Goal: Task Accomplishment & Management: Manage account settings

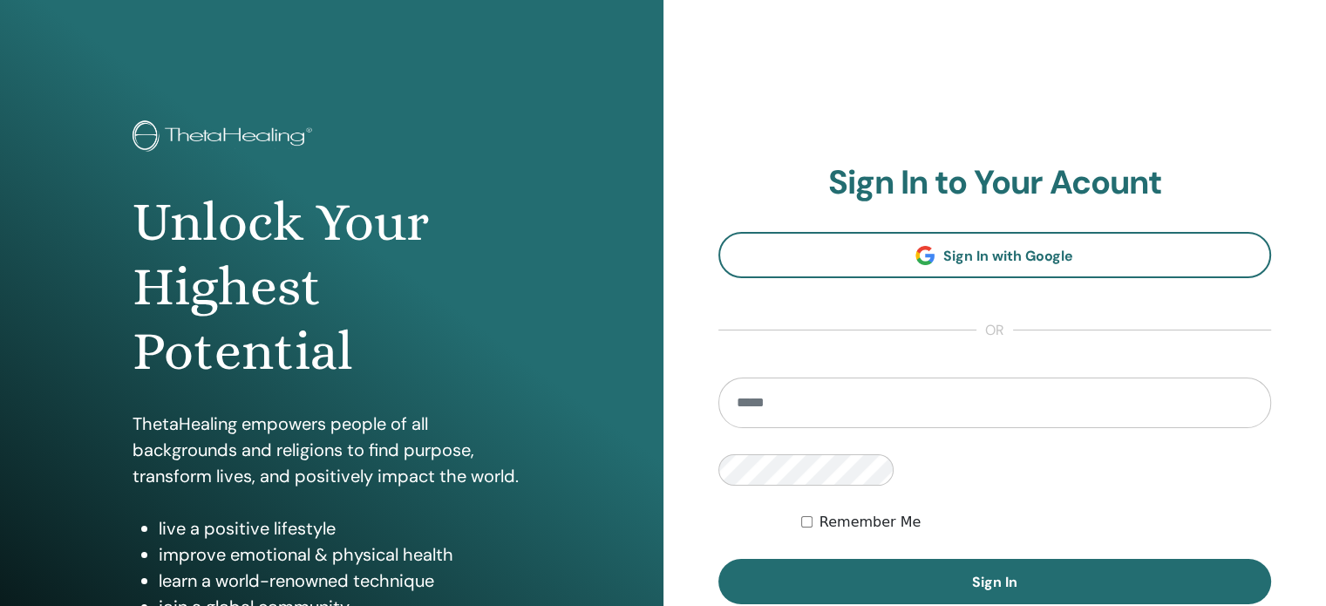
click at [732, 425] on input "email" at bounding box center [995, 403] width 554 height 51
click at [731, 427] on input "email" at bounding box center [995, 403] width 554 height 51
type input "**********"
click at [607, 481] on div "**********" at bounding box center [663, 418] width 1326 height 837
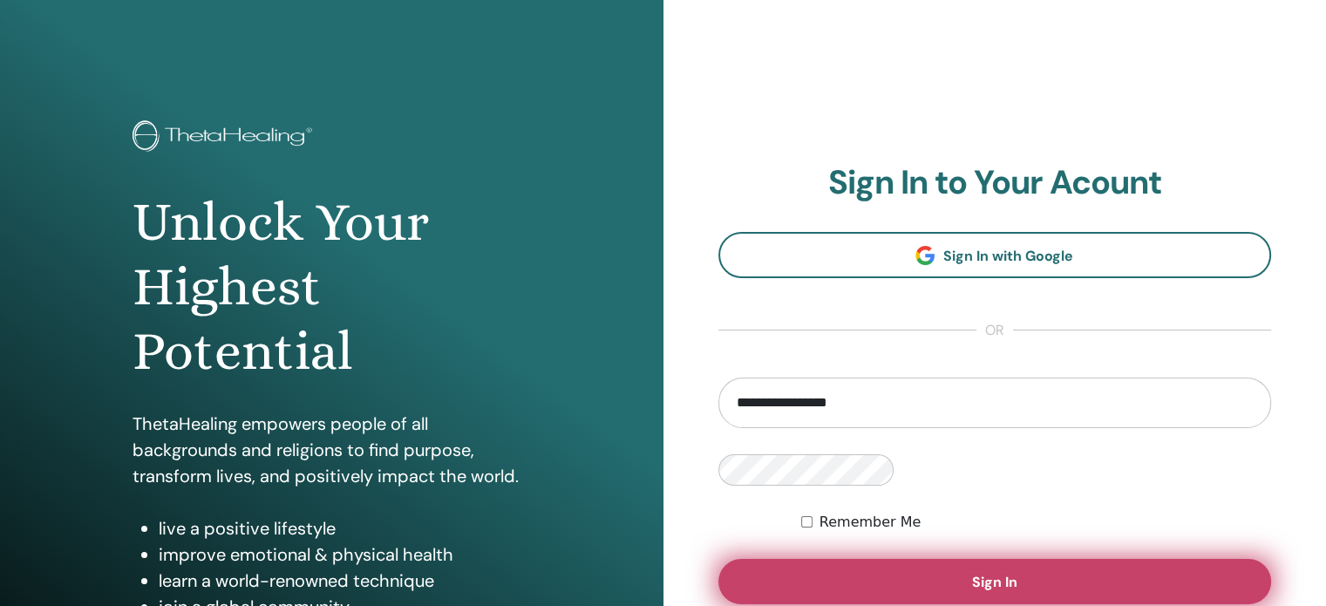
click at [972, 573] on span "Sign In" at bounding box center [994, 582] width 45 height 18
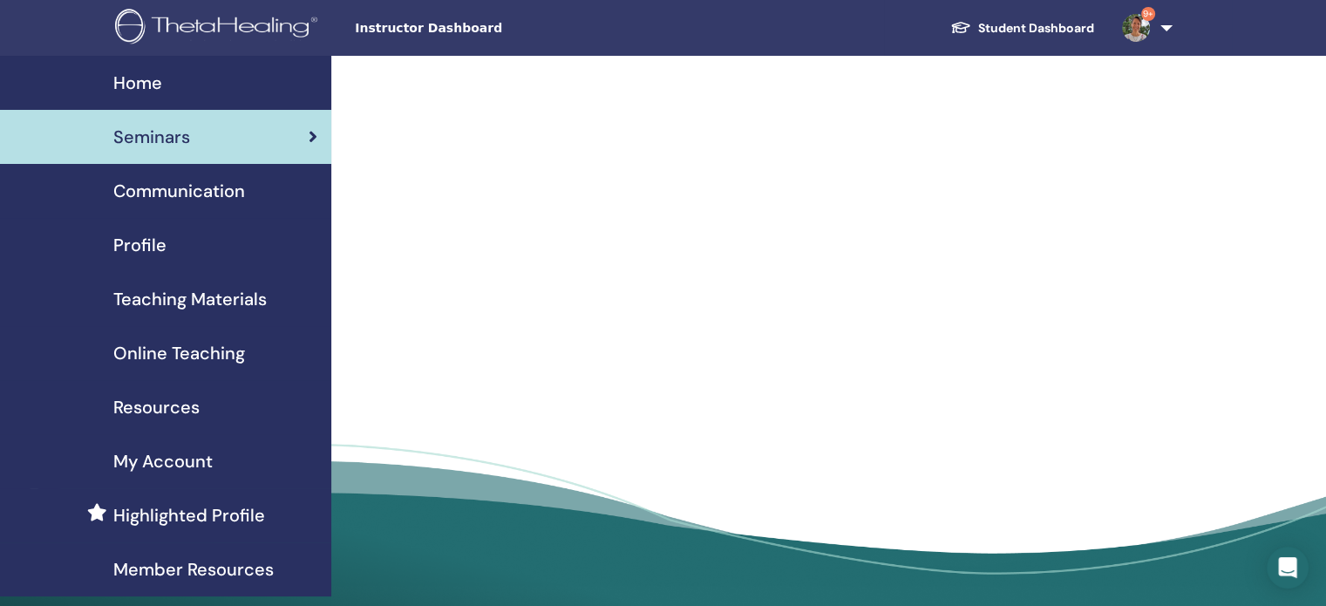
click at [442, 25] on span "Instructor Dashboard" at bounding box center [486, 28] width 262 height 18
click at [176, 196] on span "Communication" at bounding box center [179, 191] width 132 height 26
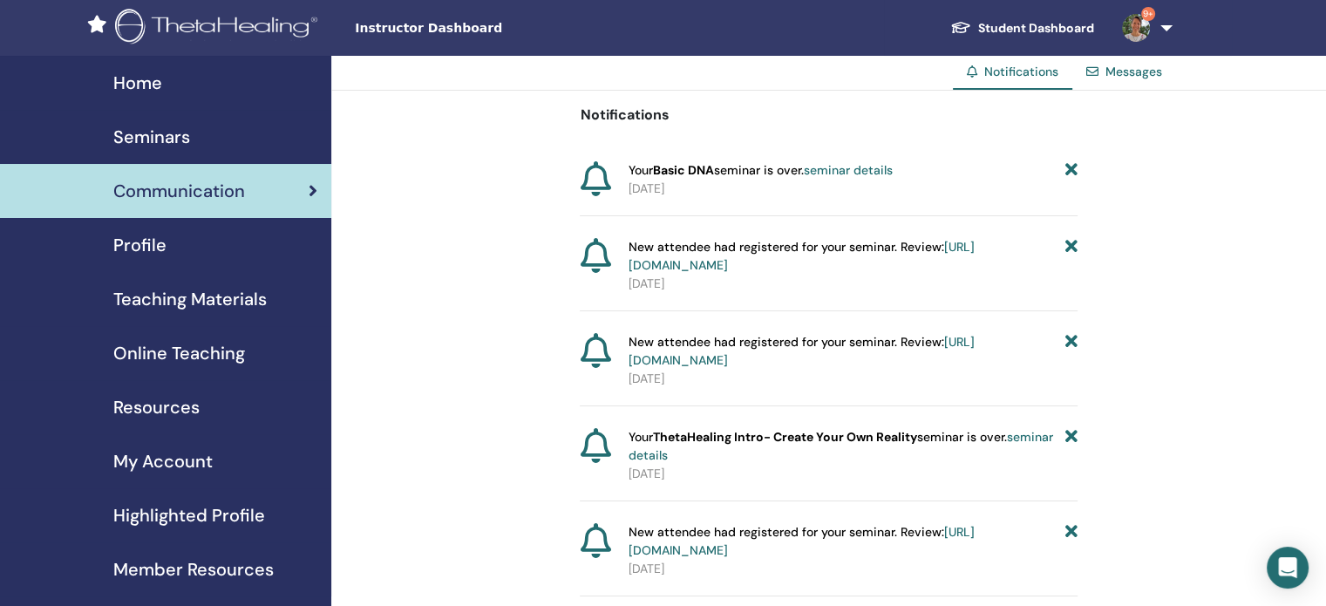
click at [452, 31] on span "Instructor Dashboard" at bounding box center [486, 28] width 262 height 18
click at [170, 133] on span "Seminars" at bounding box center [151, 137] width 77 height 26
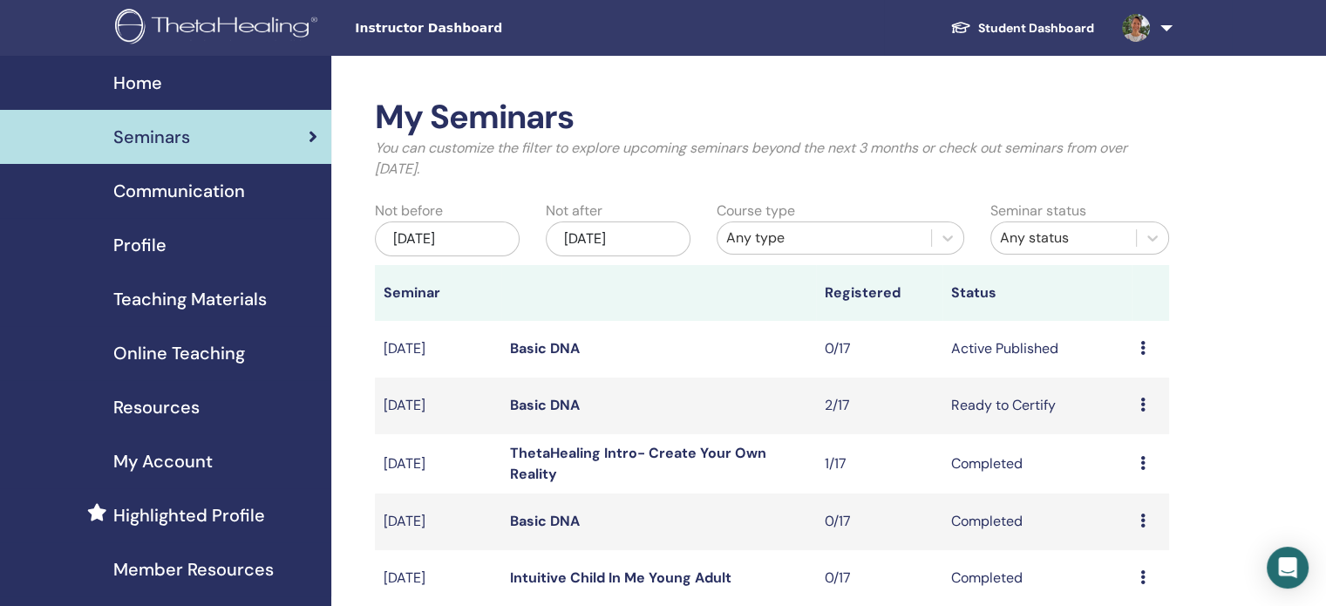
click at [1144, 407] on icon at bounding box center [1142, 405] width 5 height 14
click at [1151, 418] on li "Preview" at bounding box center [1132, 421] width 94 height 26
click at [1141, 404] on icon at bounding box center [1142, 405] width 5 height 14
click at [1133, 471] on link "Attendees" at bounding box center [1129, 470] width 66 height 18
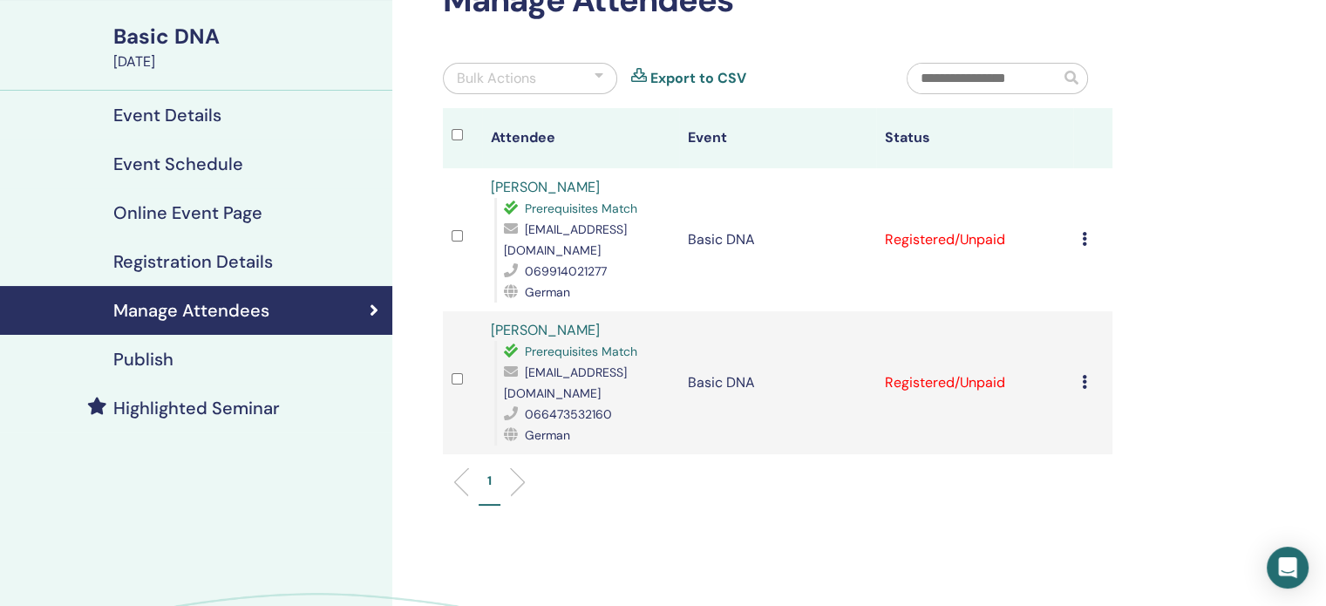
scroll to position [87, 0]
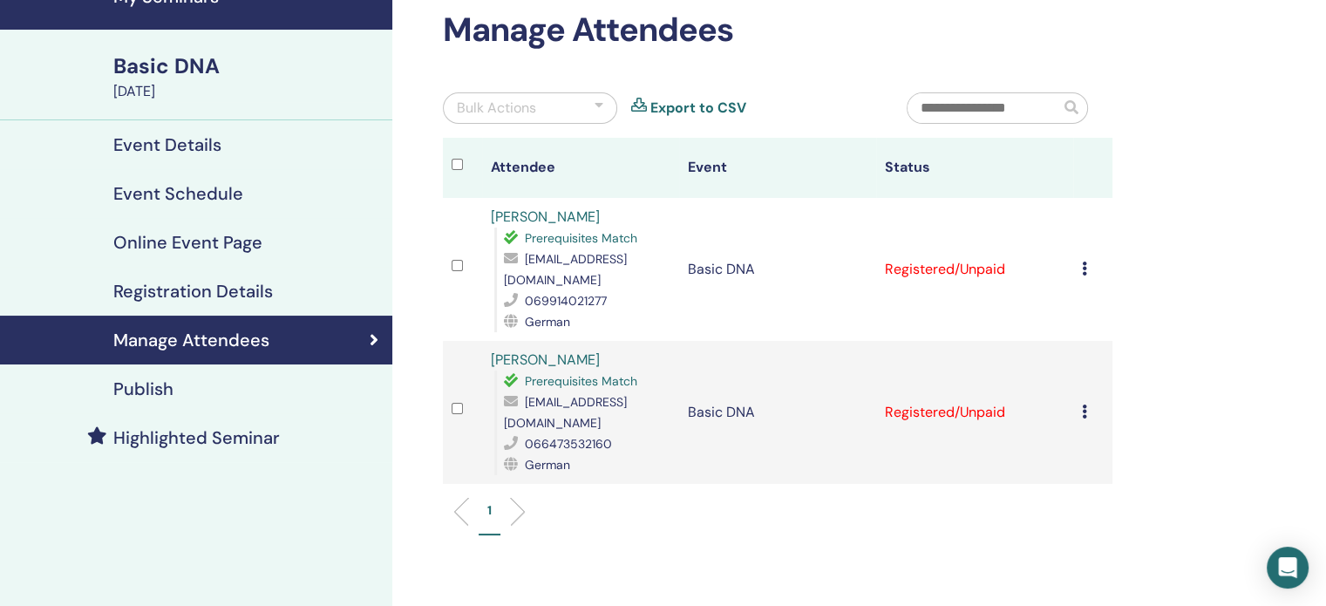
click at [1085, 267] on icon at bounding box center [1084, 269] width 5 height 14
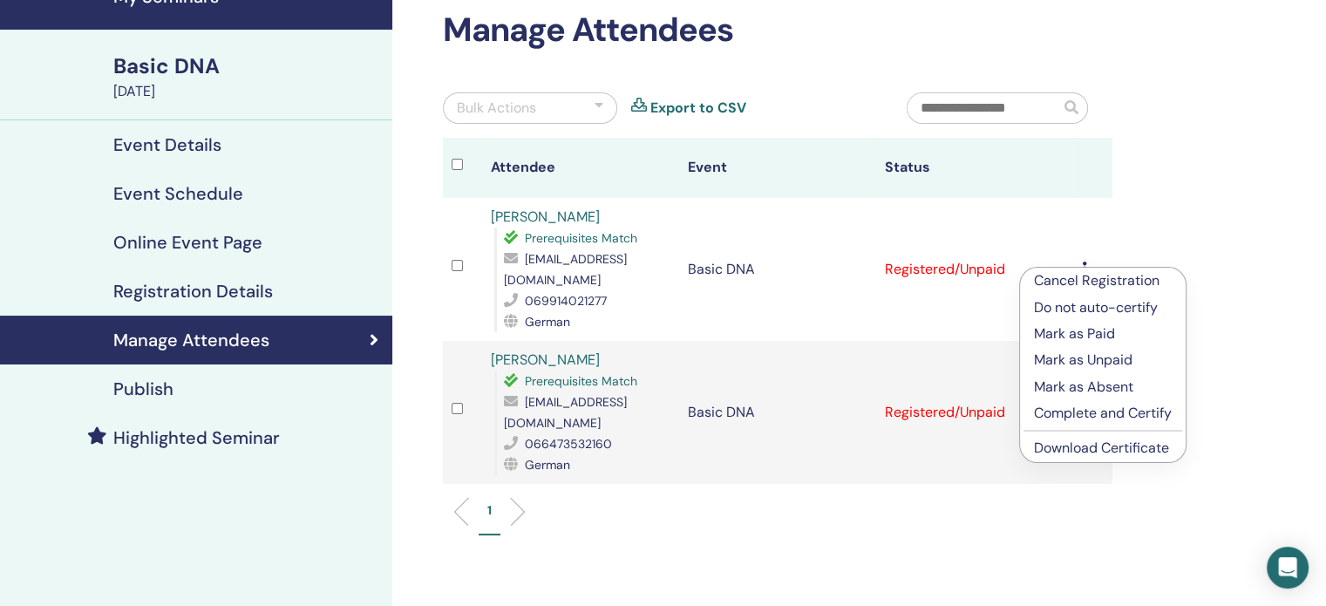
click at [1106, 337] on p "Mark as Paid" at bounding box center [1103, 333] width 138 height 21
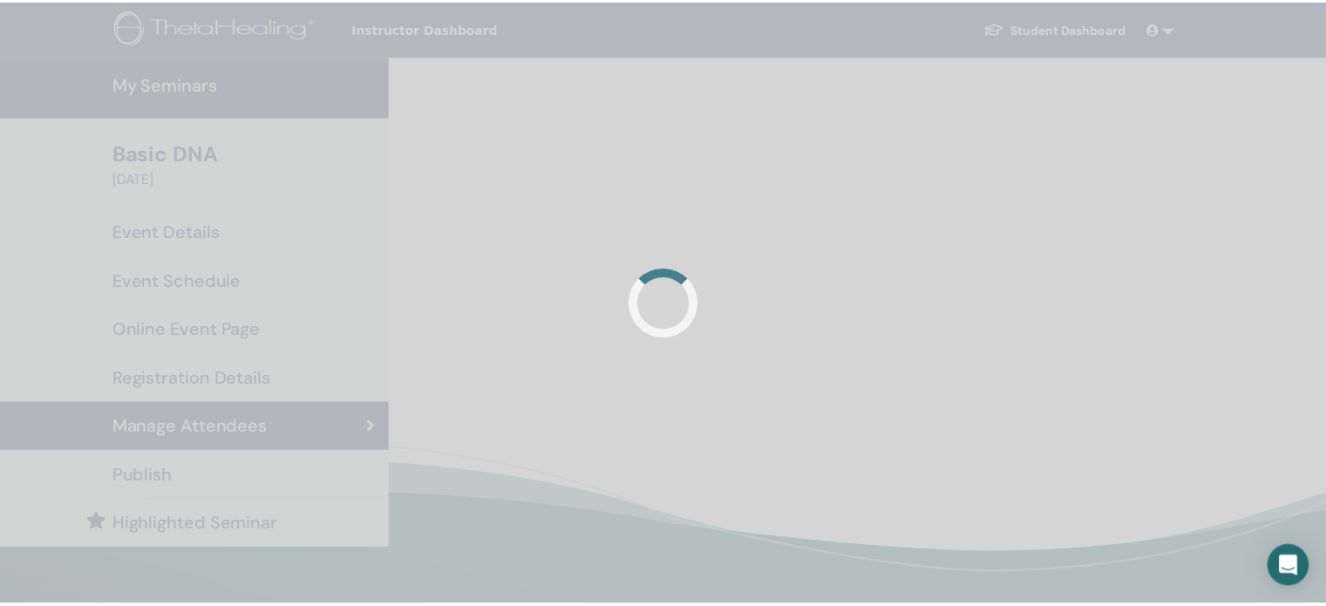
scroll to position [87, 0]
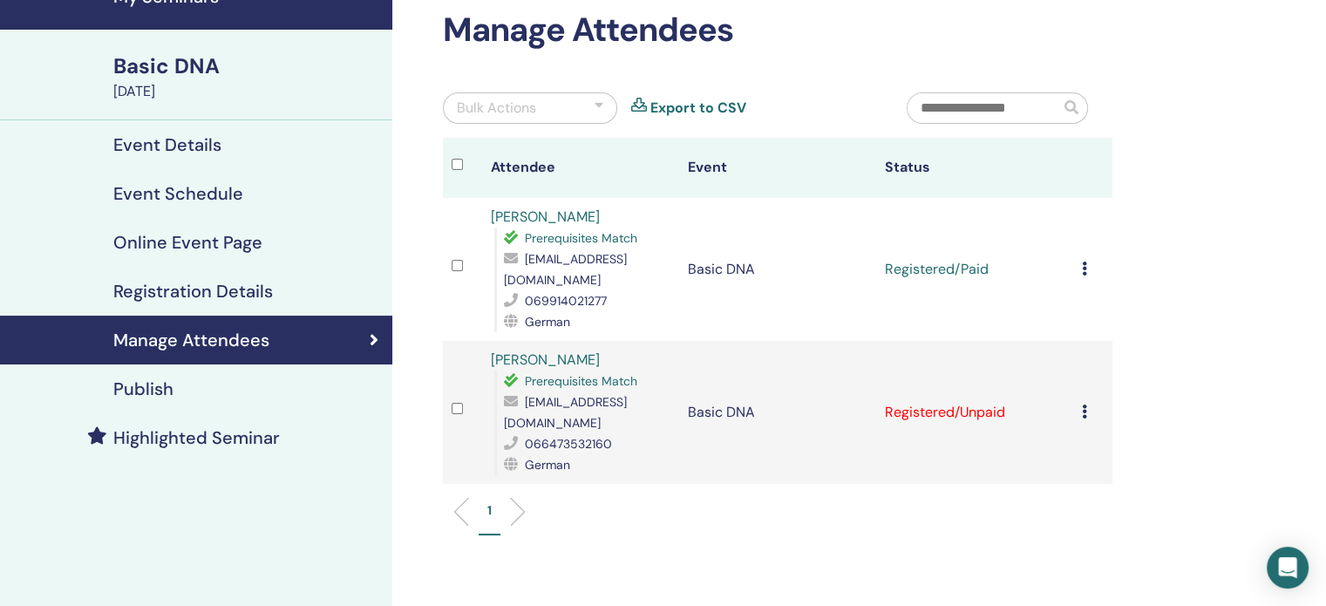
click at [1087, 264] on div "Cancel Registration Do not auto-certify Mark as Paid Mark as Unpaid Mark as Abs…" at bounding box center [1093, 269] width 22 height 21
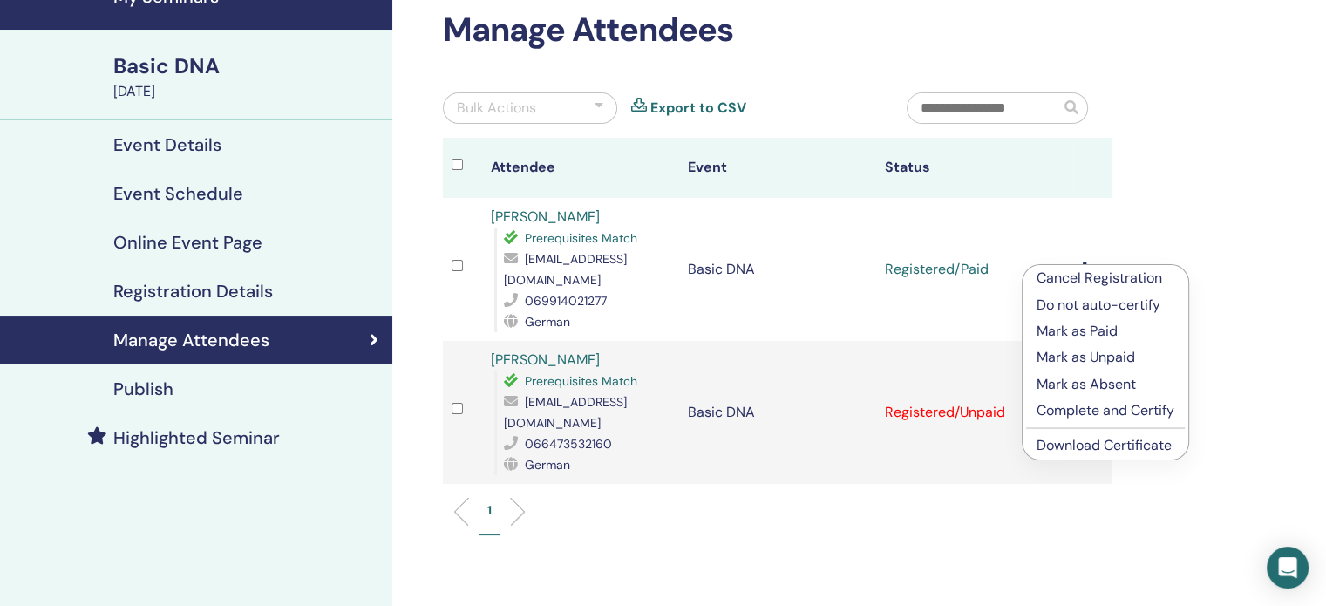
click at [1241, 299] on div "Manage Attendees Bulk Actions Export to CSV Attendee Event Status Veronika Surk…" at bounding box center [834, 383] width 884 height 828
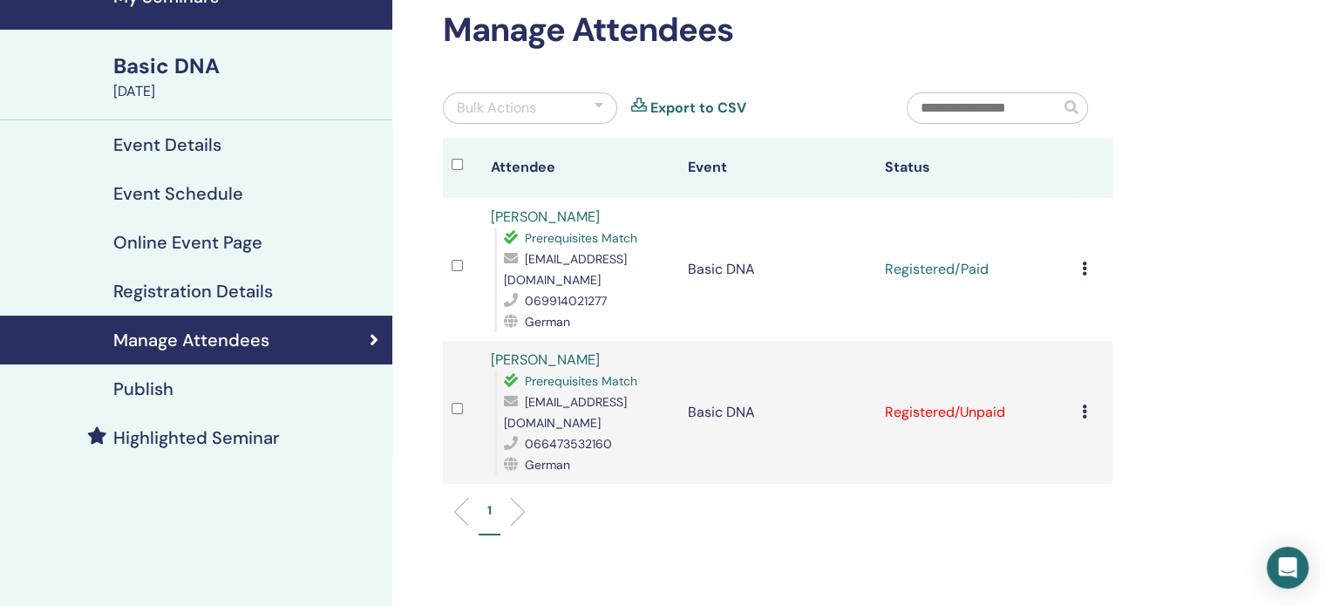
click at [1079, 411] on td "Cancel Registration Do not auto-certify Mark as Paid Mark as Unpaid Mark as Abs…" at bounding box center [1092, 412] width 39 height 143
click at [1087, 411] on div "Cancel Registration Do not auto-certify Mark as Paid Mark as Unpaid Mark as Abs…" at bounding box center [1093, 412] width 22 height 21
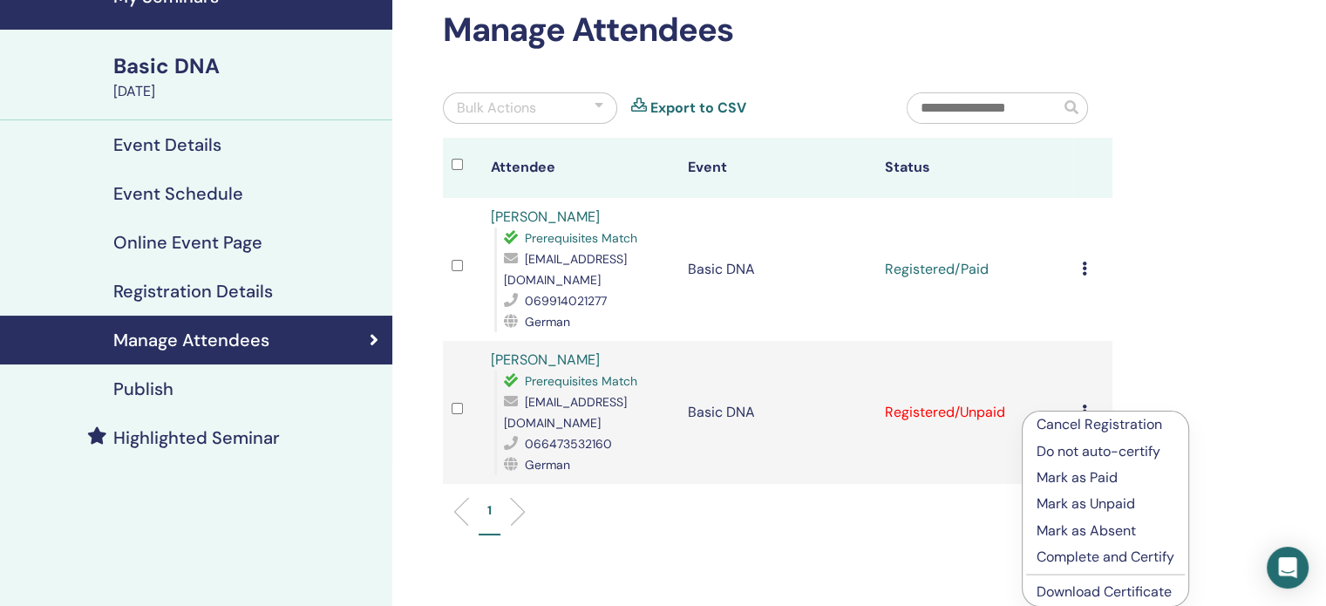
click at [1085, 476] on p "Mark as Paid" at bounding box center [1106, 477] width 138 height 21
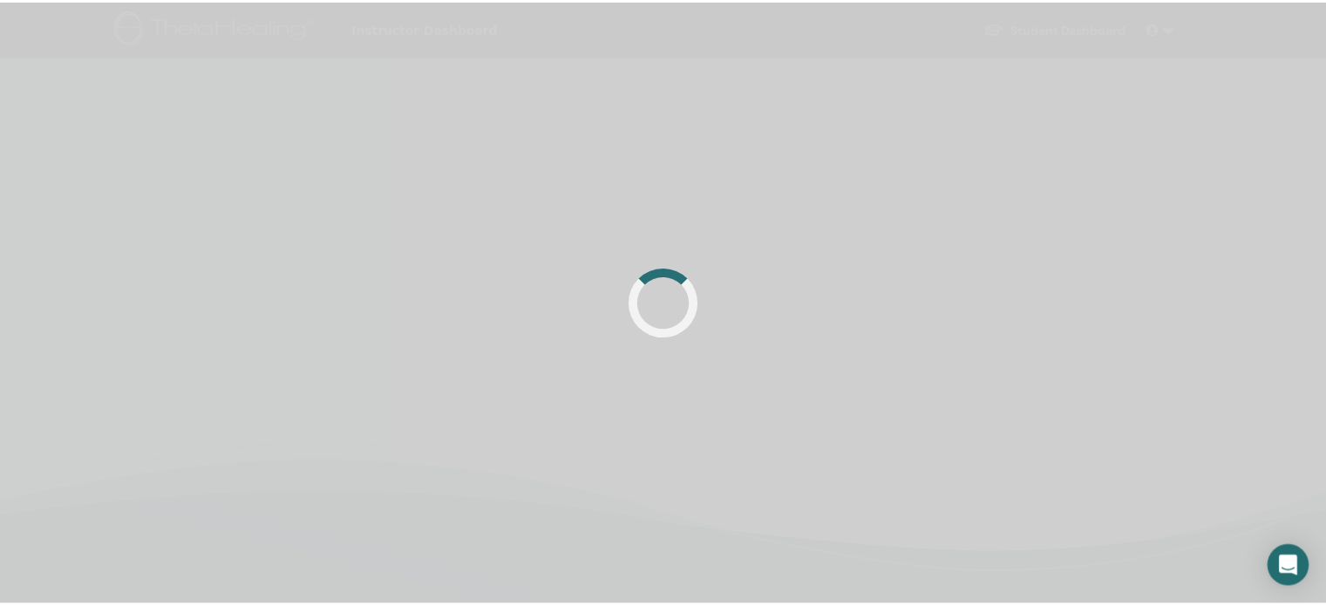
scroll to position [87, 0]
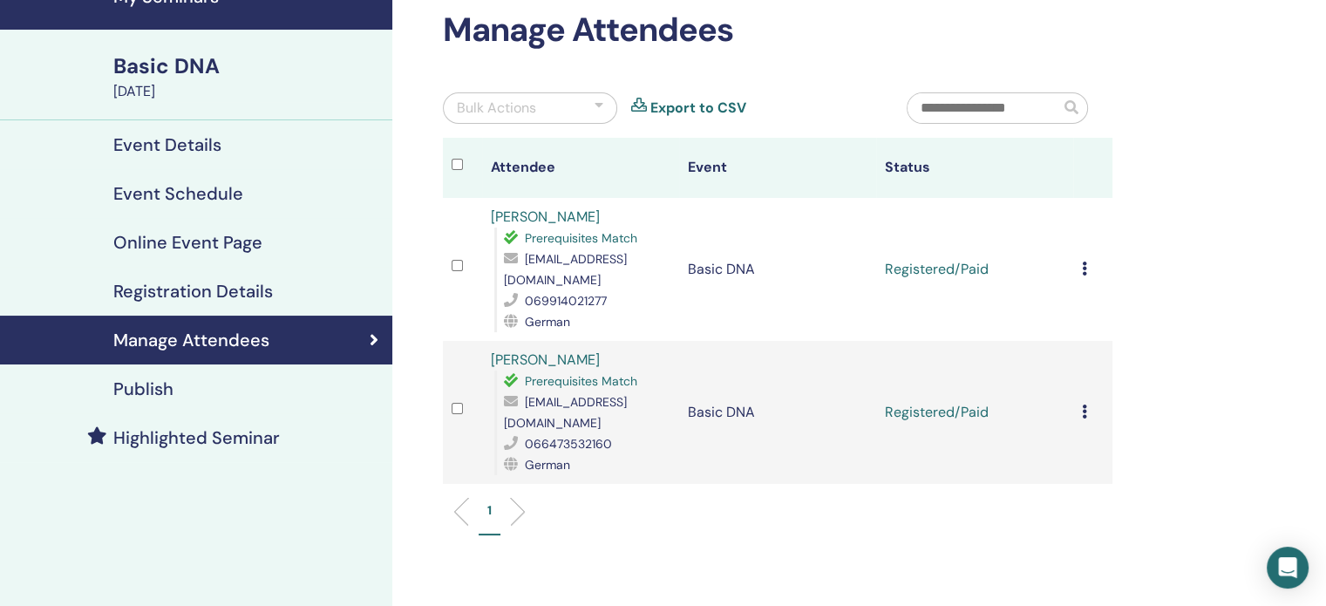
click at [1082, 412] on icon at bounding box center [1084, 412] width 5 height 14
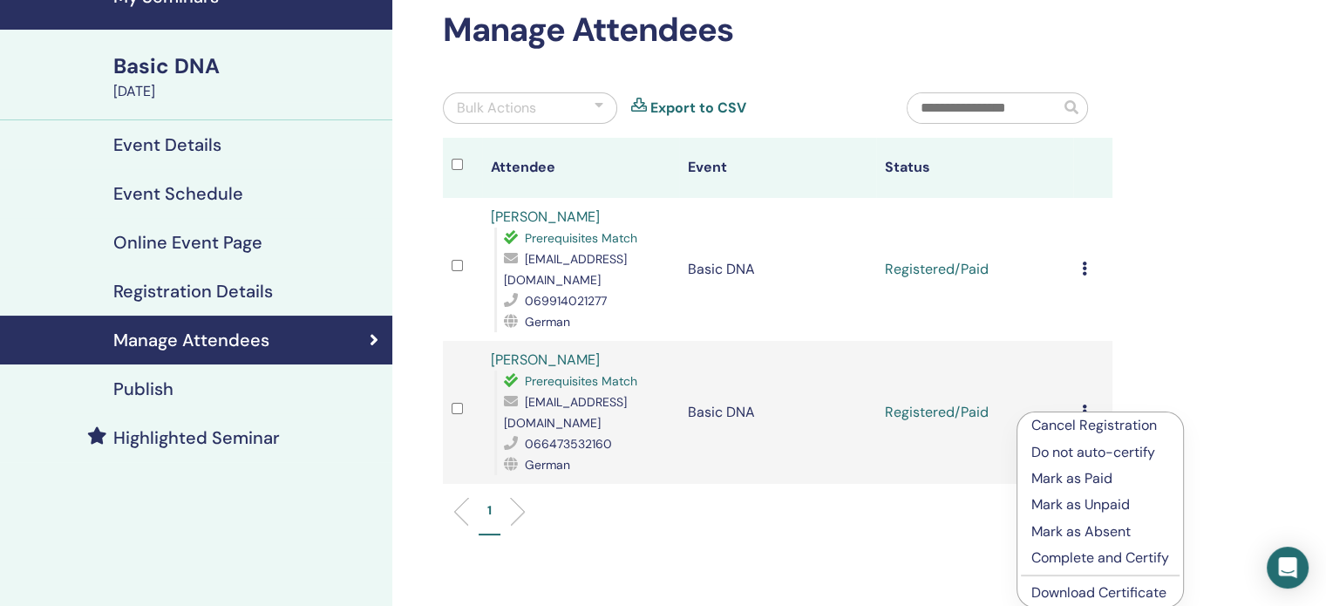
click at [1181, 345] on div "Manage Attendees Bulk Actions Export to CSV Attendee Event Status [PERSON_NAME]…" at bounding box center [834, 383] width 884 height 828
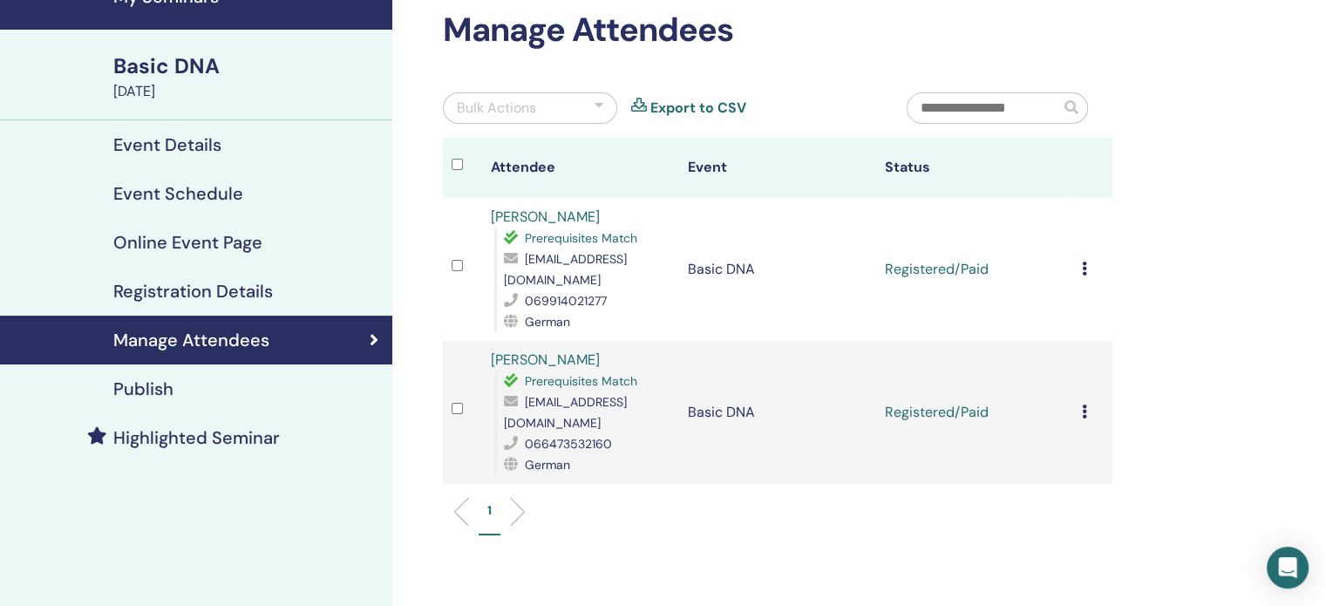
click at [1086, 267] on icon at bounding box center [1084, 269] width 5 height 14
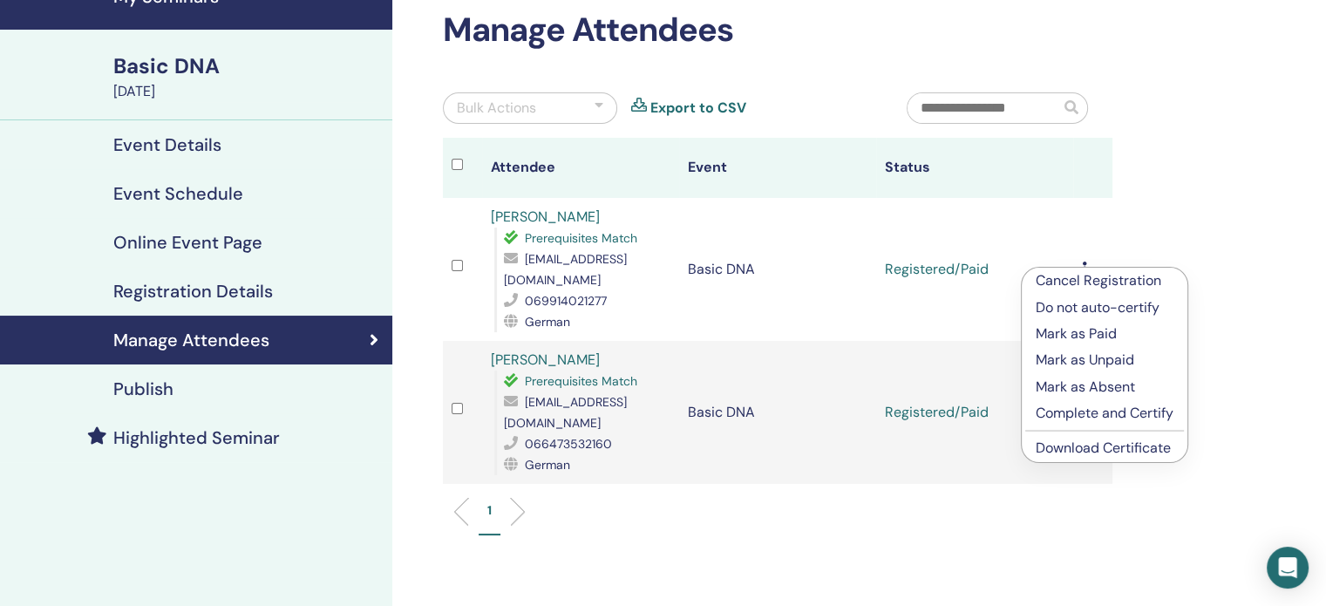
click at [1093, 417] on p "Complete and Certify" at bounding box center [1105, 413] width 138 height 21
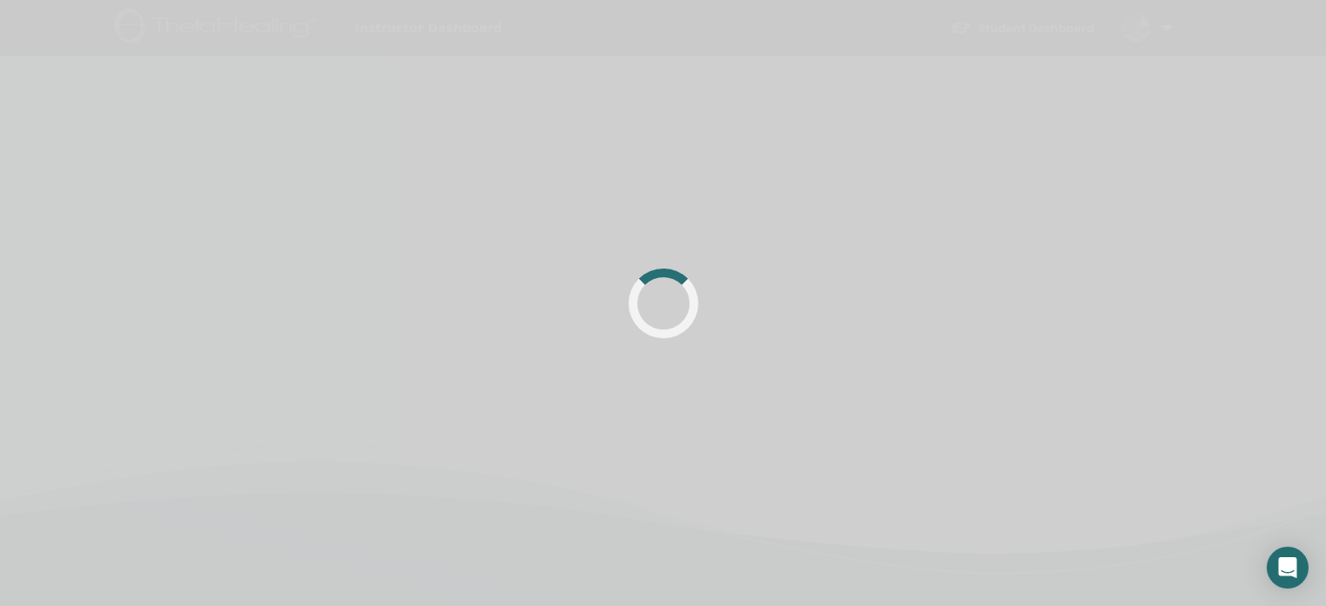
scroll to position [87, 0]
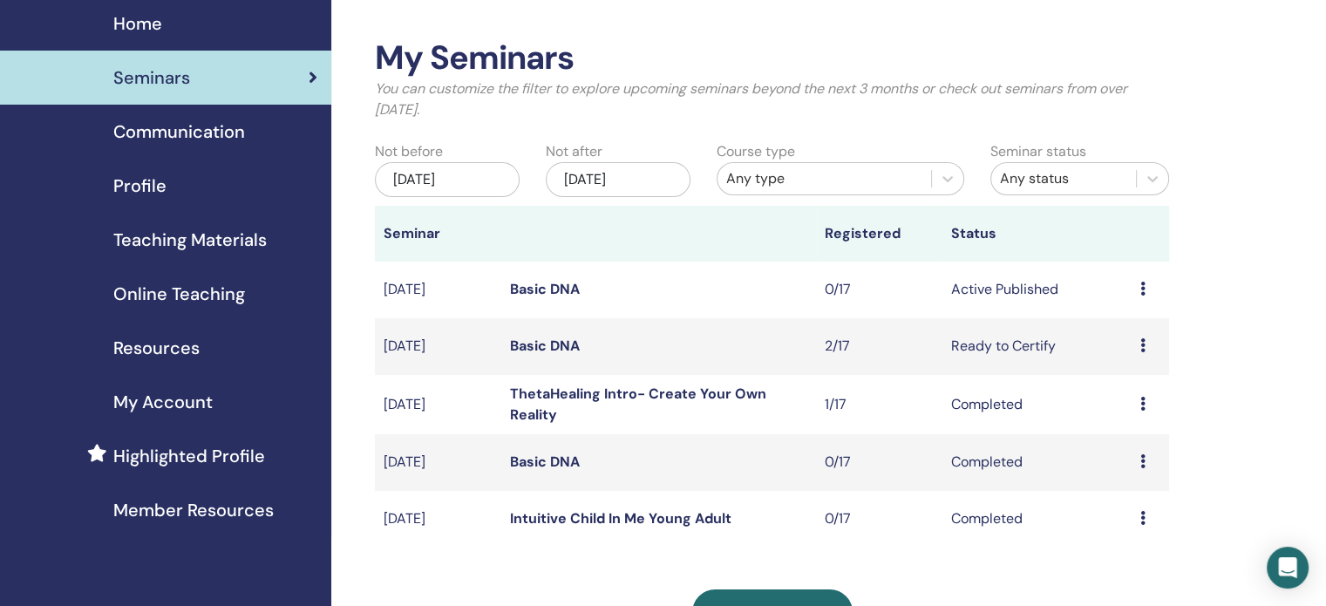
scroll to position [87, 0]
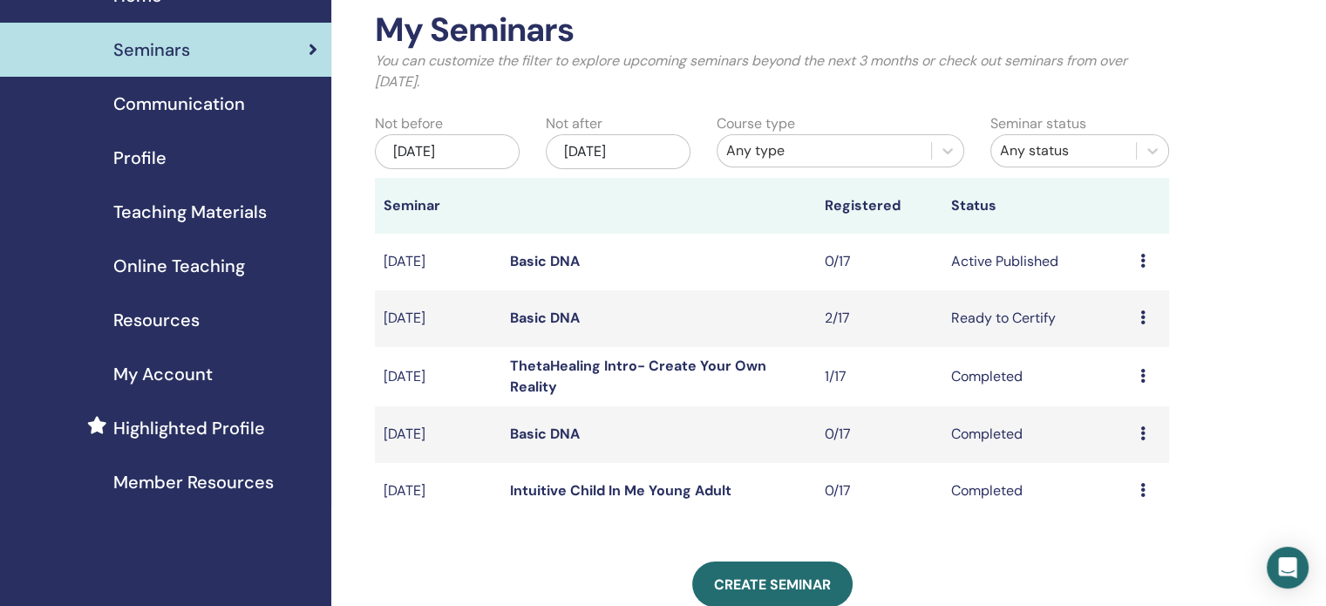
click at [1146, 317] on div "Preview Edit Attendees Cancel" at bounding box center [1150, 318] width 20 height 21
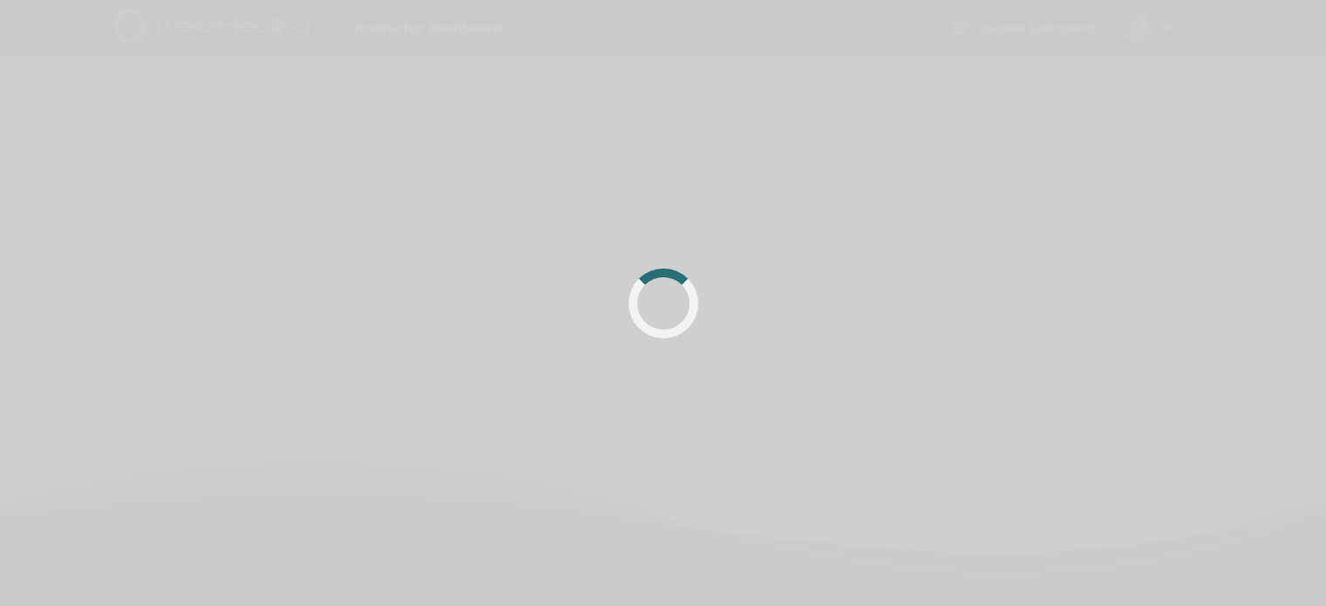
scroll to position [87, 0]
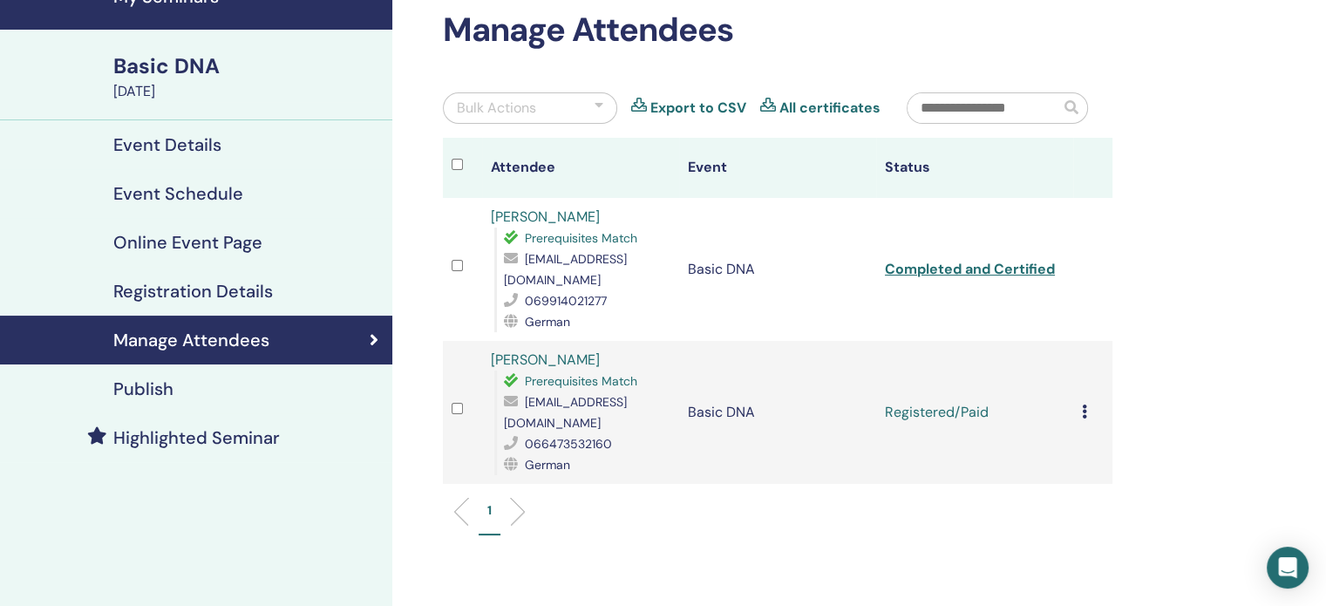
click at [1082, 410] on icon at bounding box center [1084, 412] width 5 height 14
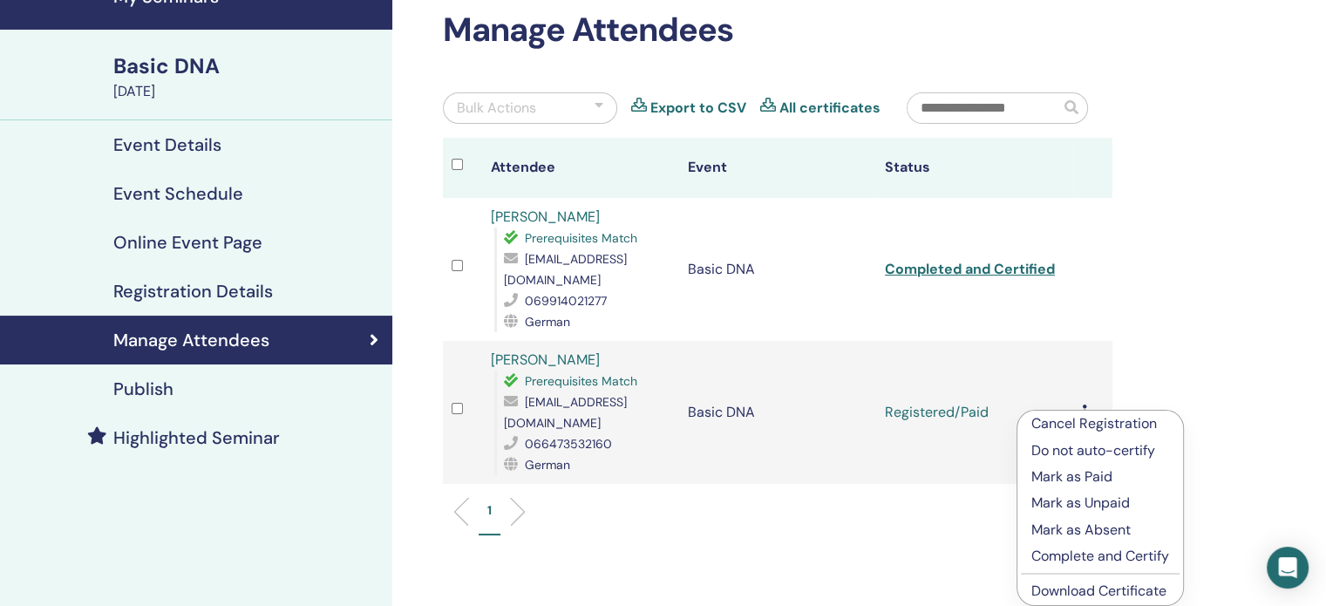
click at [1092, 554] on p "Complete and Certify" at bounding box center [1100, 556] width 138 height 21
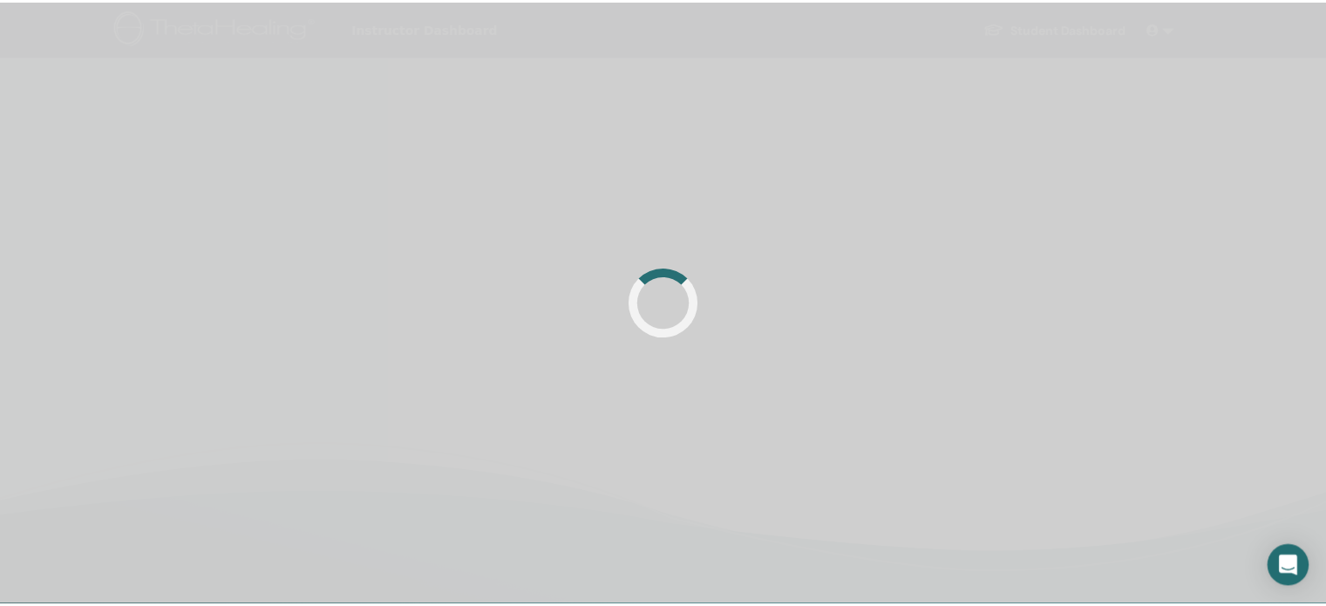
scroll to position [87, 0]
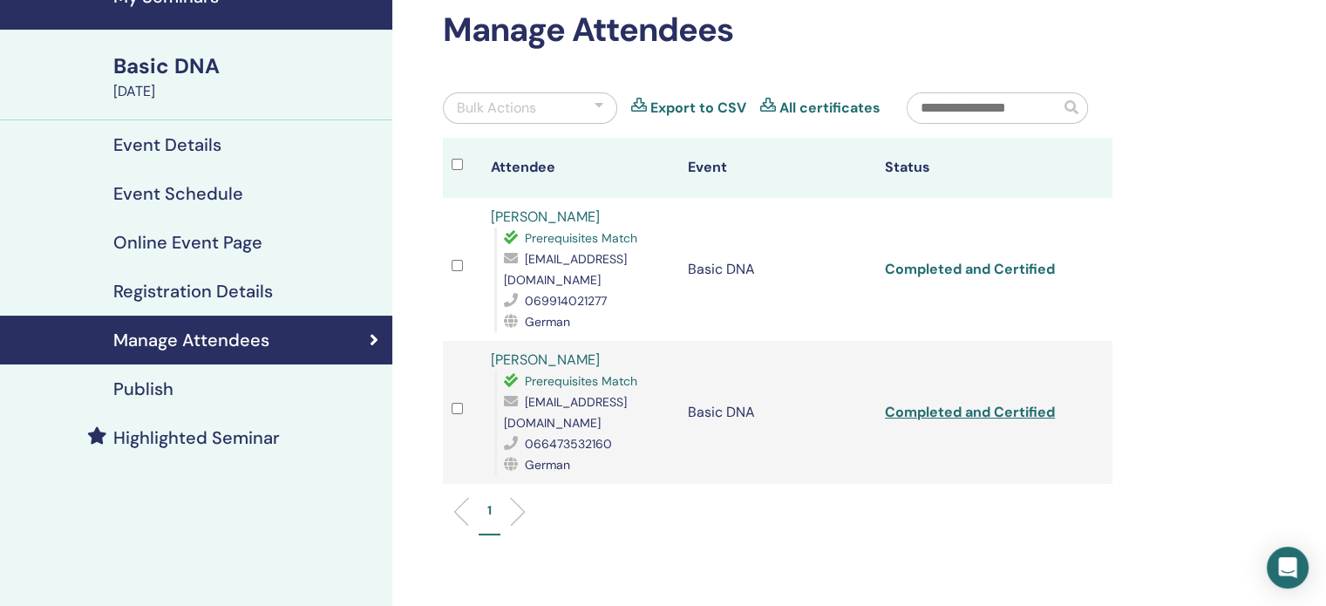
click at [1032, 274] on link "Completed and Certified" at bounding box center [970, 269] width 170 height 18
click at [1024, 411] on link "Completed and Certified" at bounding box center [970, 412] width 170 height 18
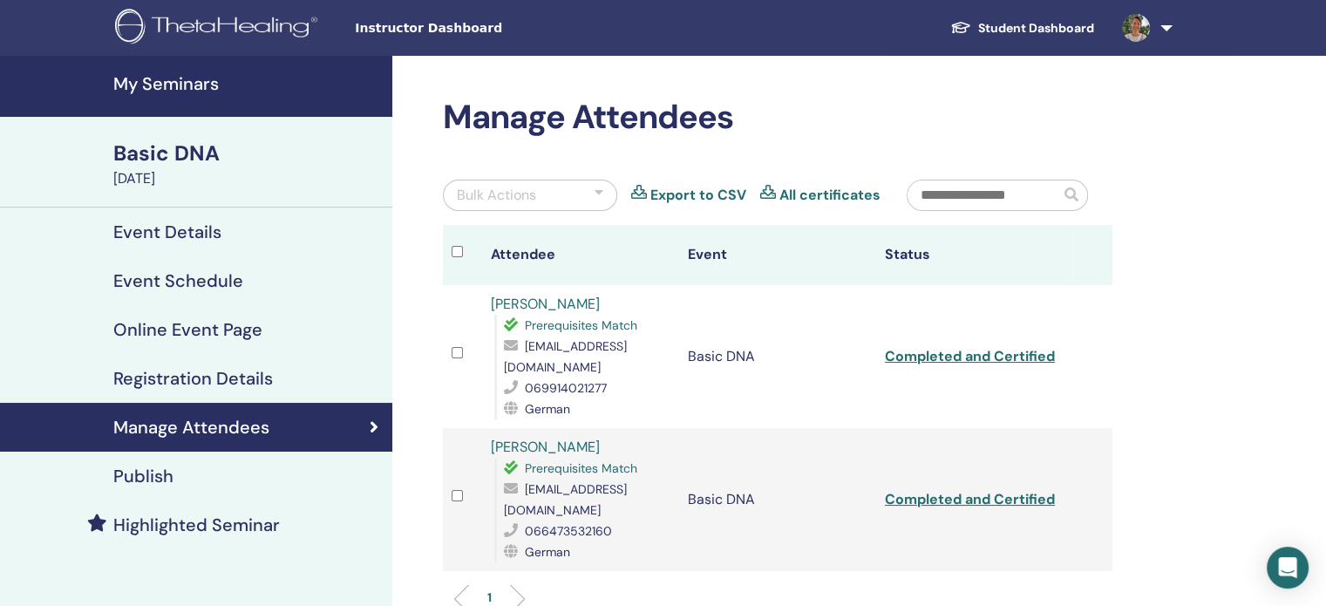
click at [188, 89] on h4 "My Seminars" at bounding box center [247, 83] width 269 height 21
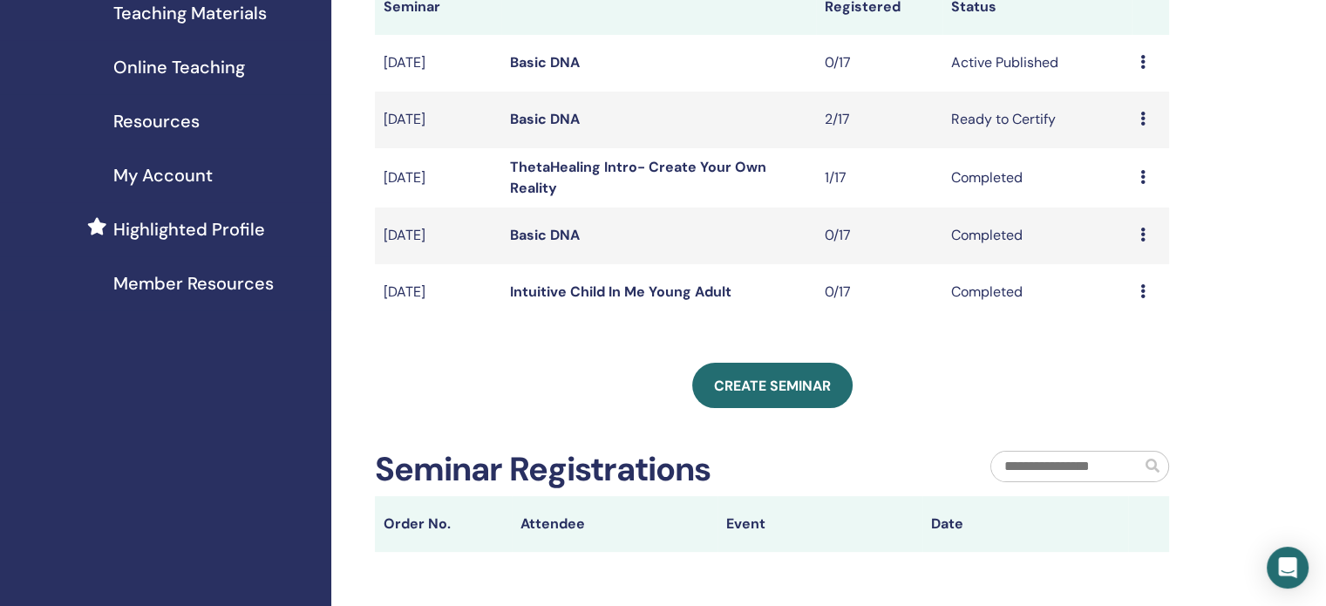
scroll to position [349, 0]
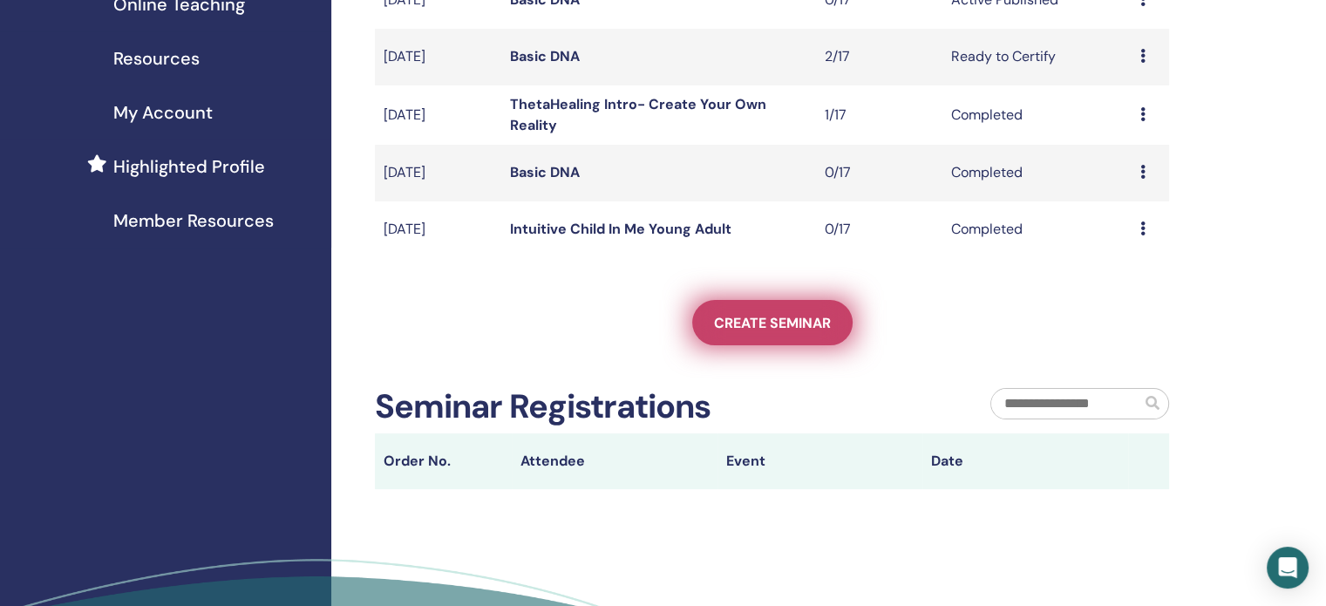
click at [792, 330] on span "Create seminar" at bounding box center [772, 323] width 117 height 18
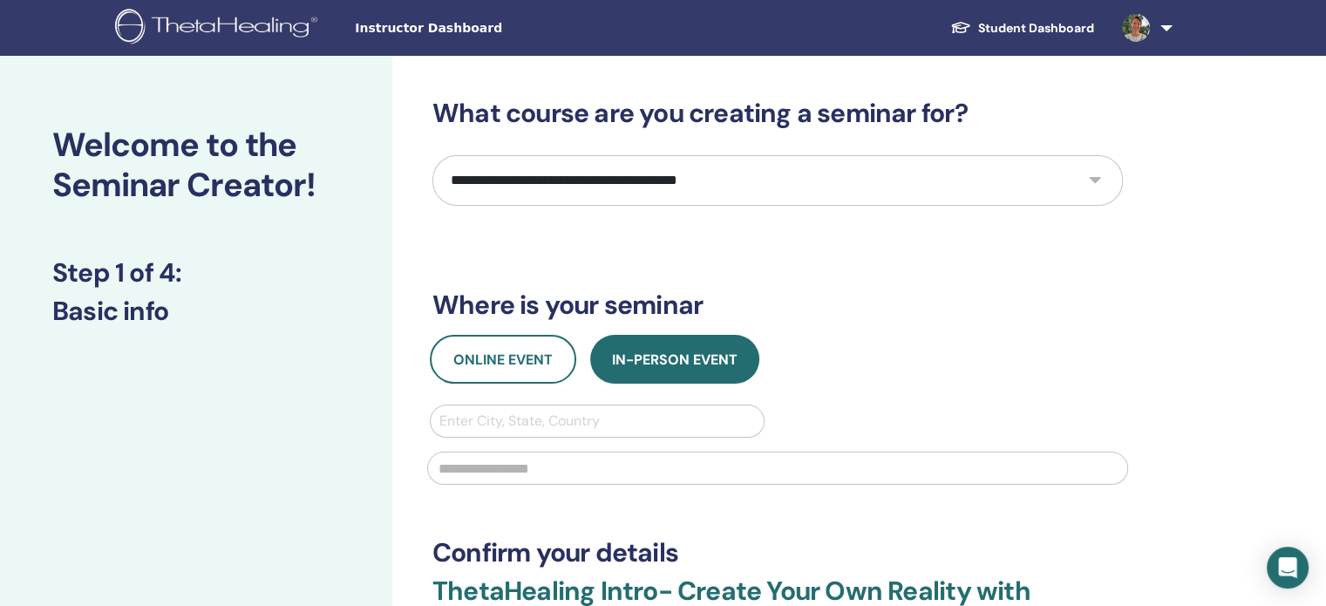
click at [641, 166] on select "**********" at bounding box center [777, 180] width 690 height 51
select select "*"
click at [432, 155] on select "**********" at bounding box center [777, 180] width 690 height 51
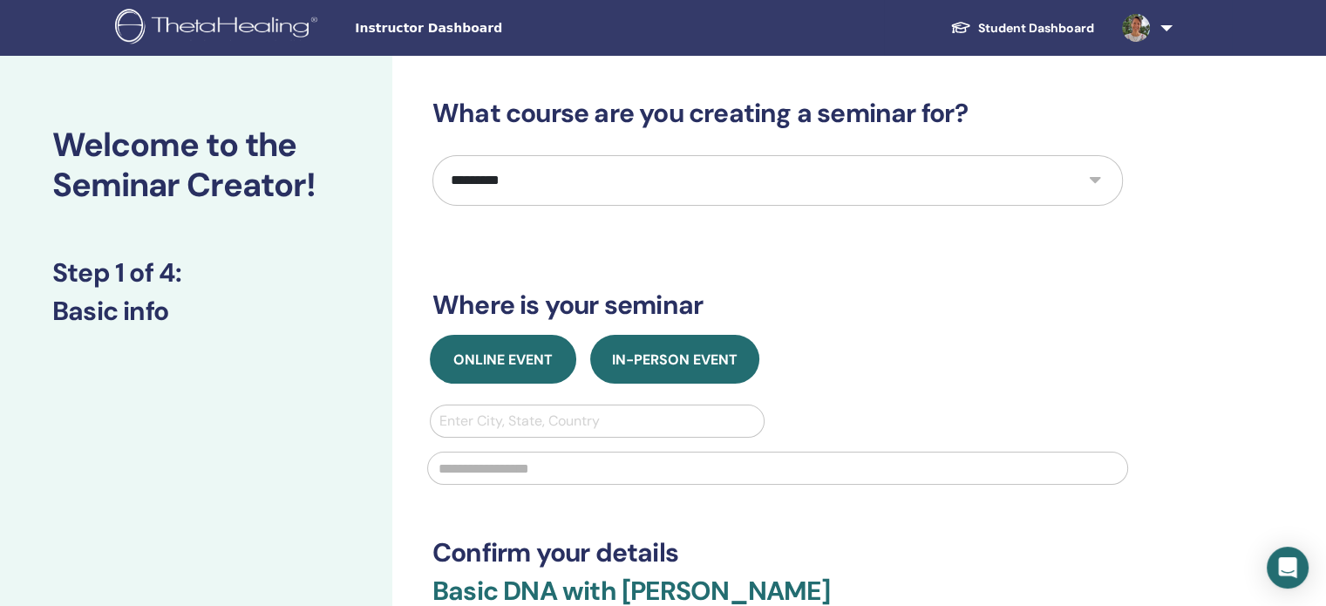
click at [531, 362] on span "Online Event" at bounding box center [502, 359] width 99 height 18
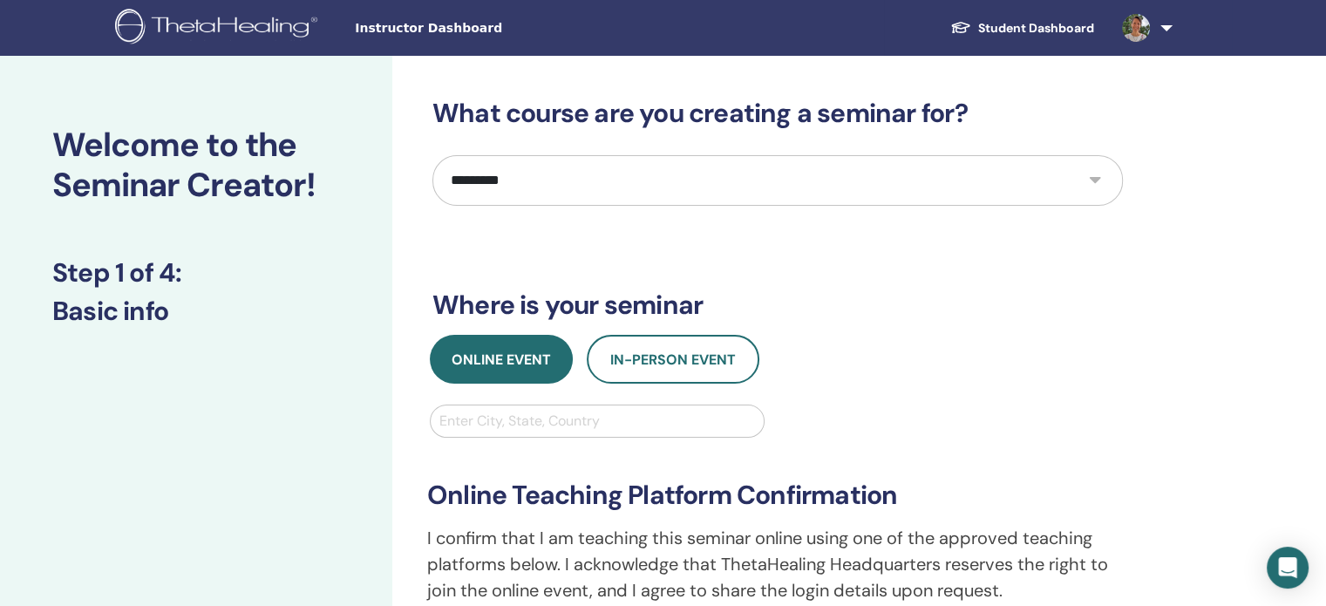
click at [527, 419] on div at bounding box center [597, 421] width 316 height 24
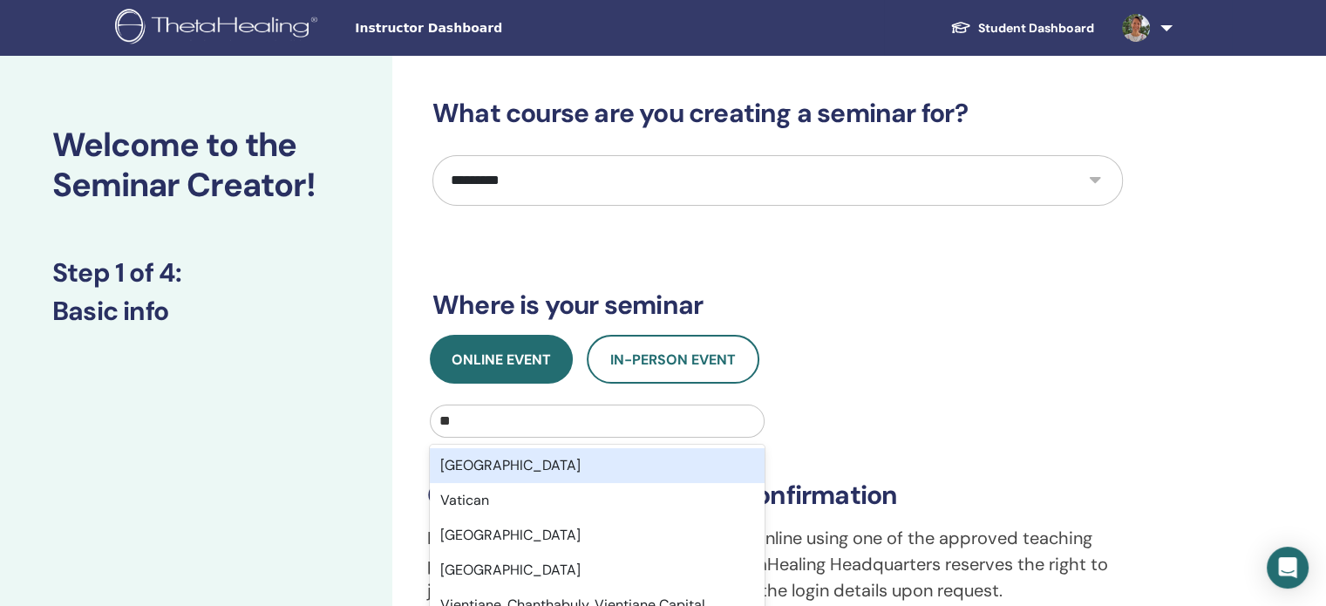
type input "***"
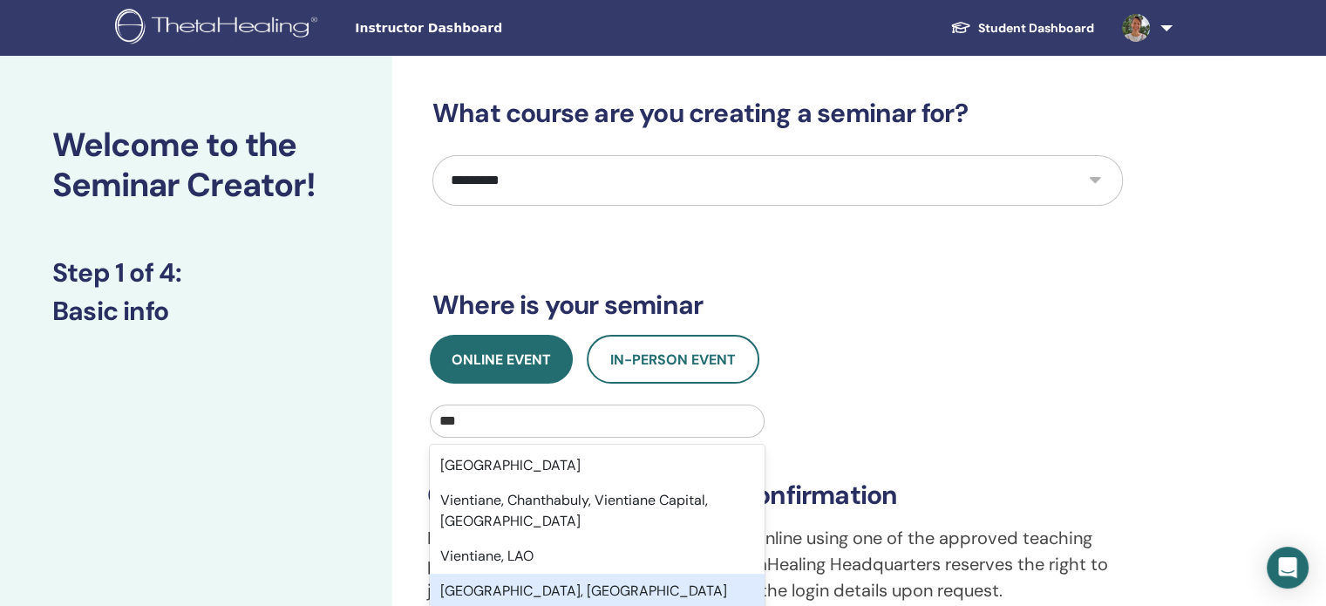
click at [510, 574] on div "Vienna, AUT" at bounding box center [597, 591] width 335 height 35
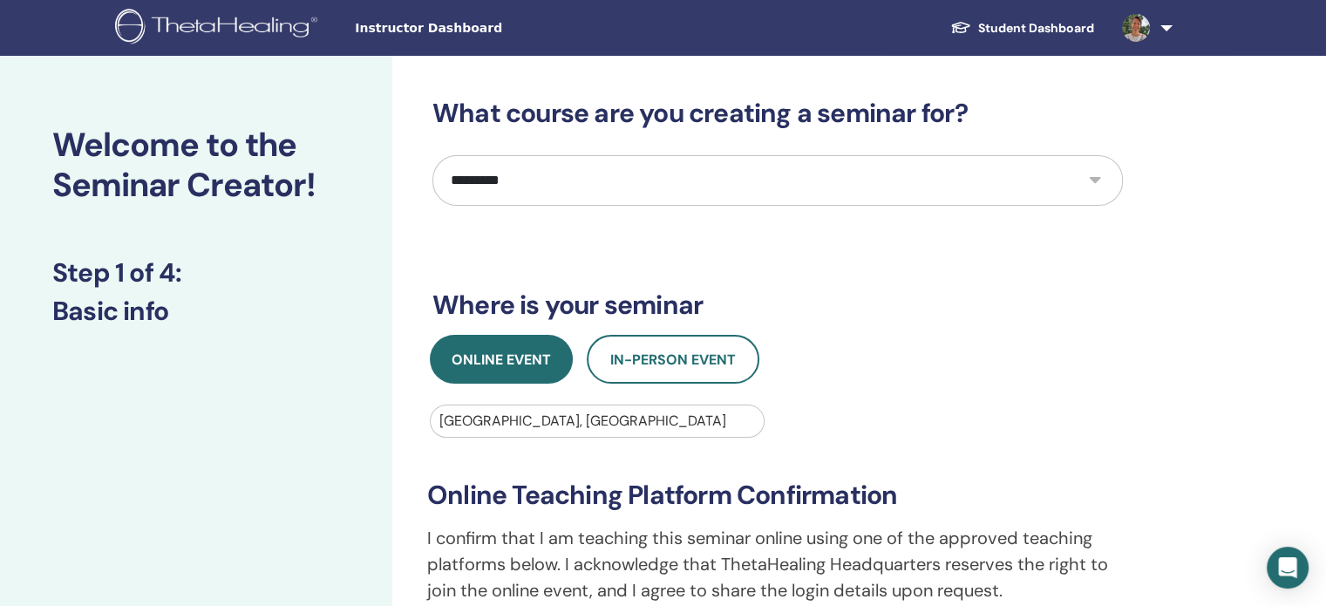
click at [918, 405] on div "**********" at bounding box center [778, 539] width 722 height 269
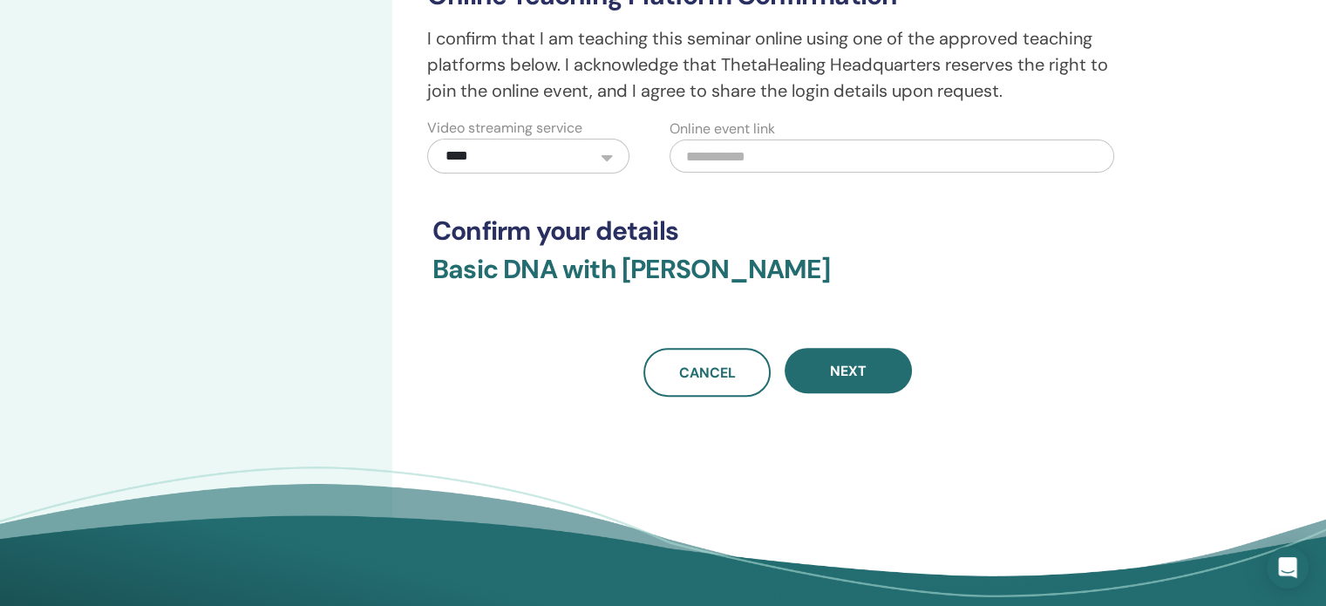
scroll to position [523, 0]
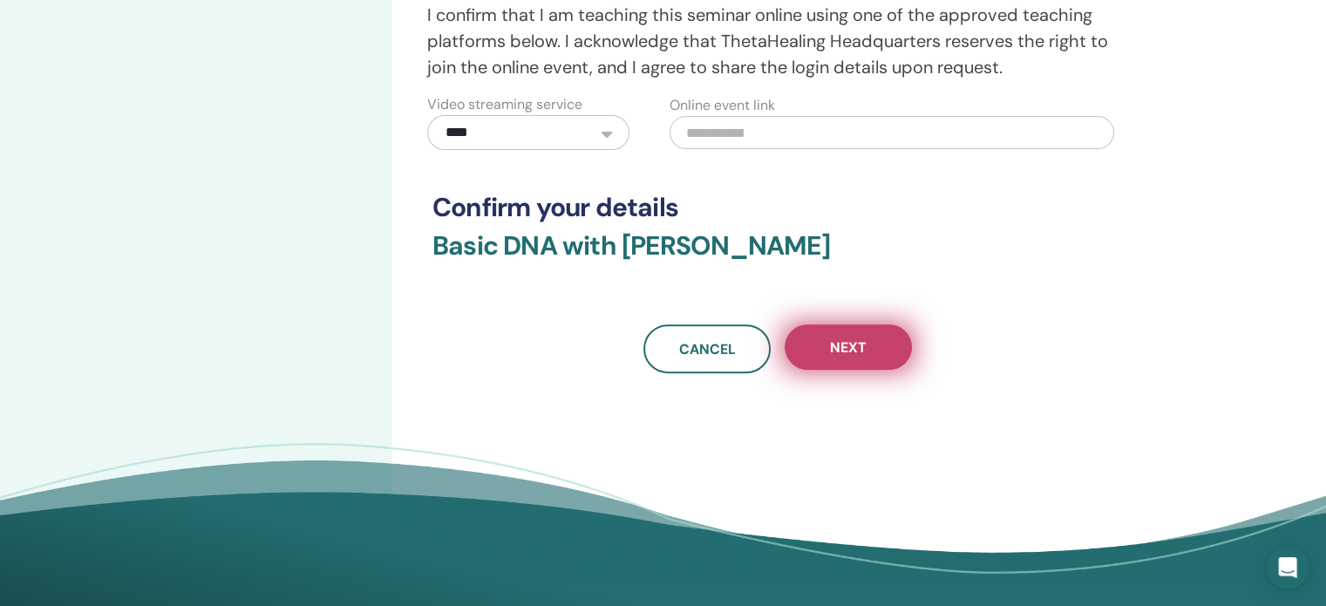
click at [873, 348] on button "Next" at bounding box center [848, 346] width 127 height 45
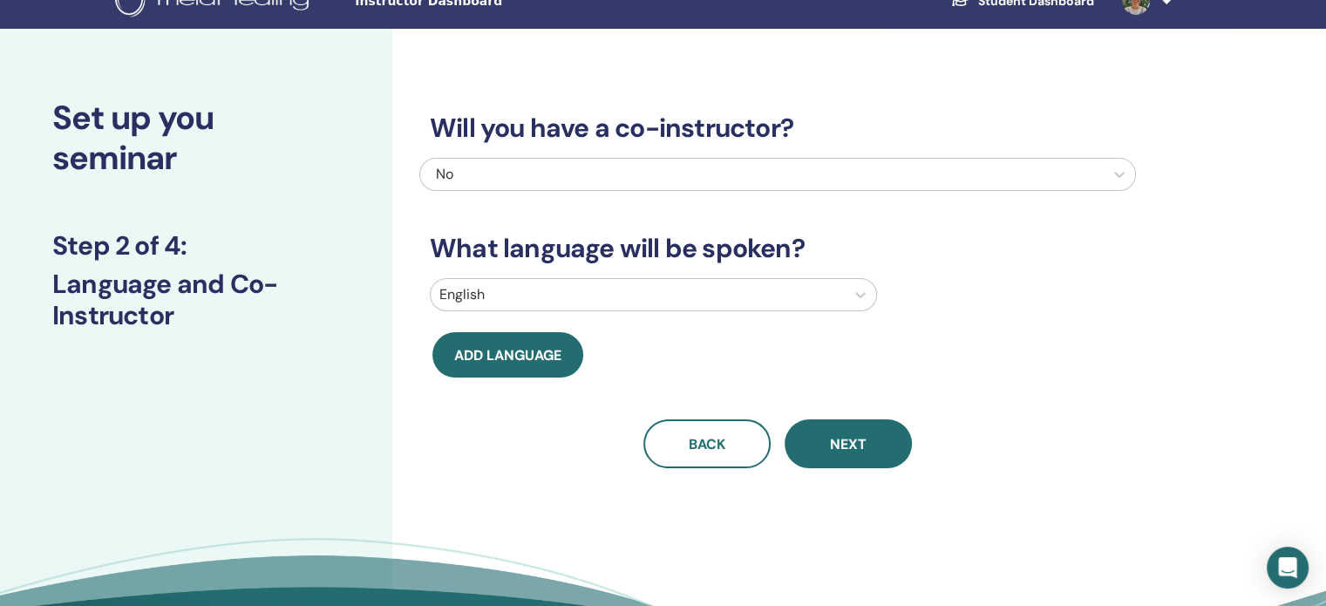
scroll to position [0, 0]
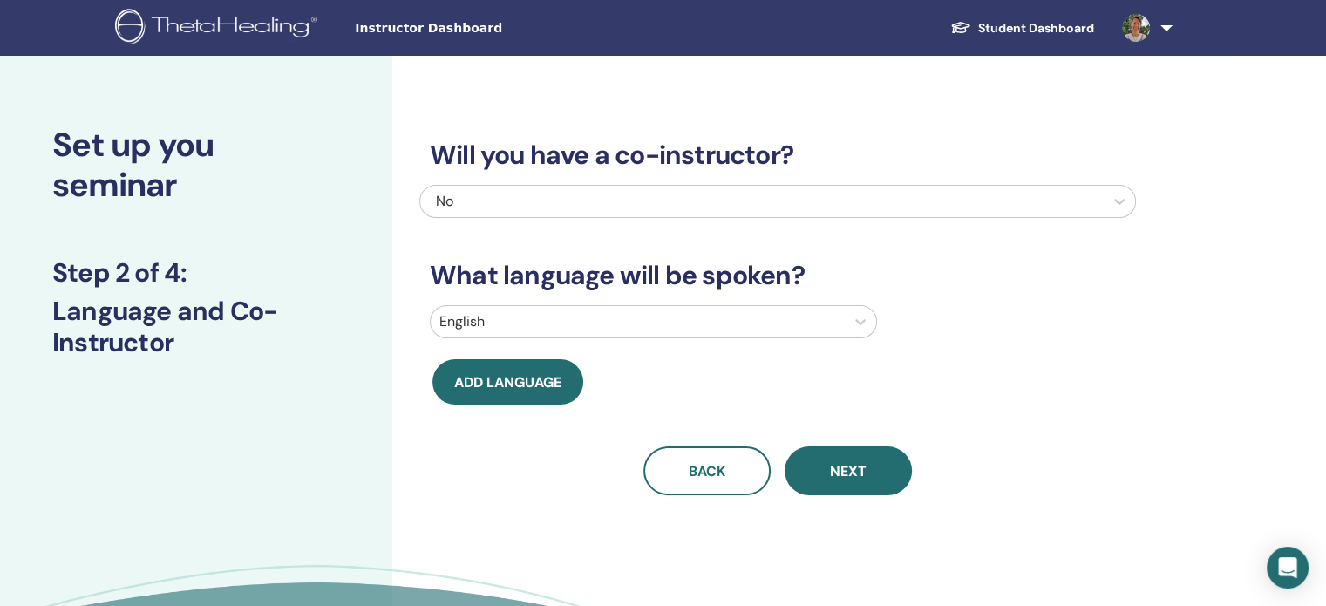
click at [643, 316] on div at bounding box center [637, 322] width 397 height 24
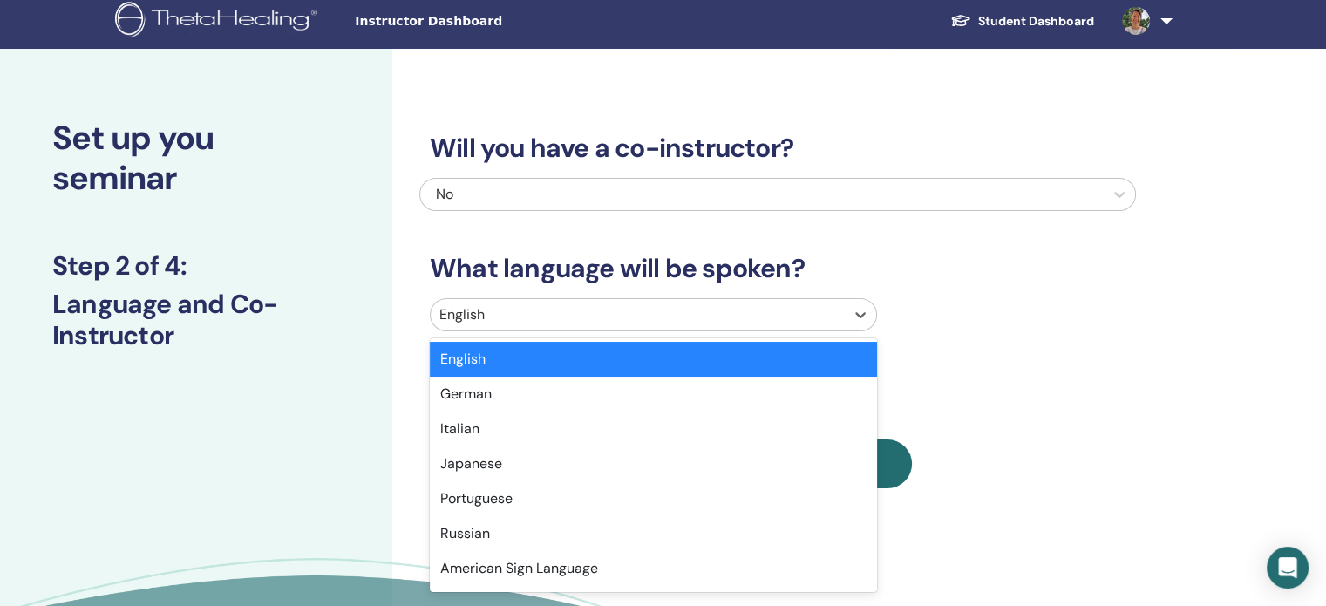
scroll to position [7, 0]
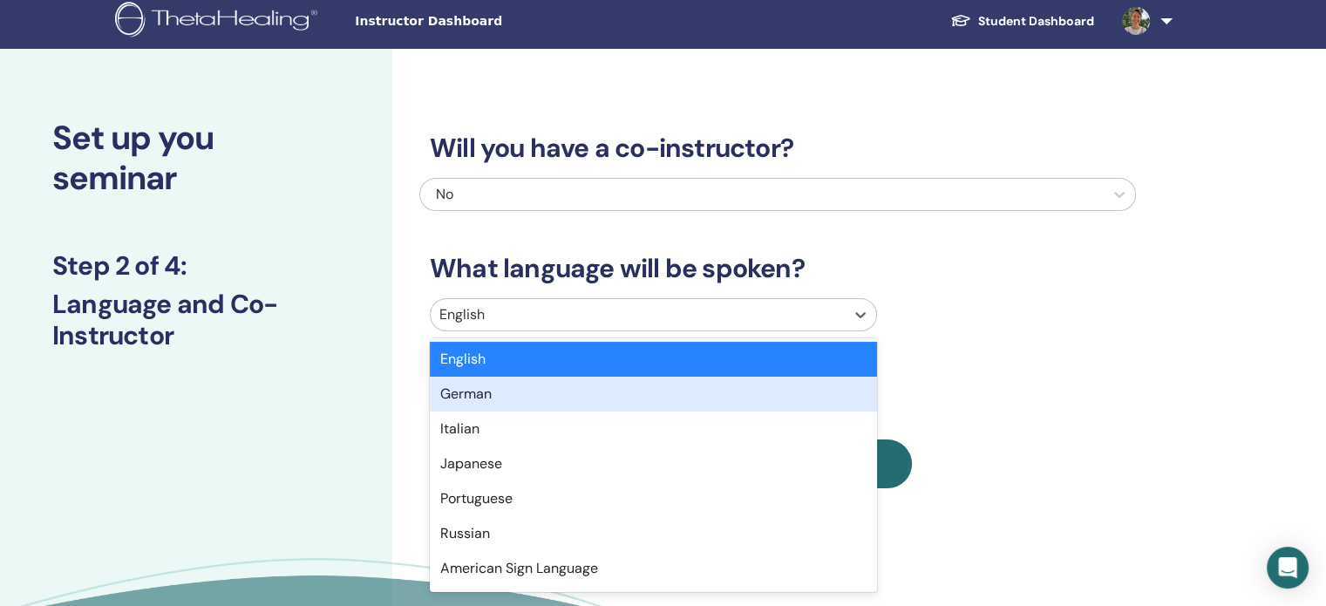
click at [627, 383] on div "German" at bounding box center [653, 394] width 447 height 35
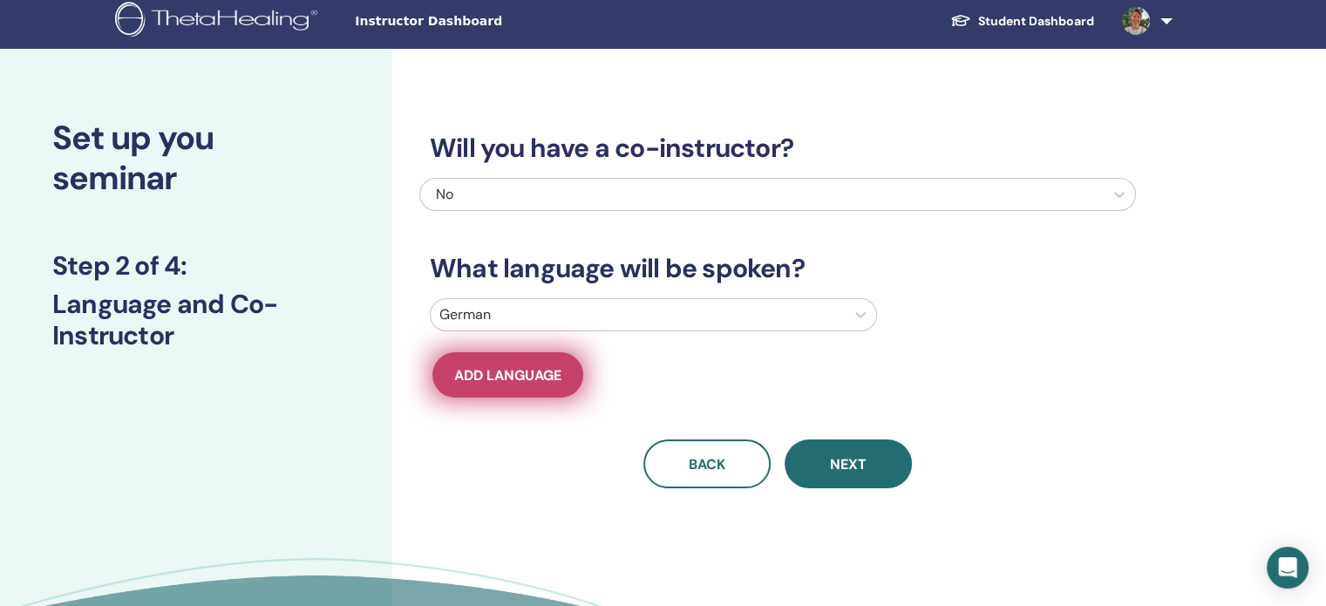
click at [496, 377] on span "Add language" at bounding box center [507, 375] width 107 height 18
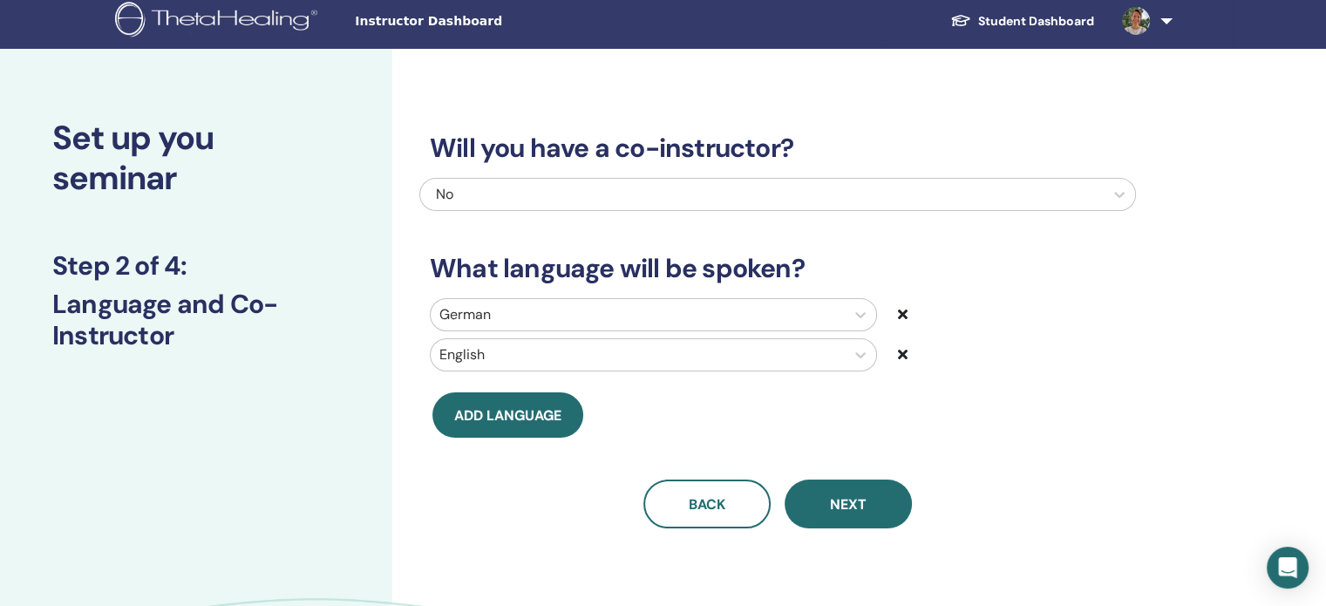
click at [906, 351] on icon at bounding box center [903, 354] width 10 height 14
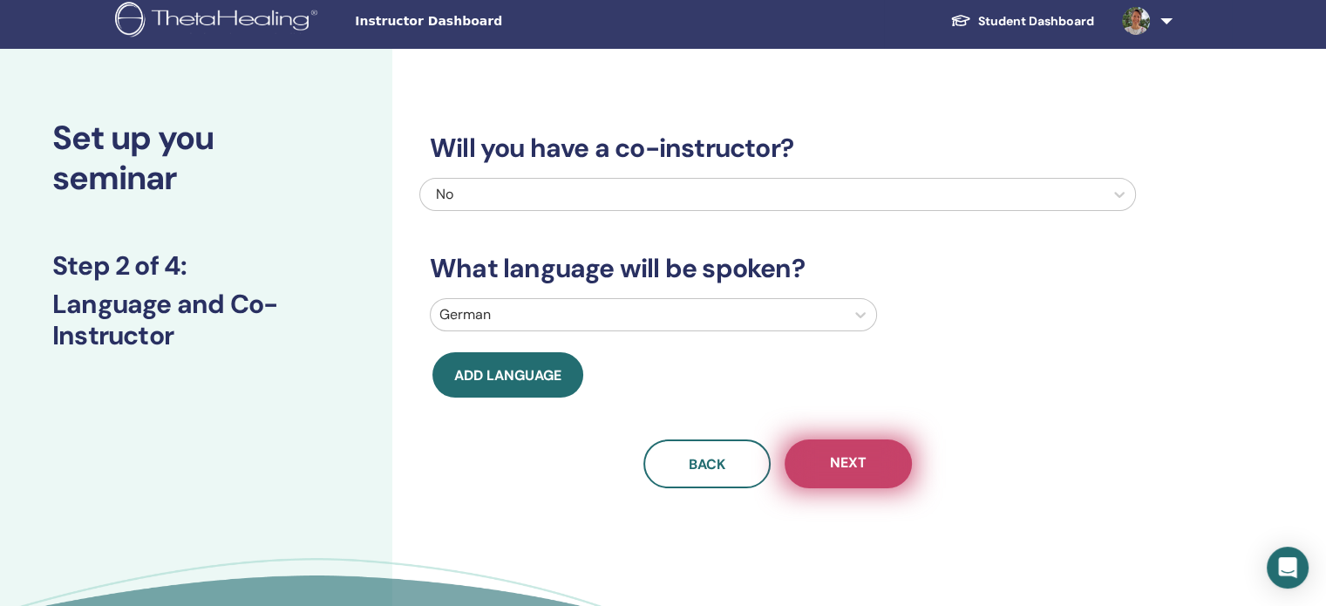
click at [868, 461] on button "Next" at bounding box center [848, 463] width 127 height 49
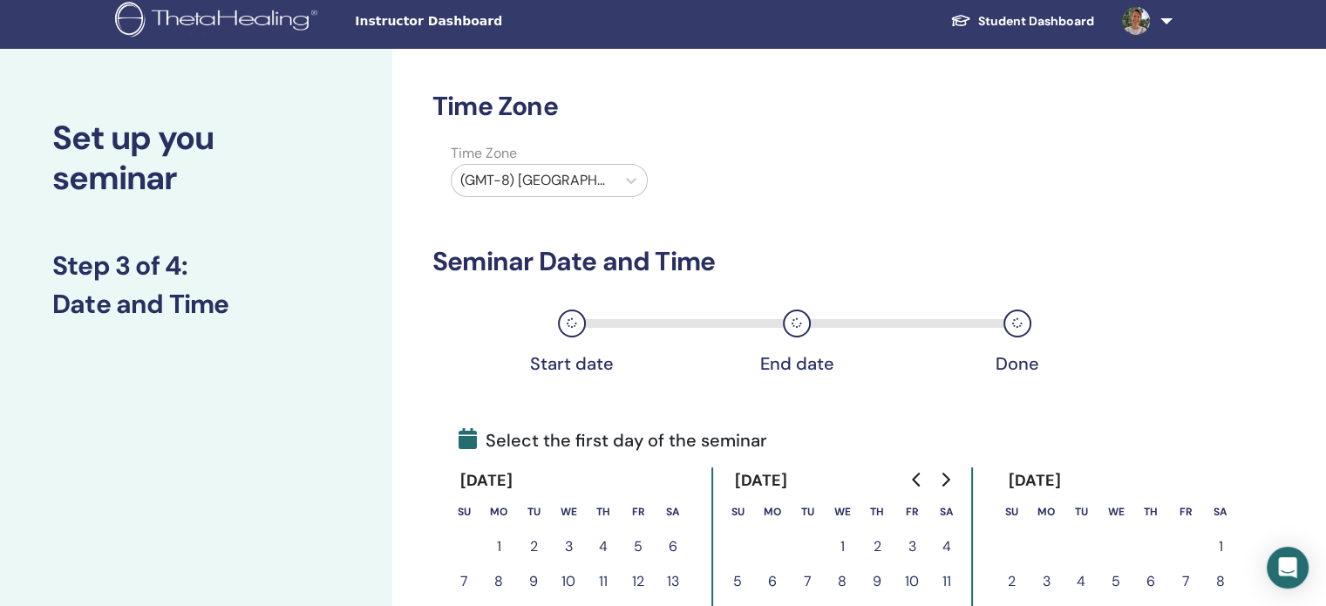
click at [587, 180] on div at bounding box center [533, 180] width 146 height 24
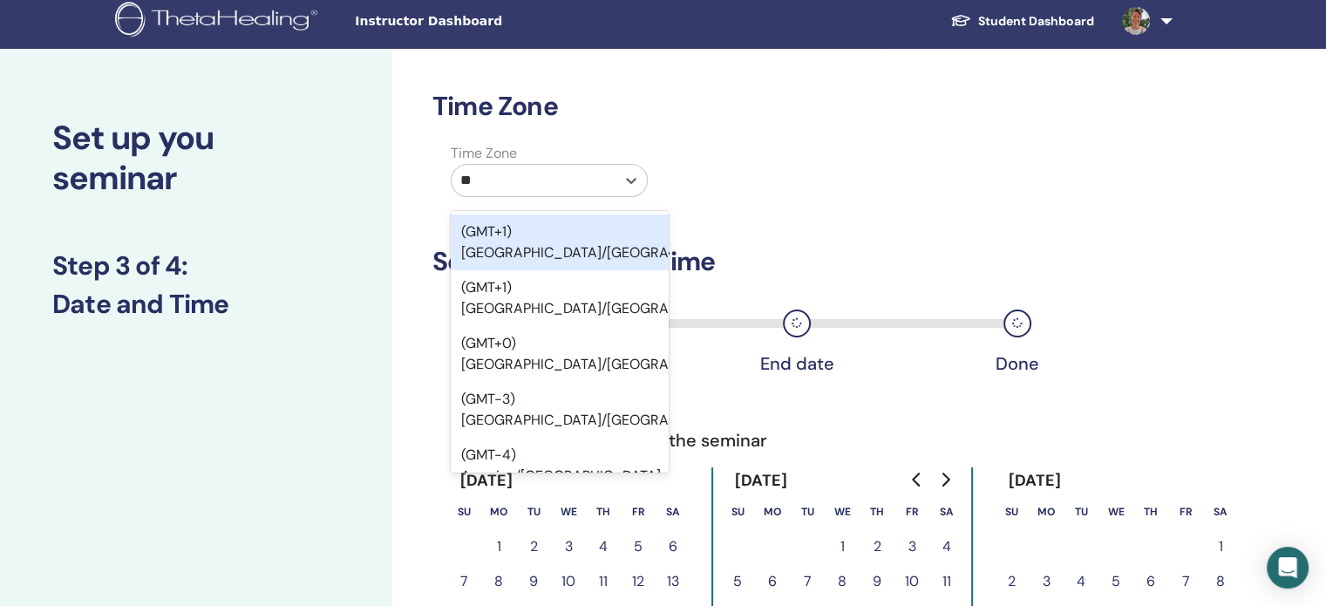
type input "***"
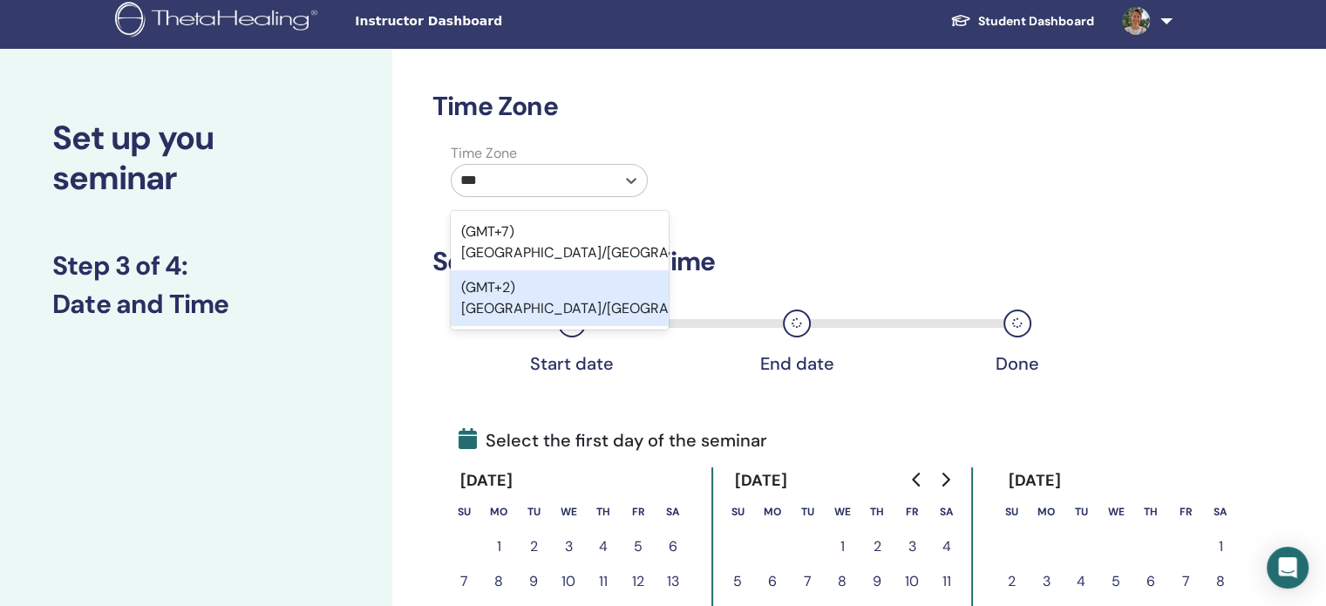
click at [594, 270] on div "(GMT+2) Europe/Vienna" at bounding box center [560, 298] width 218 height 56
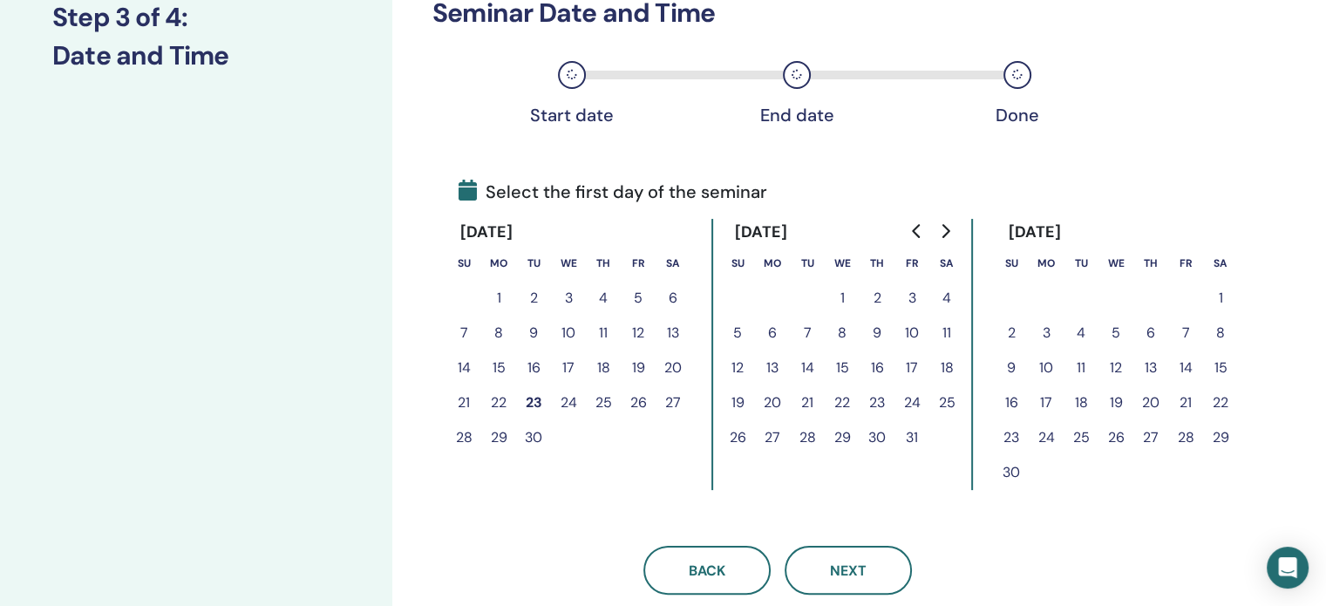
scroll to position [269, 0]
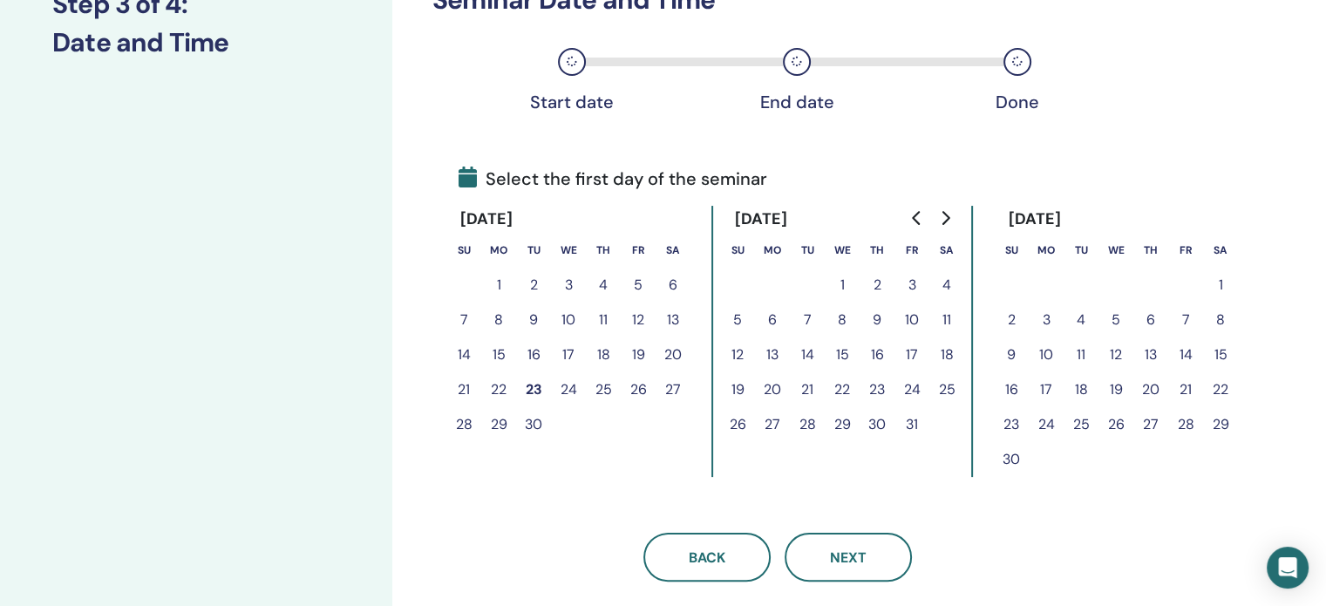
click at [643, 389] on button "26" at bounding box center [638, 389] width 35 height 35
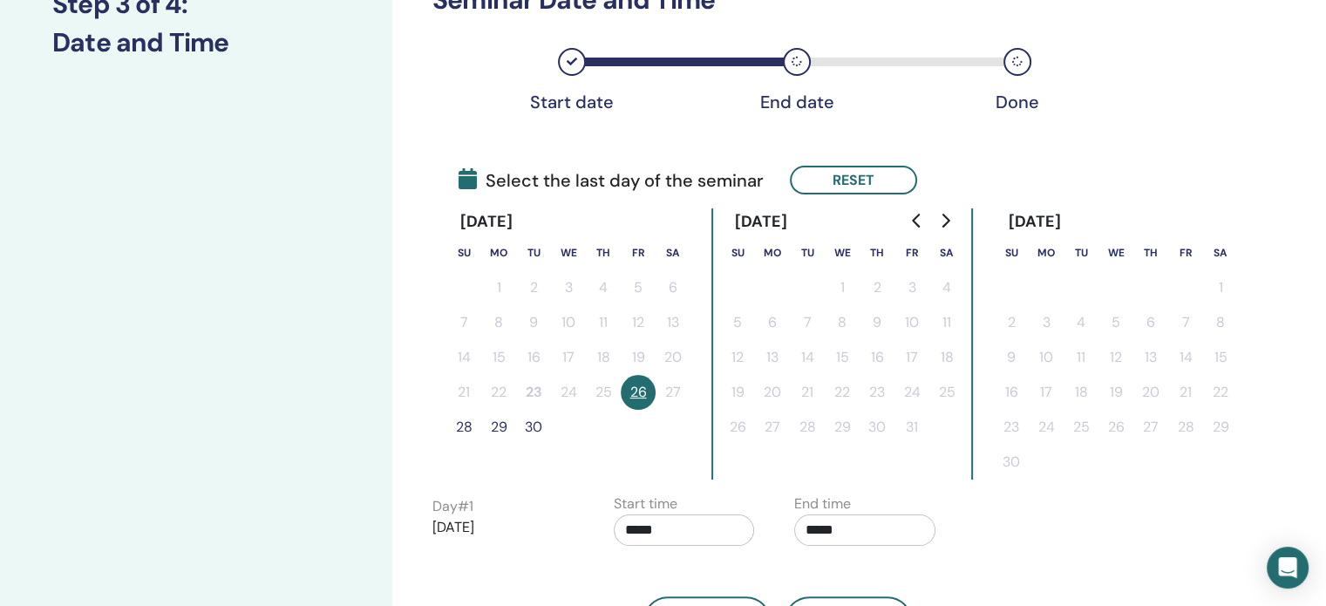
click at [468, 423] on button "28" at bounding box center [463, 427] width 35 height 35
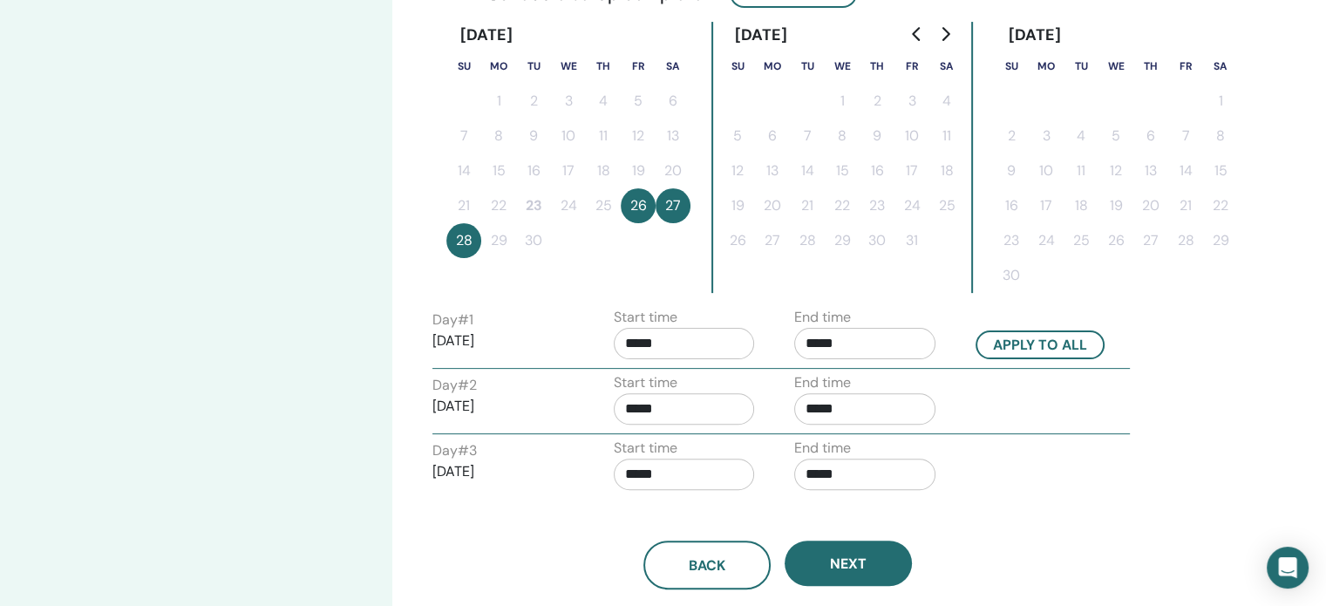
scroll to position [530, 0]
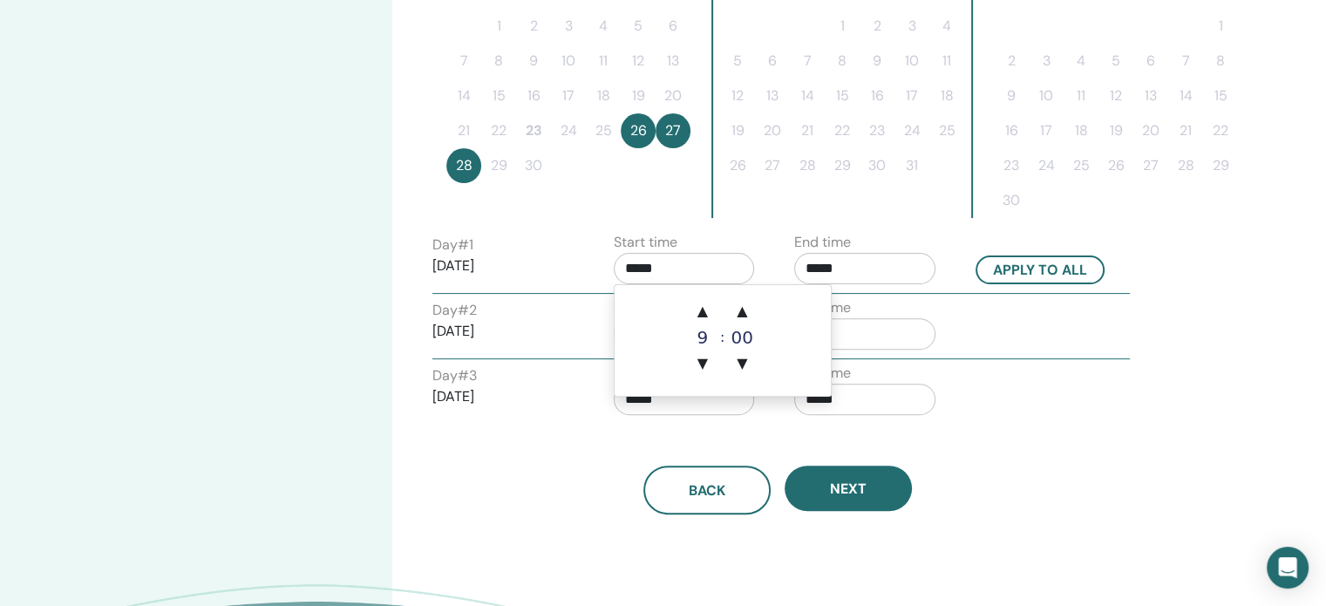
drag, startPoint x: 641, startPoint y: 261, endPoint x: 603, endPoint y: 262, distance: 37.5
click at [603, 262] on div "Start time *****" at bounding box center [691, 262] width 181 height 61
click at [707, 311] on span "▲" at bounding box center [702, 311] width 35 height 35
click at [705, 310] on span "▲" at bounding box center [702, 311] width 35 height 35
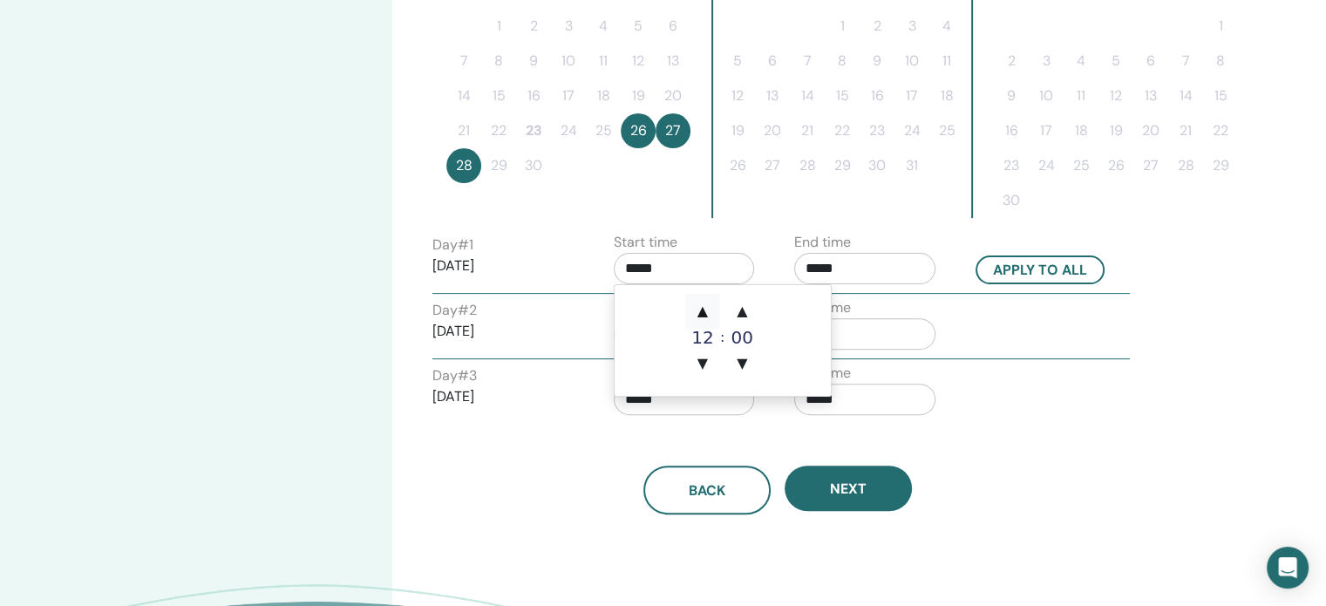
click at [705, 310] on span "▲" at bounding box center [702, 311] width 35 height 35
click at [704, 310] on span "▲" at bounding box center [702, 311] width 35 height 35
type input "*****"
click at [704, 310] on span "▲" at bounding box center [702, 311] width 35 height 35
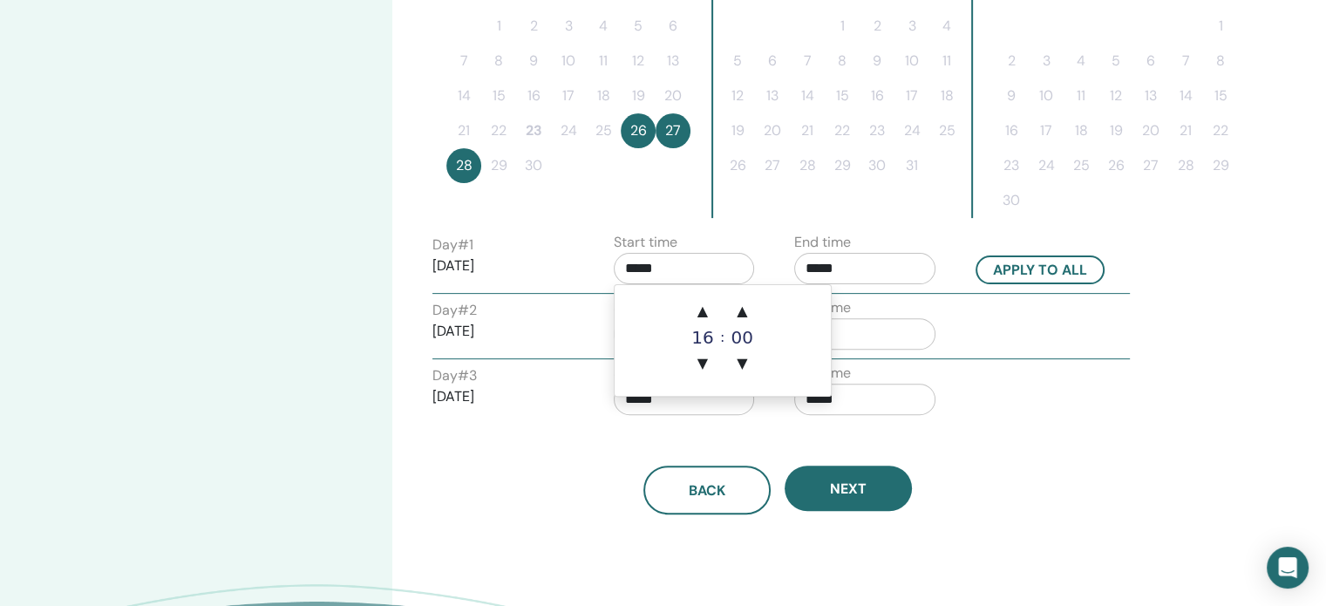
click at [866, 261] on input "*****" at bounding box center [864, 268] width 141 height 31
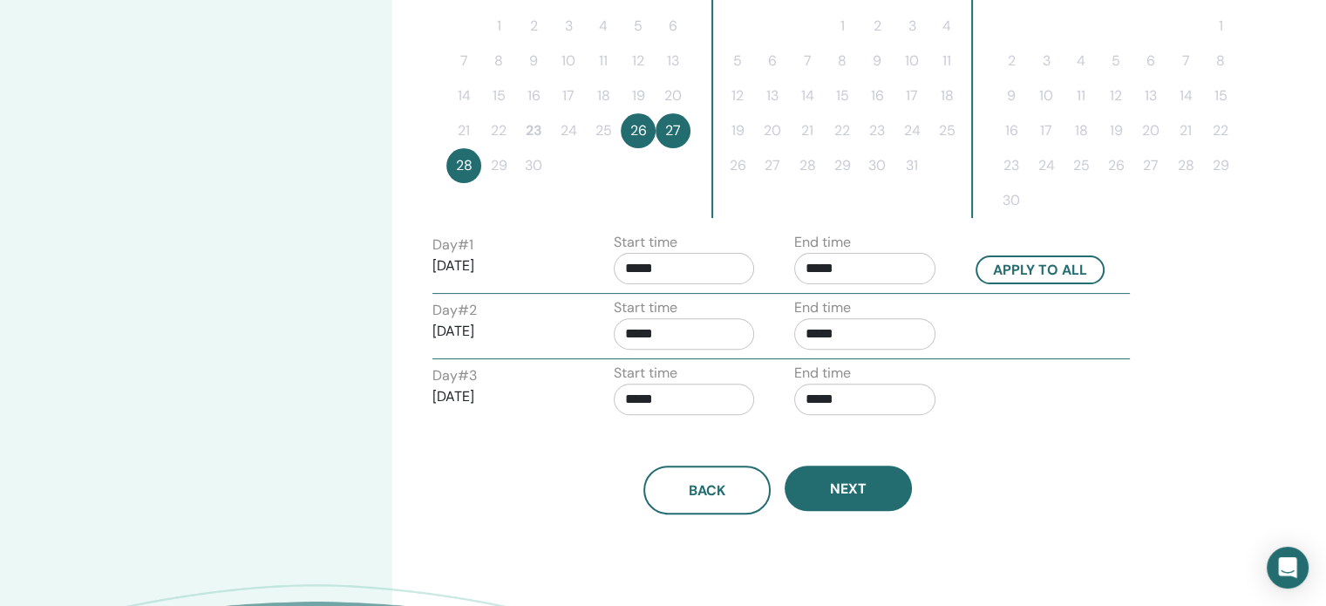
drag, startPoint x: 818, startPoint y: 264, endPoint x: 765, endPoint y: 258, distance: 52.7
click at [765, 258] on div "Day # 1 2025/09/26 Start time ***** End time ***** Apply to all" at bounding box center [781, 262] width 724 height 61
click at [847, 268] on input "*****" at bounding box center [864, 268] width 141 height 31
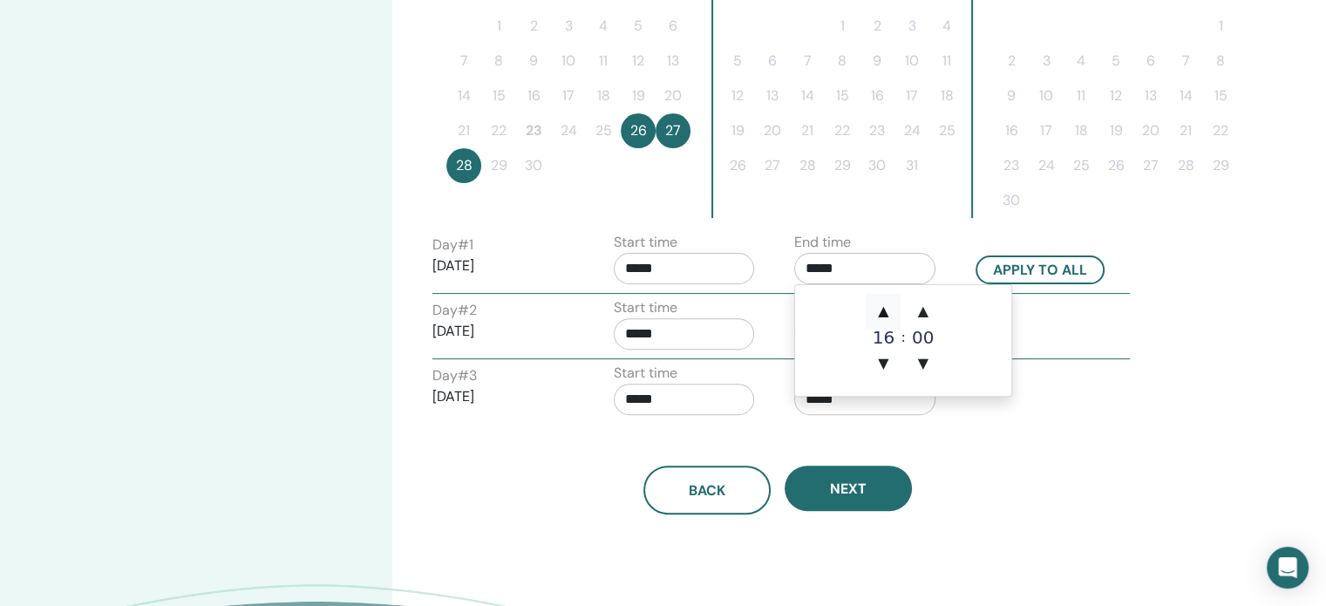
click at [877, 312] on span "▲" at bounding box center [883, 311] width 35 height 35
click at [880, 310] on span "▲" at bounding box center [883, 311] width 35 height 35
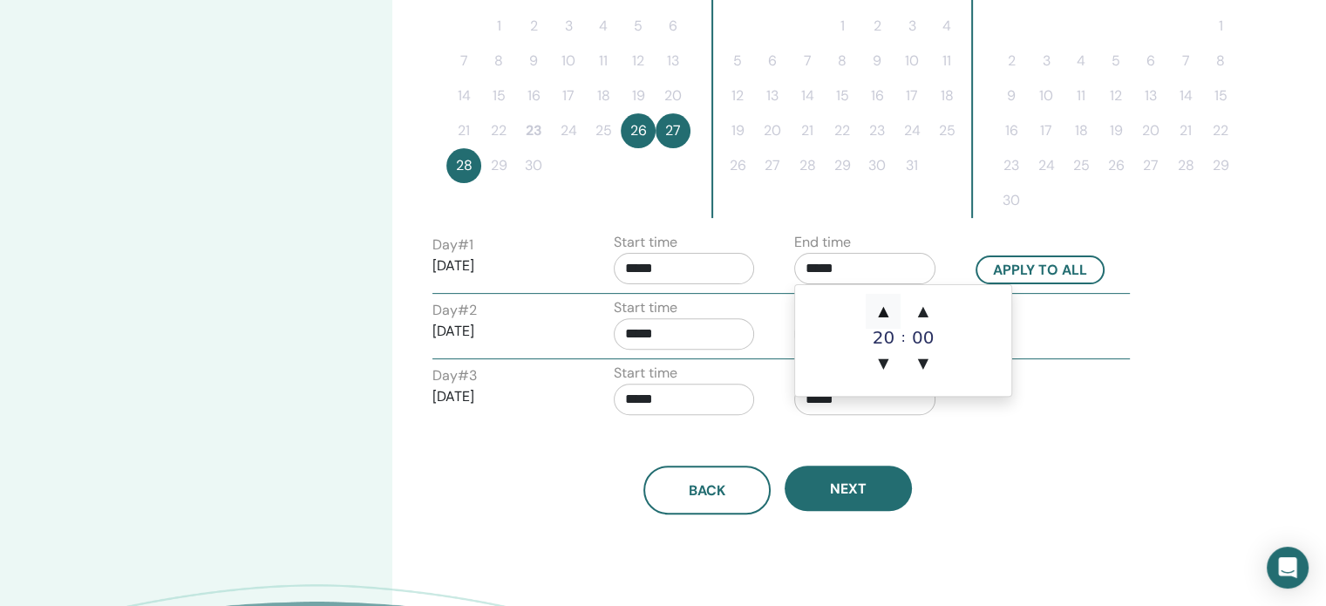
click at [880, 310] on span "▲" at bounding box center [883, 311] width 35 height 35
type input "*****"
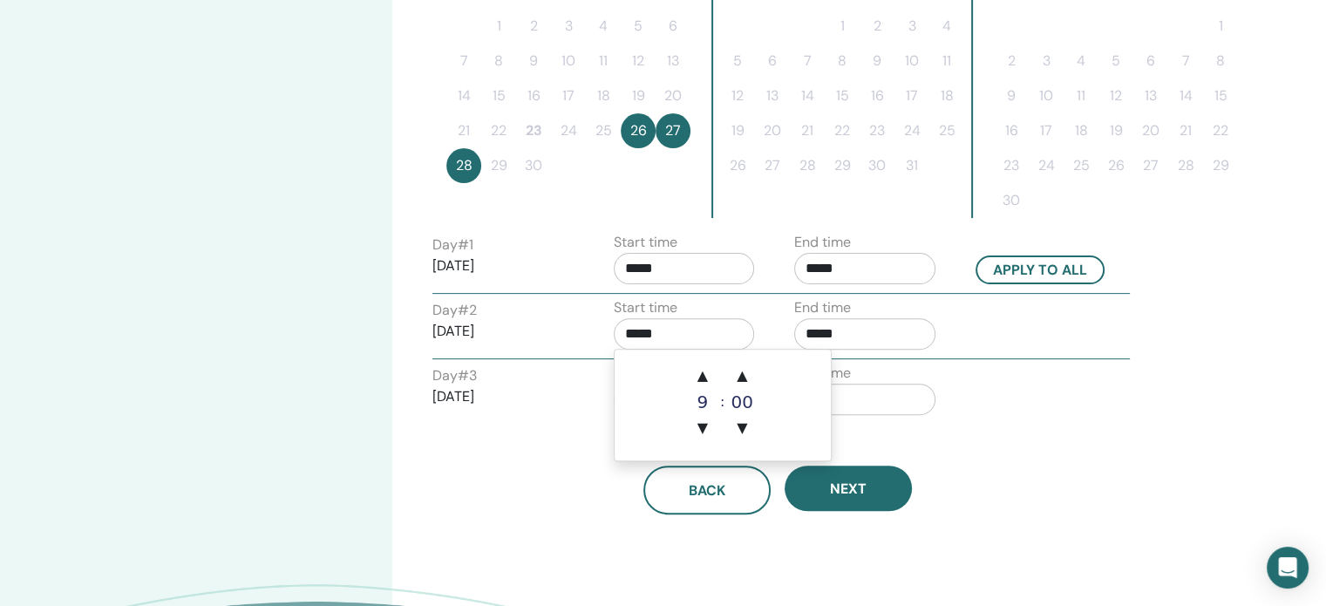
click at [688, 326] on input "*****" at bounding box center [684, 333] width 141 height 31
click at [820, 331] on input "*****" at bounding box center [864, 333] width 141 height 31
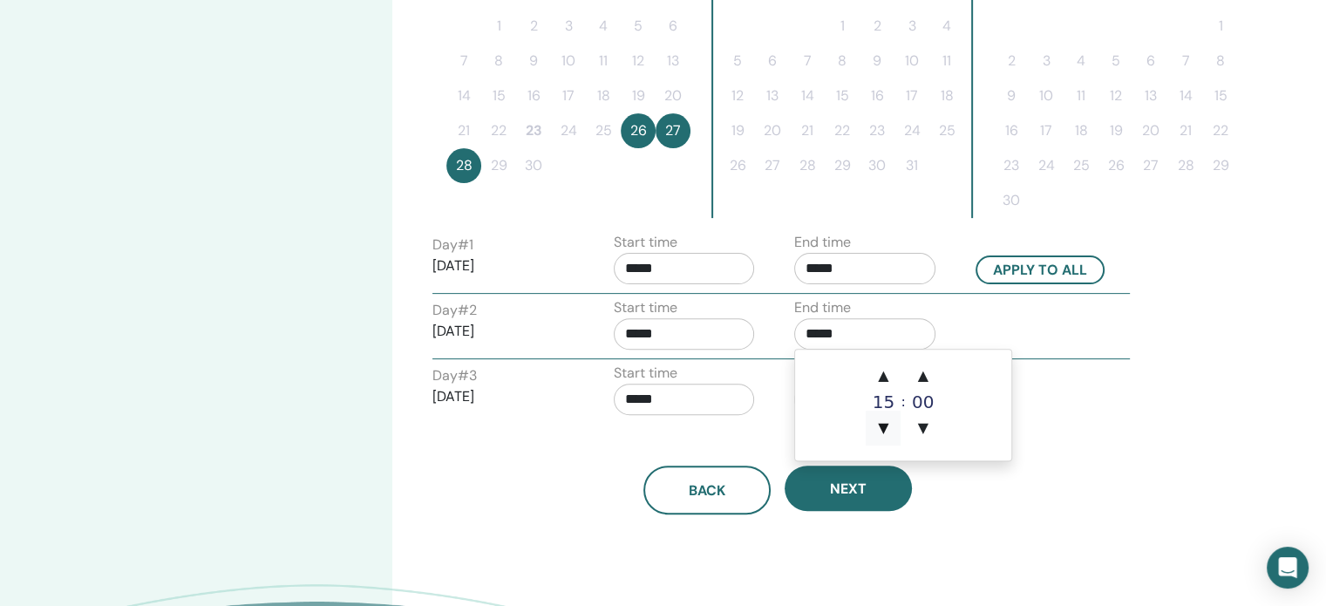
click at [878, 423] on span "▼" at bounding box center [883, 428] width 35 height 35
type input "*****"
click at [666, 392] on input "*****" at bounding box center [684, 399] width 141 height 31
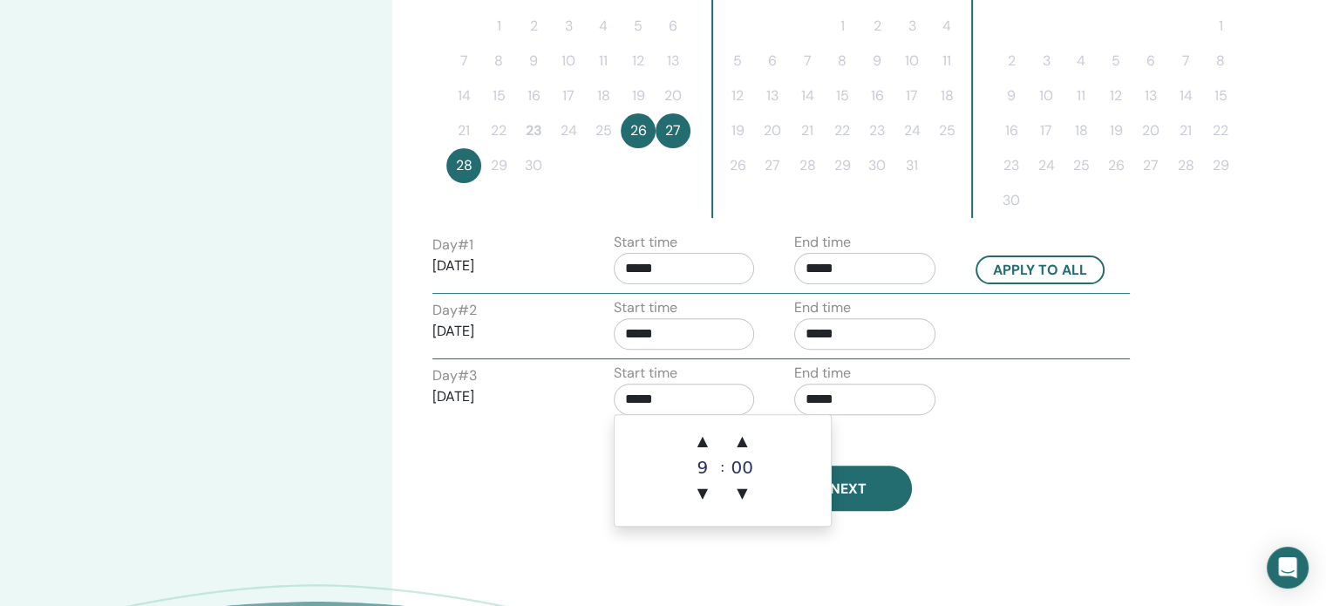
click at [841, 397] on input "*****" at bounding box center [864, 399] width 141 height 31
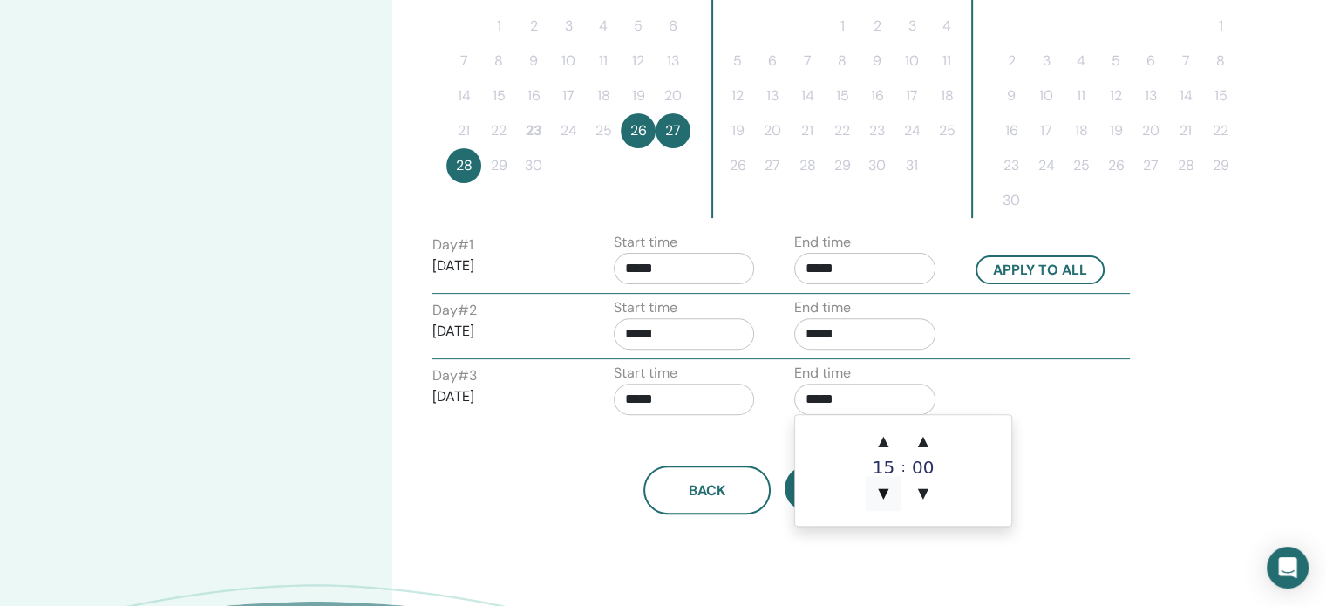
click at [888, 493] on span "▼" at bounding box center [883, 493] width 35 height 35
click at [888, 492] on span "▼" at bounding box center [883, 493] width 35 height 35
type input "*****"
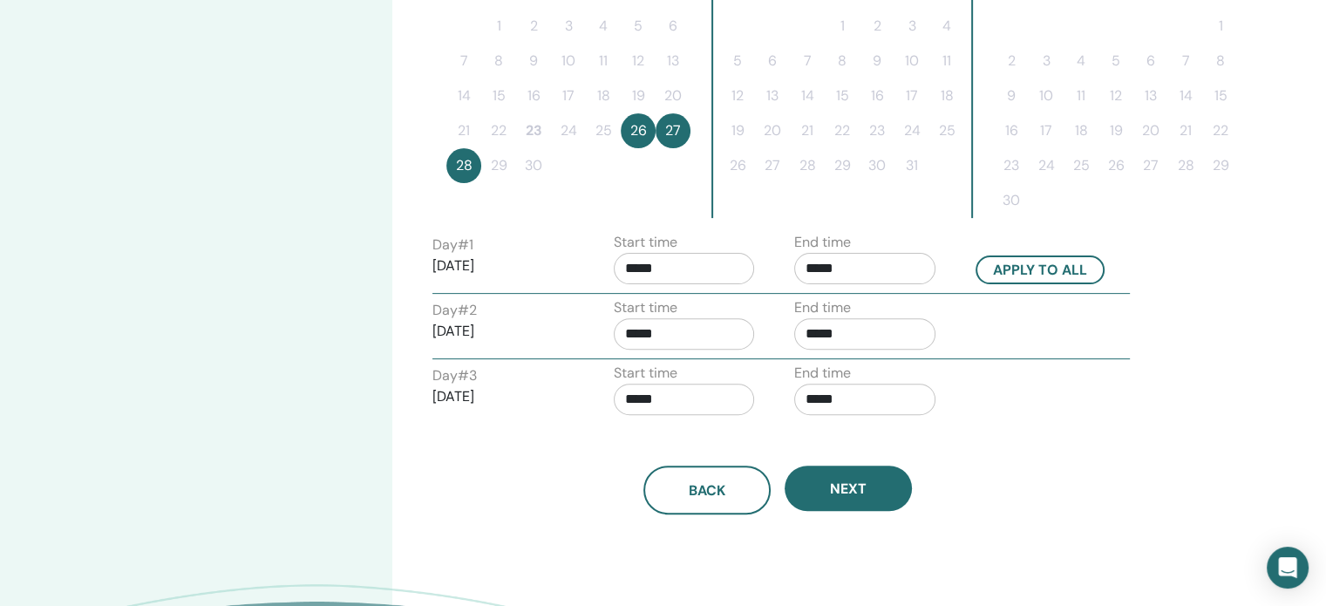
click at [1172, 351] on div "Time Zone Time Zone (GMT+2) Europe/Vienna Seminar Date and Time Start date End …" at bounding box center [834, 142] width 884 height 1233
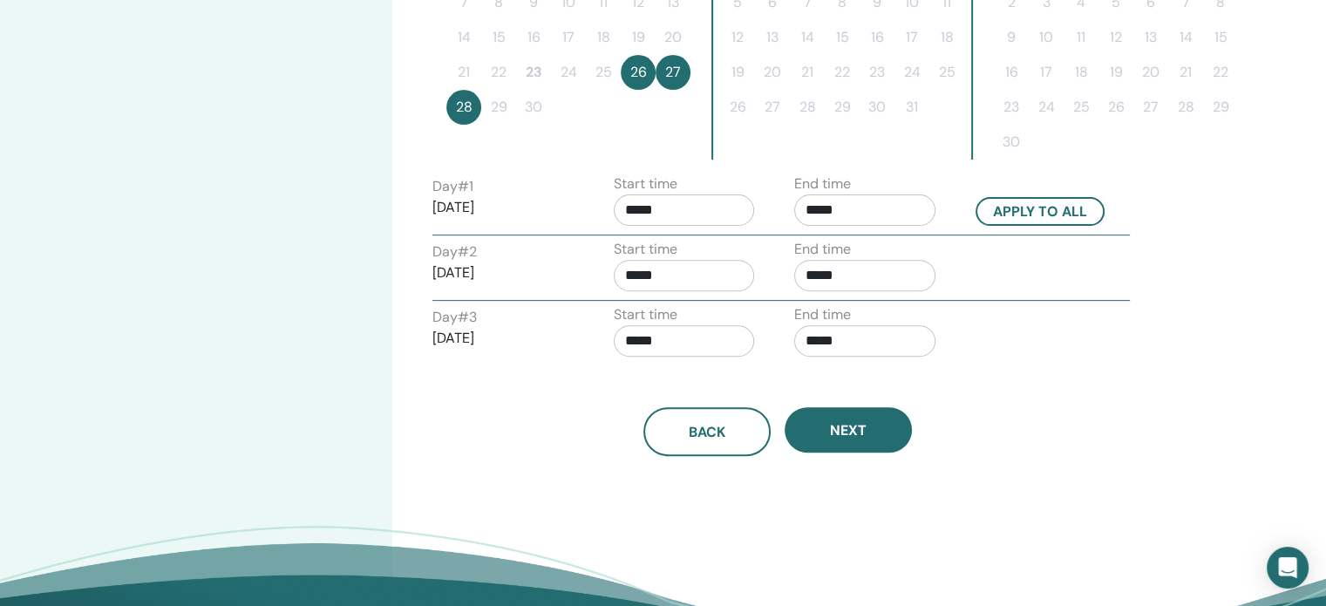
scroll to position [617, 0]
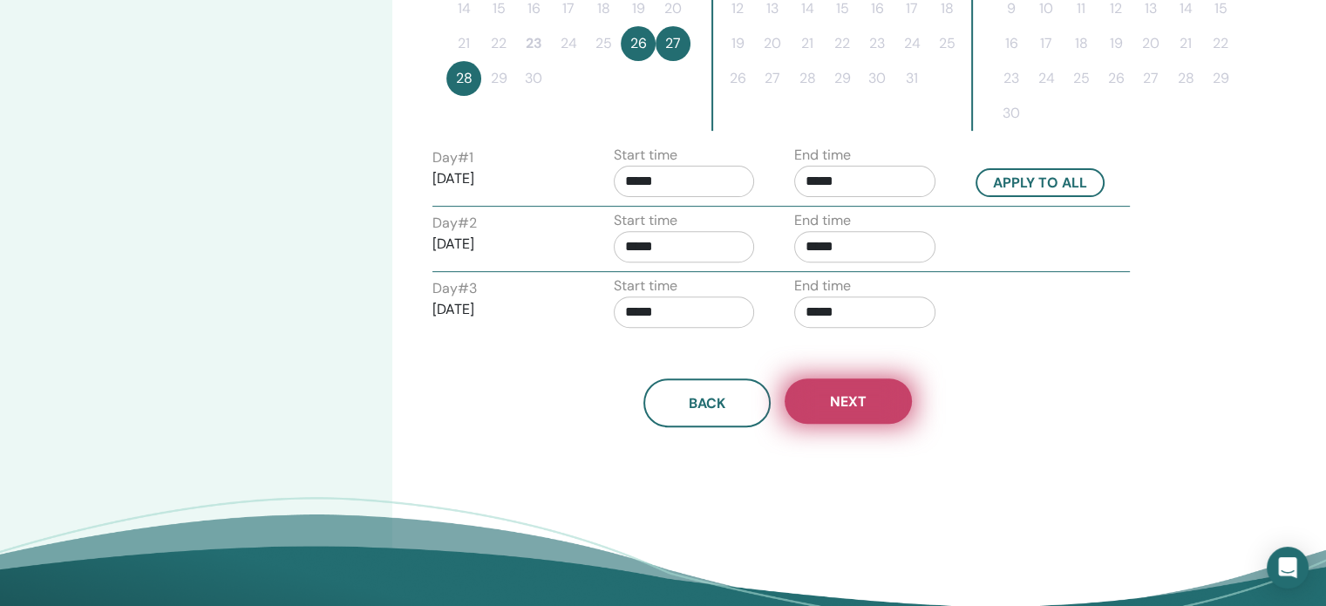
click at [888, 401] on button "Next" at bounding box center [848, 400] width 127 height 45
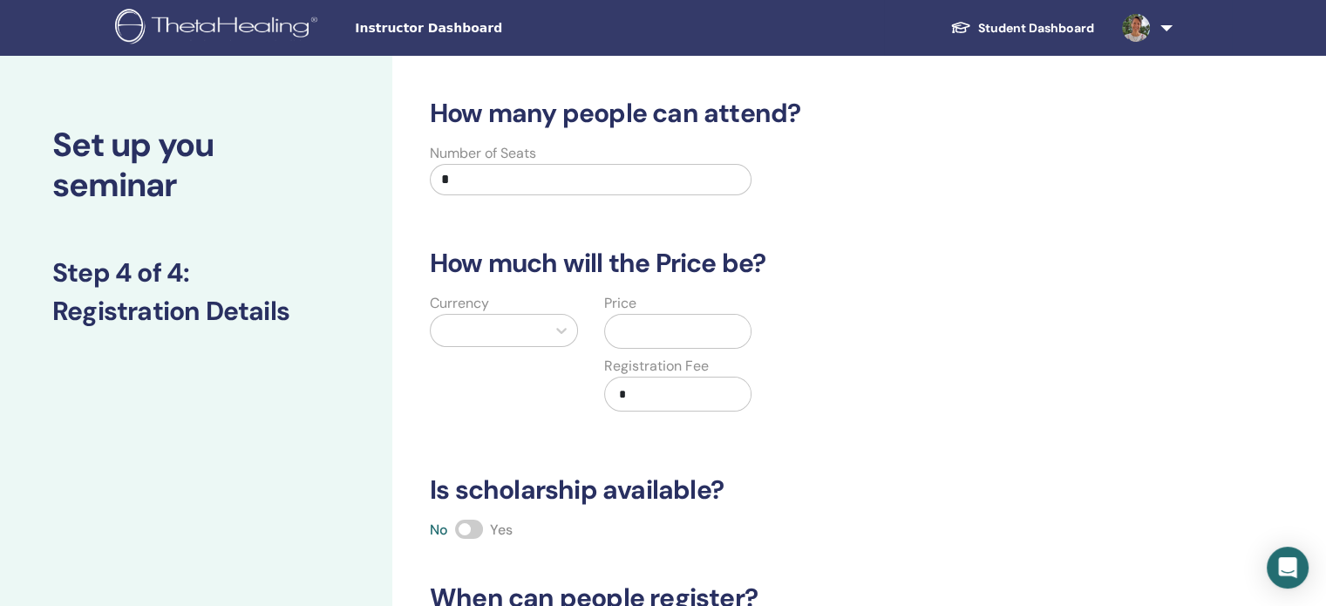
scroll to position [0, 0]
click at [500, 187] on input "*" at bounding box center [591, 179] width 322 height 31
drag, startPoint x: 468, startPoint y: 177, endPoint x: 394, endPoint y: 175, distance: 74.1
click at [394, 175] on div "How many people can attend? Number of Seats * How much will the Price be? Curre…" at bounding box center [834, 547] width 884 height 982
type input "*"
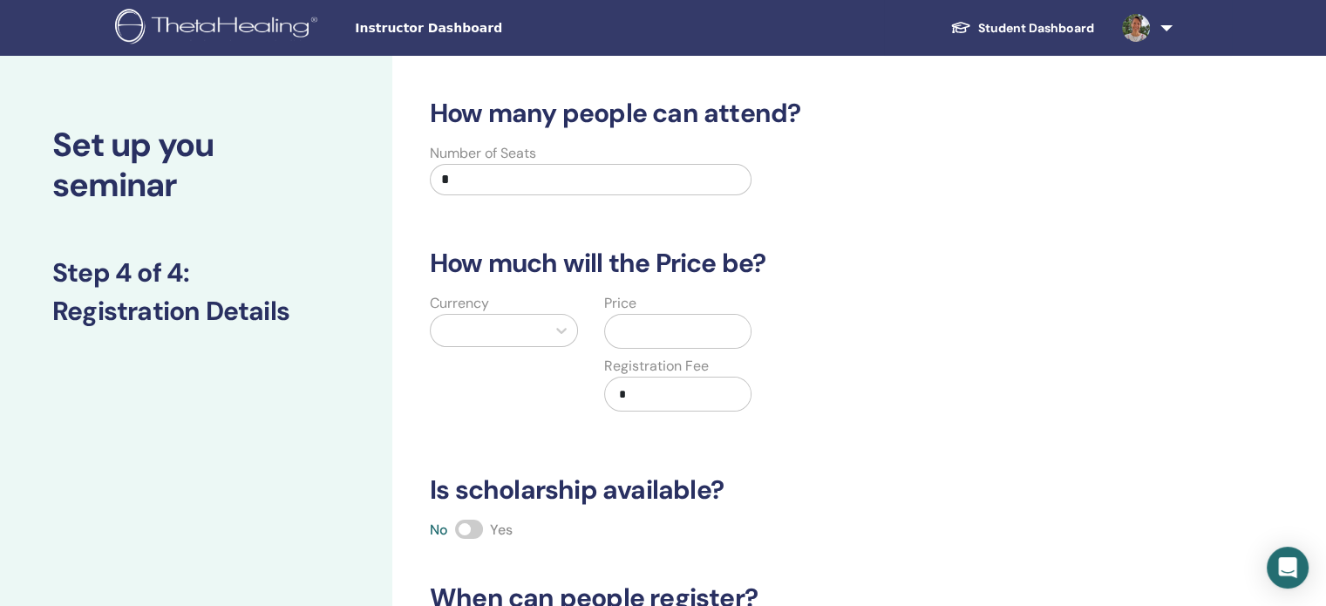
click at [854, 211] on div "How many people can attend? Number of Seats * How much will the Price be? Curre…" at bounding box center [777, 446] width 717 height 696
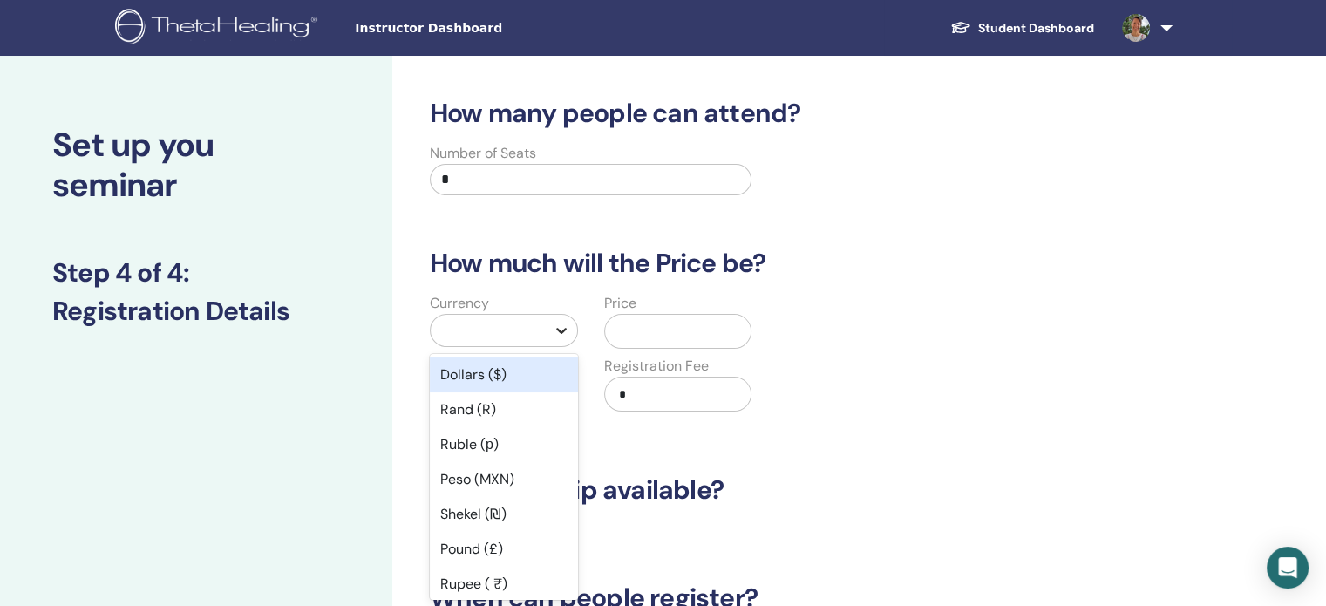
click at [546, 331] on div at bounding box center [561, 330] width 31 height 31
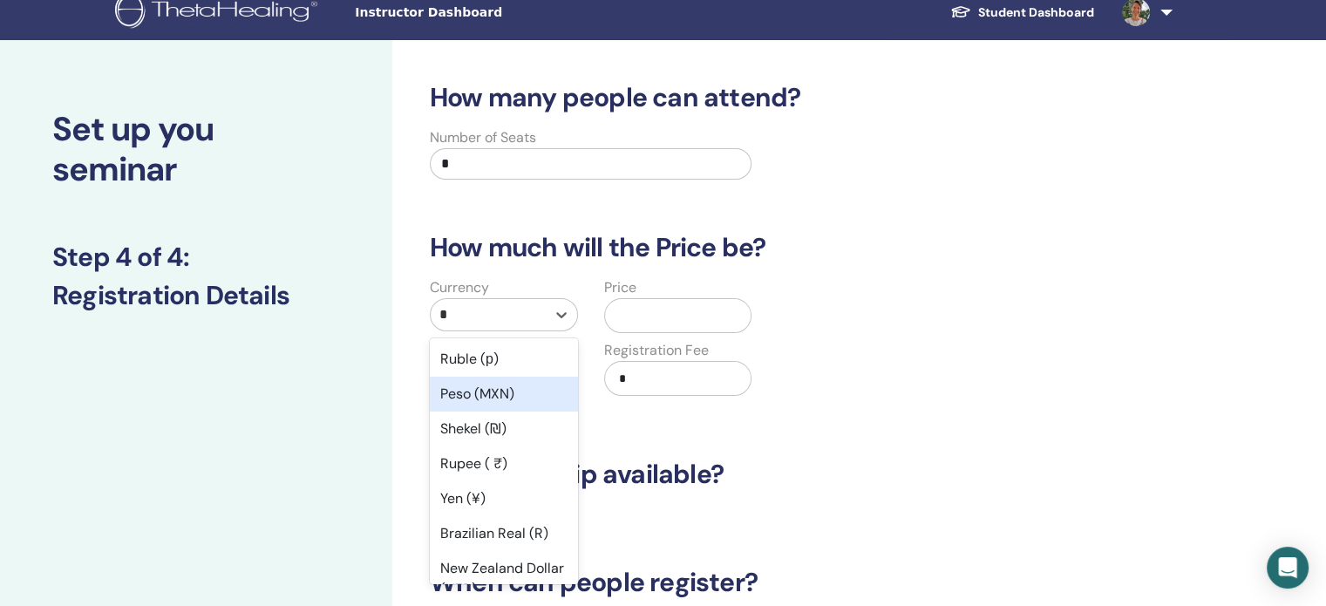
type input "**"
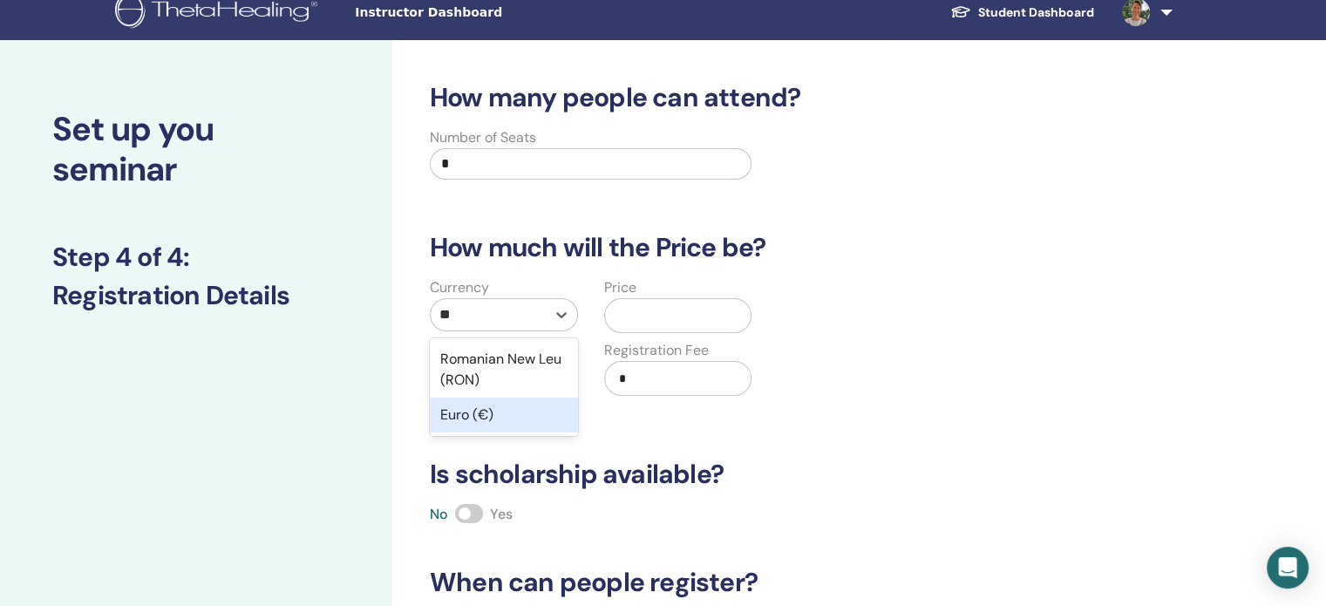
click at [503, 413] on div "Euro (€)" at bounding box center [504, 415] width 148 height 35
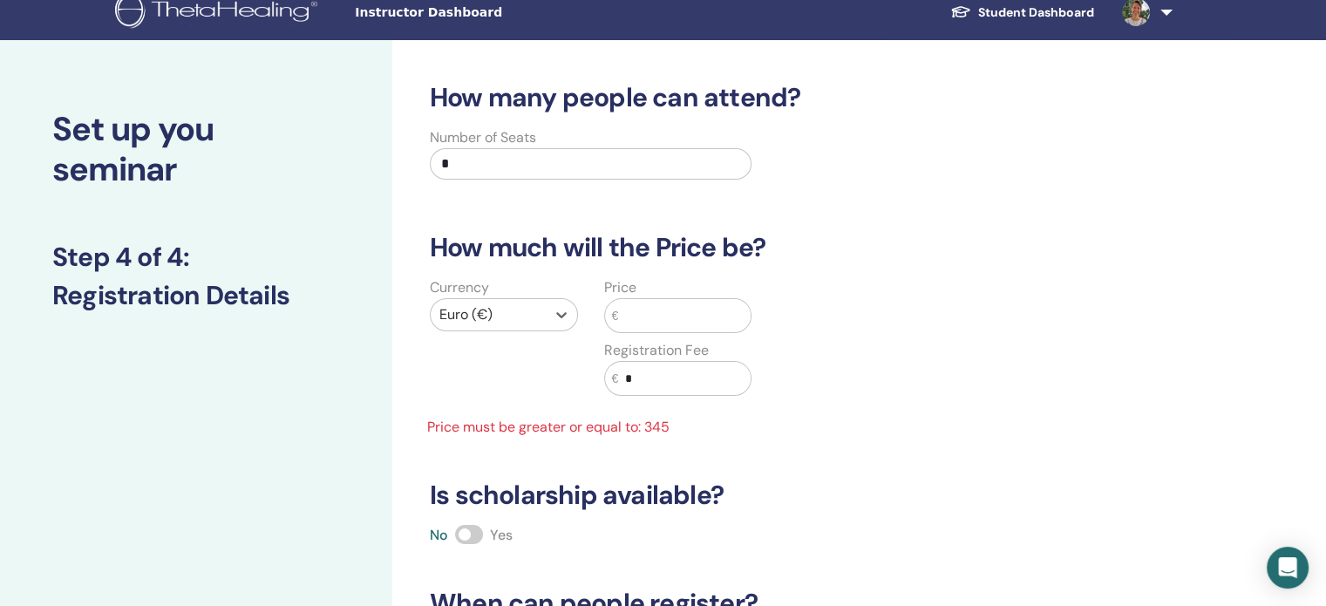
click at [650, 313] on input "text" at bounding box center [684, 315] width 133 height 33
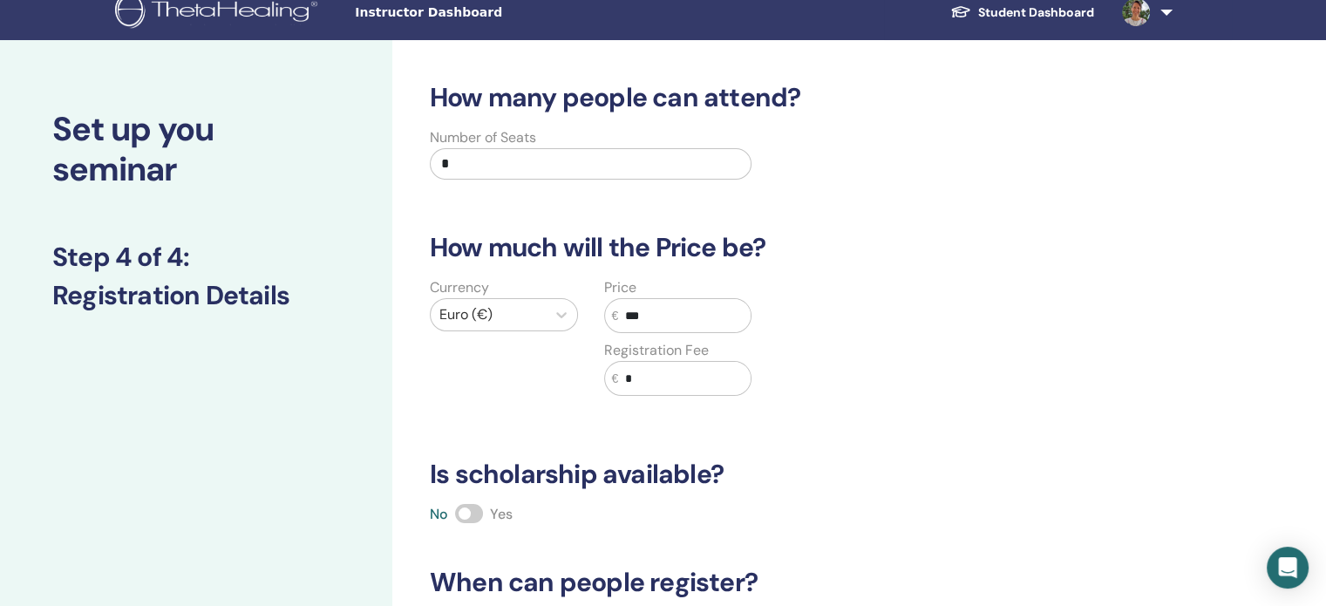
type input "***"
click at [796, 342] on div "Currency Euro (€) Price € *** Registration Fee € *" at bounding box center [764, 346] width 717 height 139
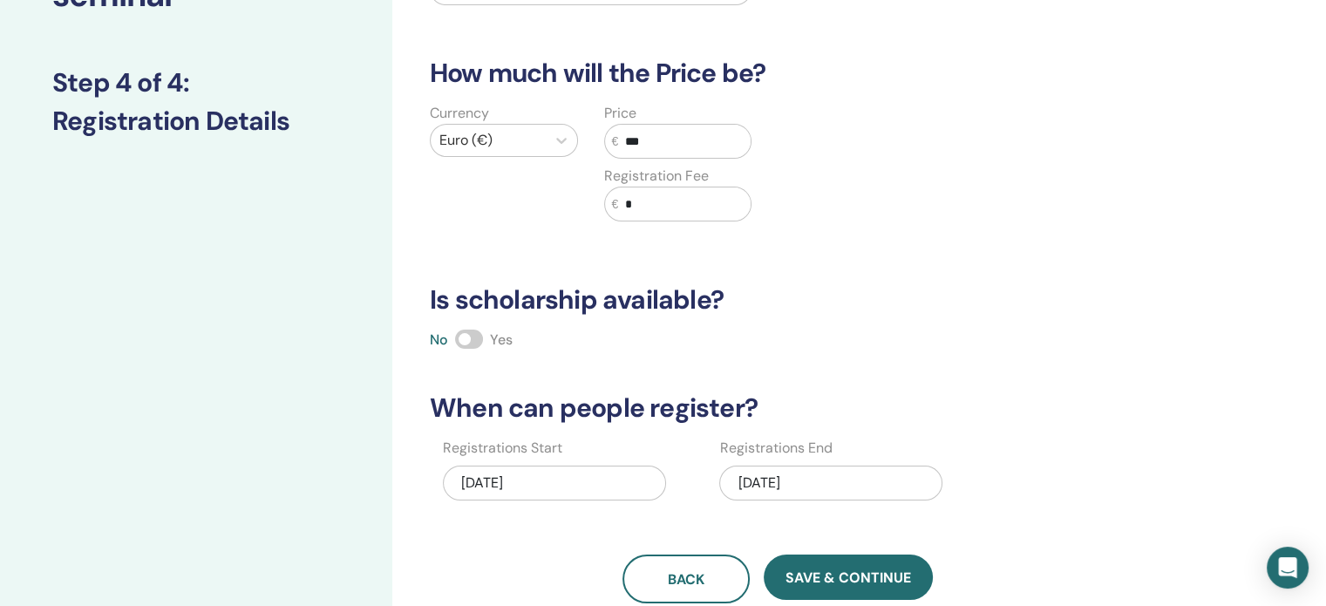
click at [878, 321] on div "How many people can attend? Number of Seats * How much will the Price be? Curre…" at bounding box center [777, 256] width 717 height 696
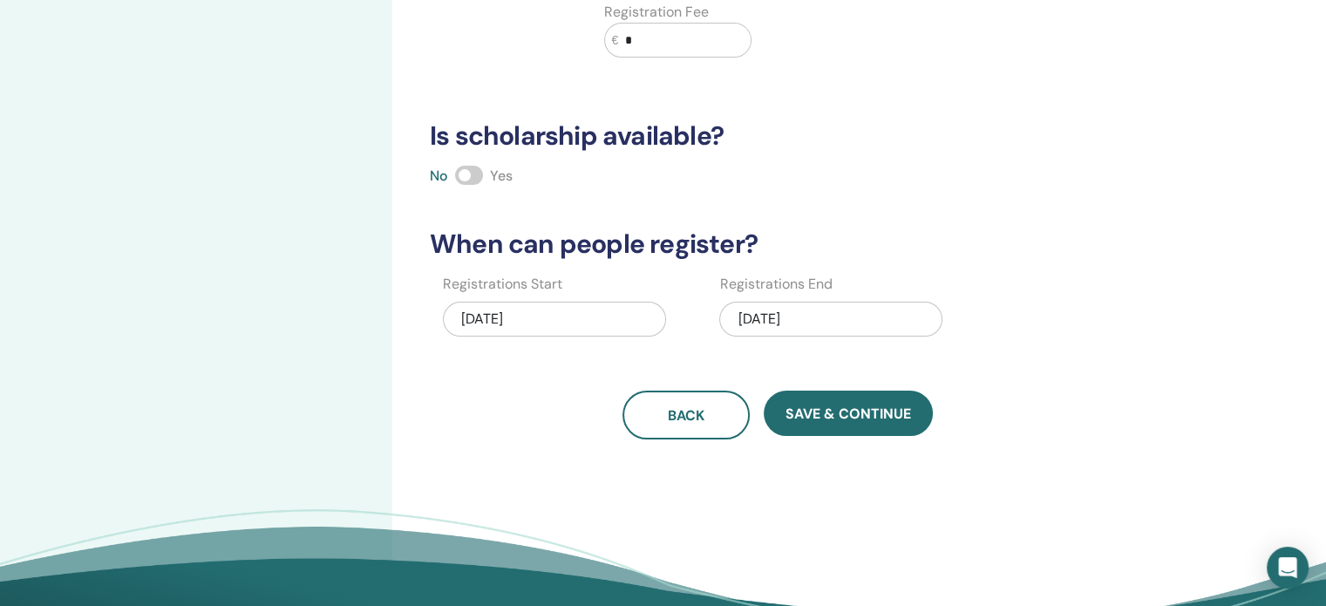
scroll to position [364, 0]
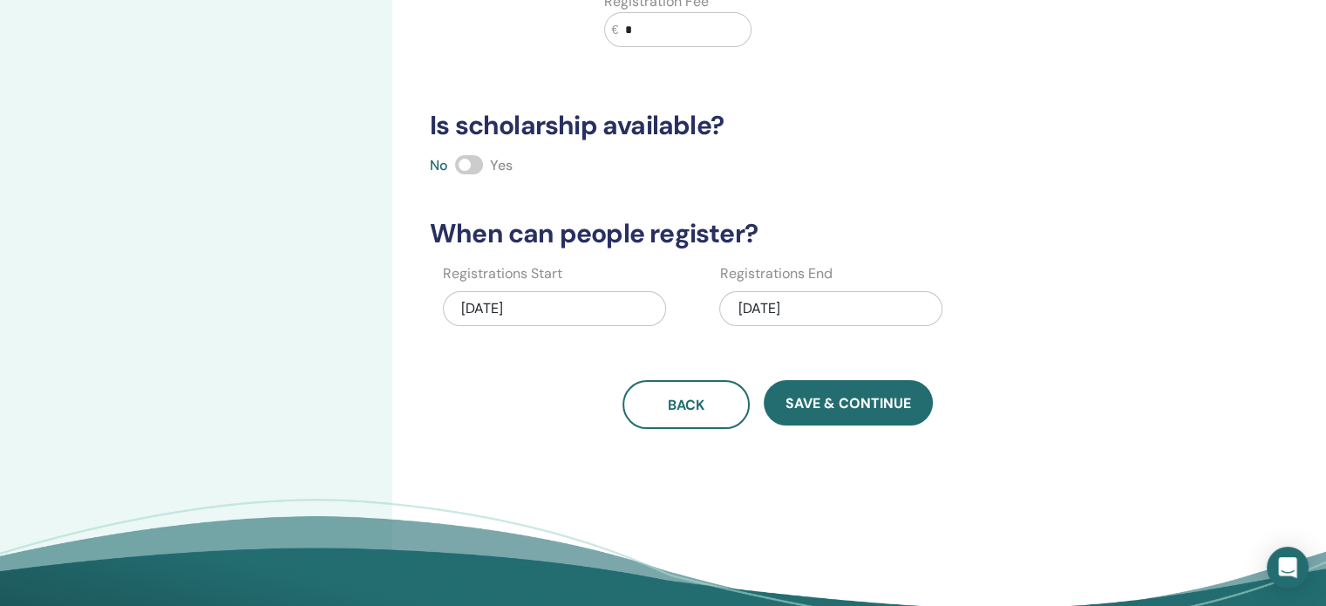
click at [858, 310] on div "09/28/2025" at bounding box center [830, 308] width 223 height 35
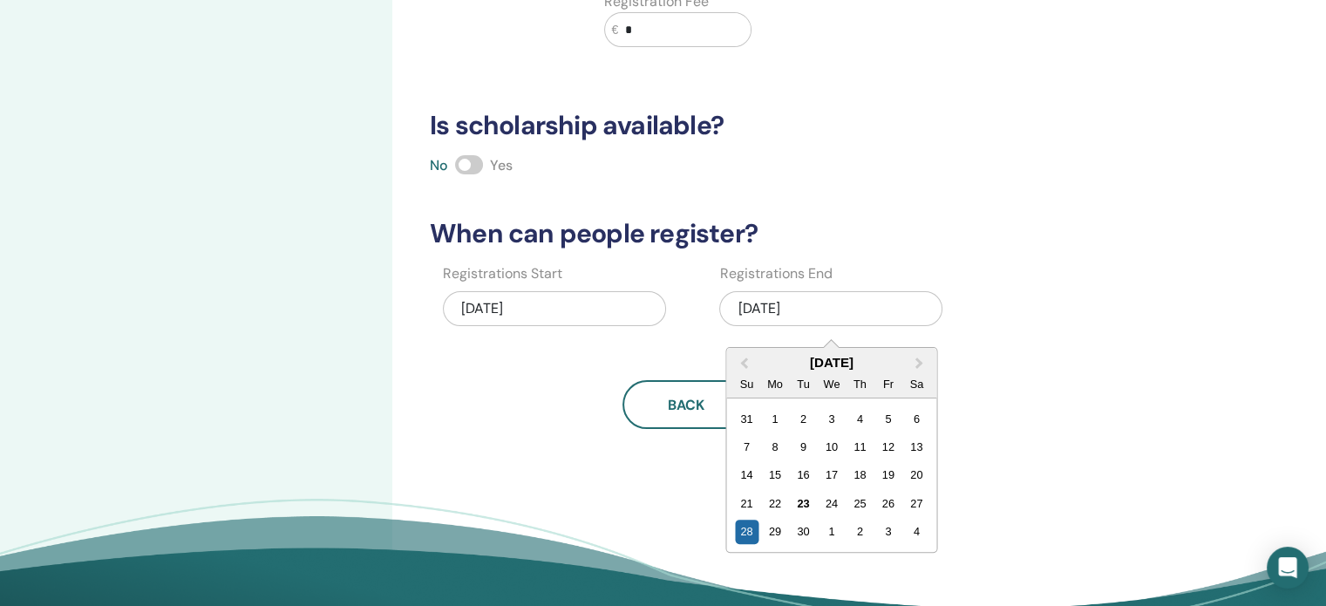
click at [858, 310] on div "09/28/2025" at bounding box center [830, 308] width 223 height 35
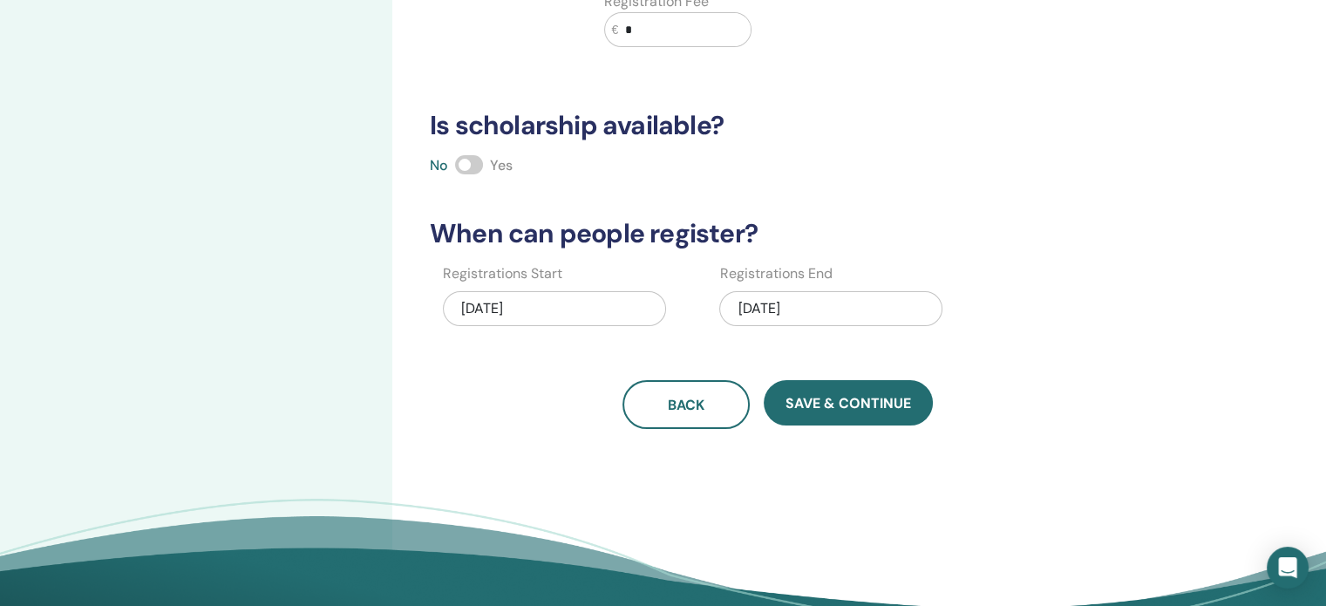
click at [1011, 299] on div "Registrations Start 09/23/2025 Registrations End 09/28/2025" at bounding box center [764, 300] width 717 height 75
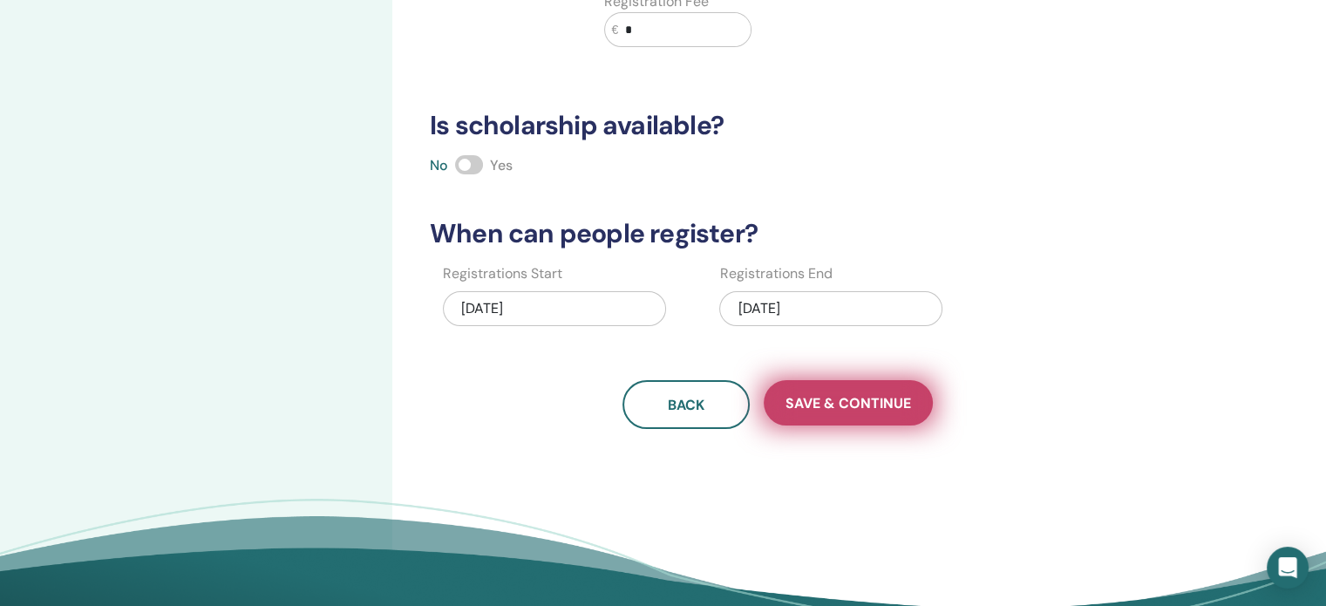
click at [910, 409] on button "Save & Continue" at bounding box center [848, 402] width 169 height 45
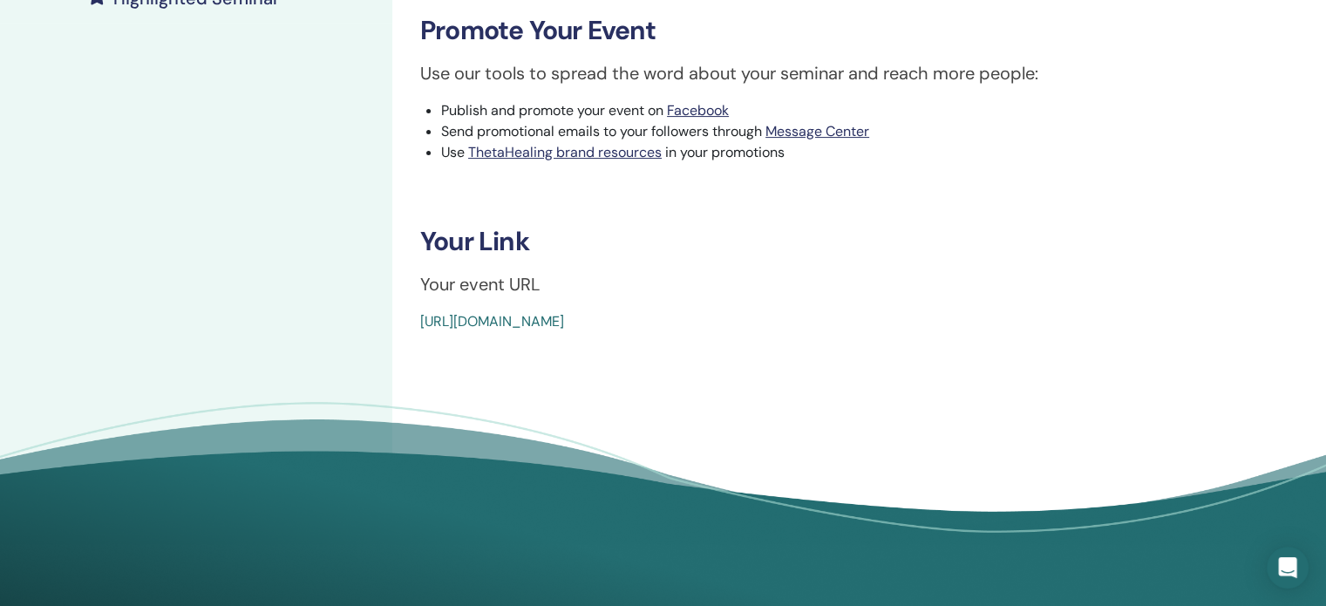
scroll to position [349, 0]
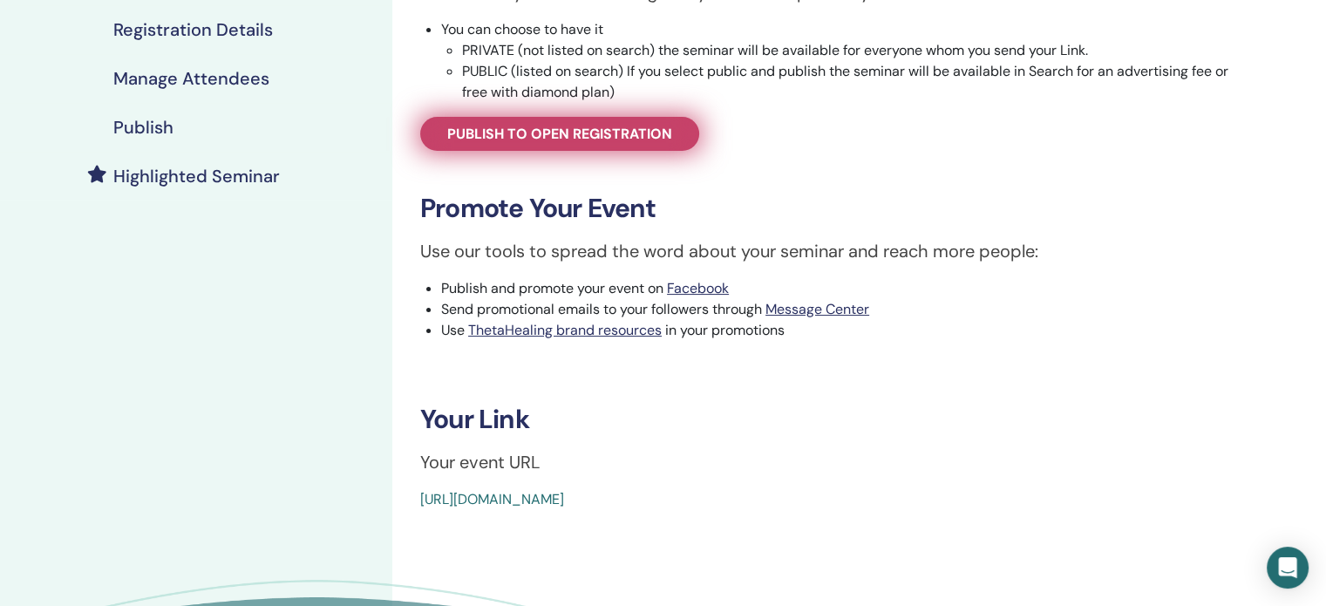
click at [621, 139] on span "Publish to open registration" at bounding box center [559, 134] width 225 height 18
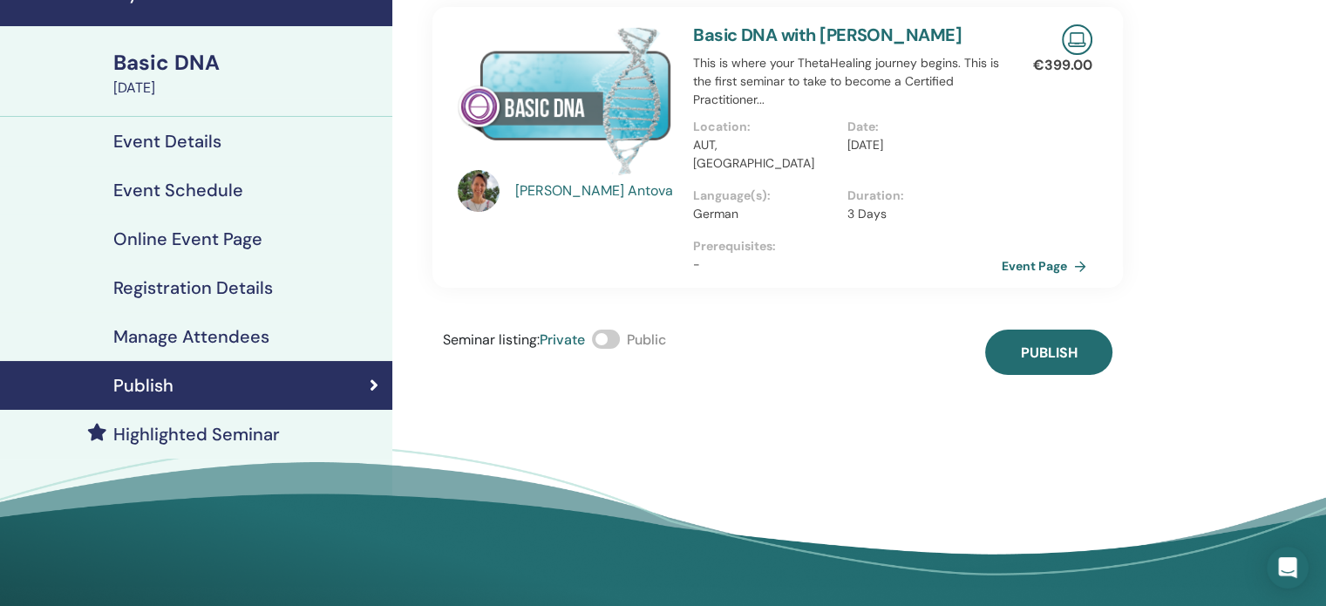
scroll to position [87, 0]
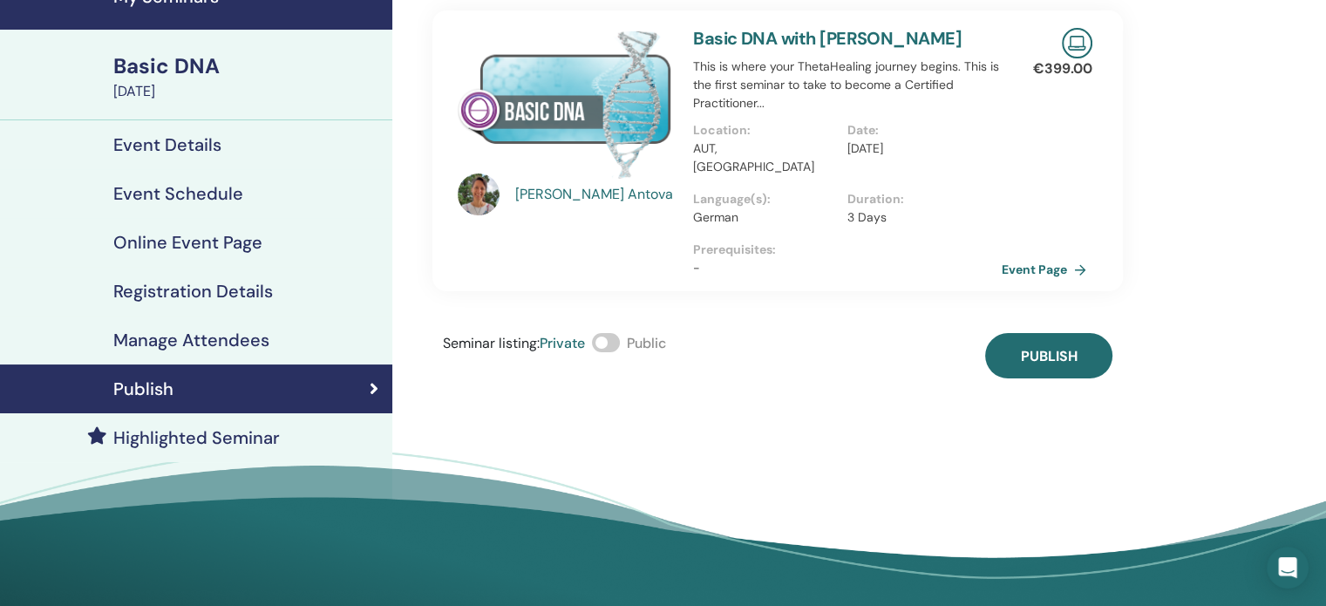
click at [614, 333] on span at bounding box center [606, 342] width 28 height 19
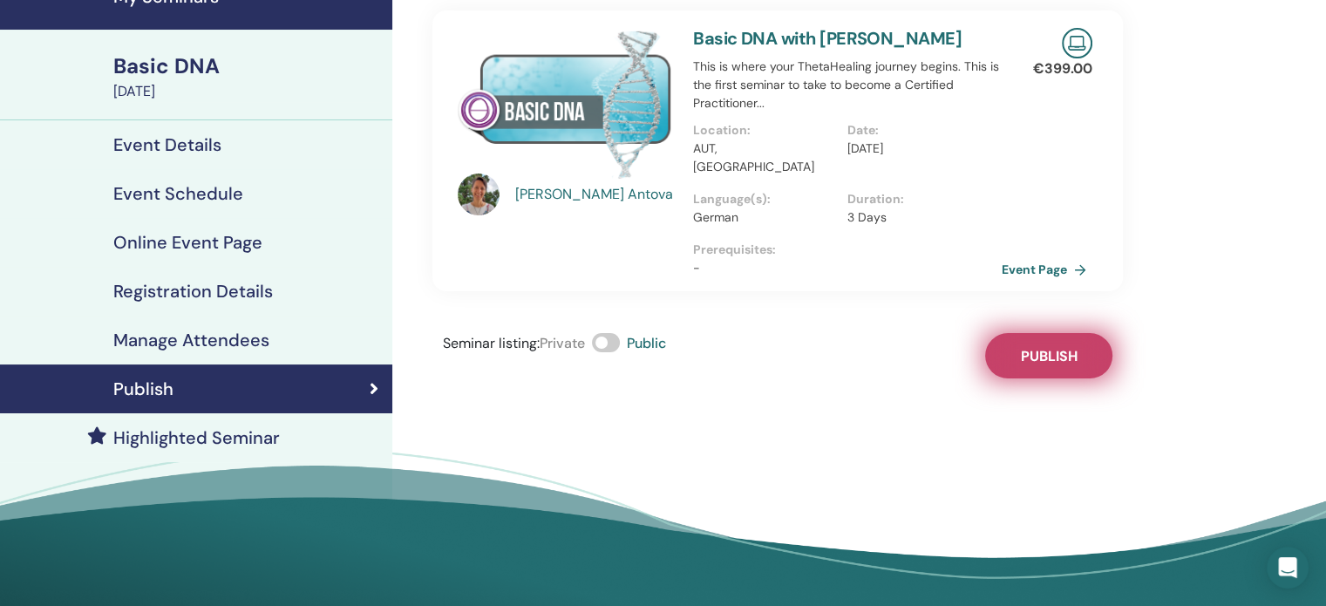
click at [1046, 347] on span "Publish" at bounding box center [1049, 356] width 57 height 18
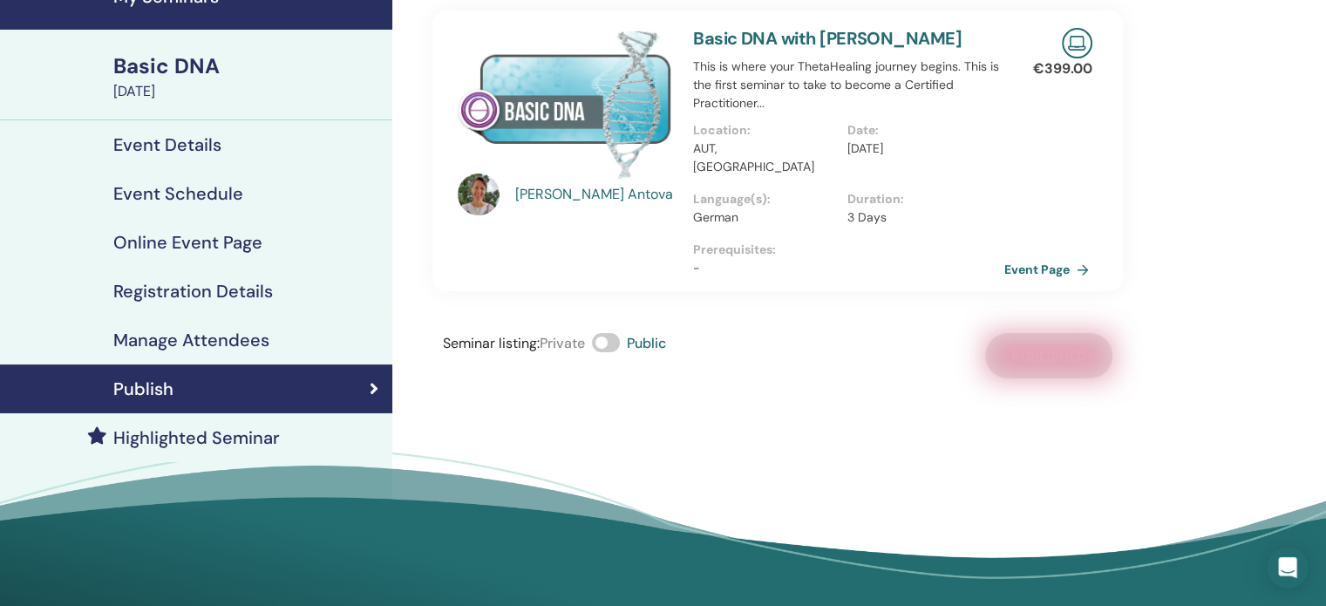
click at [1035, 256] on link "Event Page" at bounding box center [1050, 269] width 92 height 26
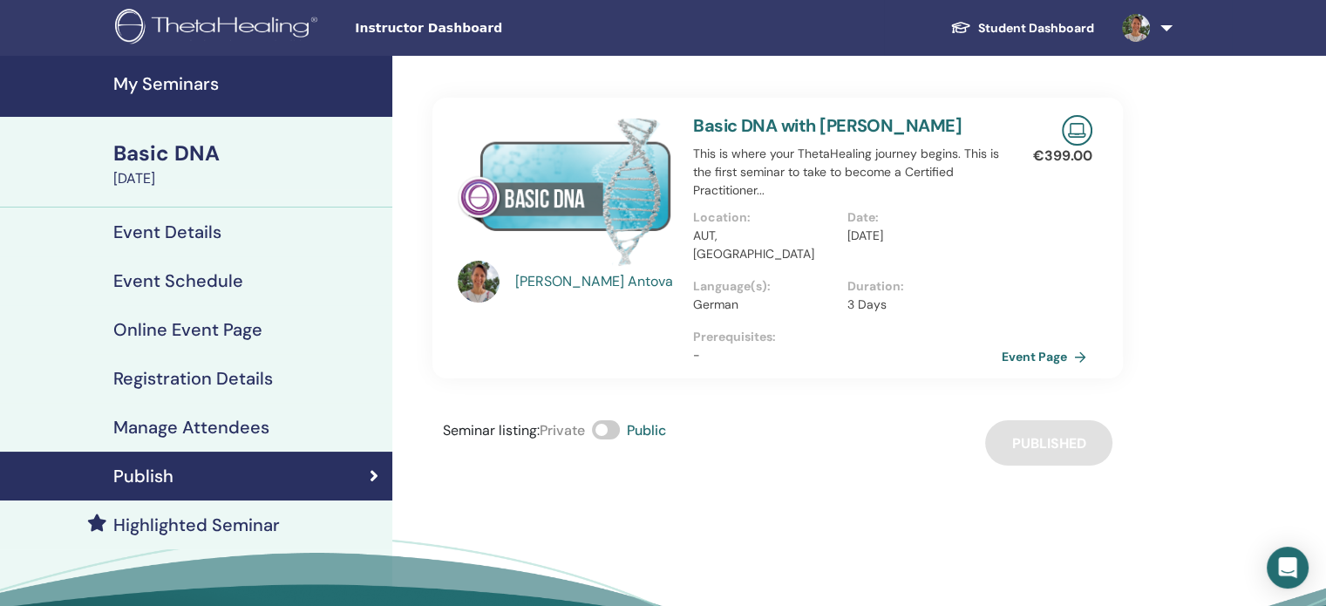
click at [424, 30] on span "Instructor Dashboard" at bounding box center [486, 28] width 262 height 18
click at [180, 81] on h4 "My Seminars" at bounding box center [247, 83] width 269 height 21
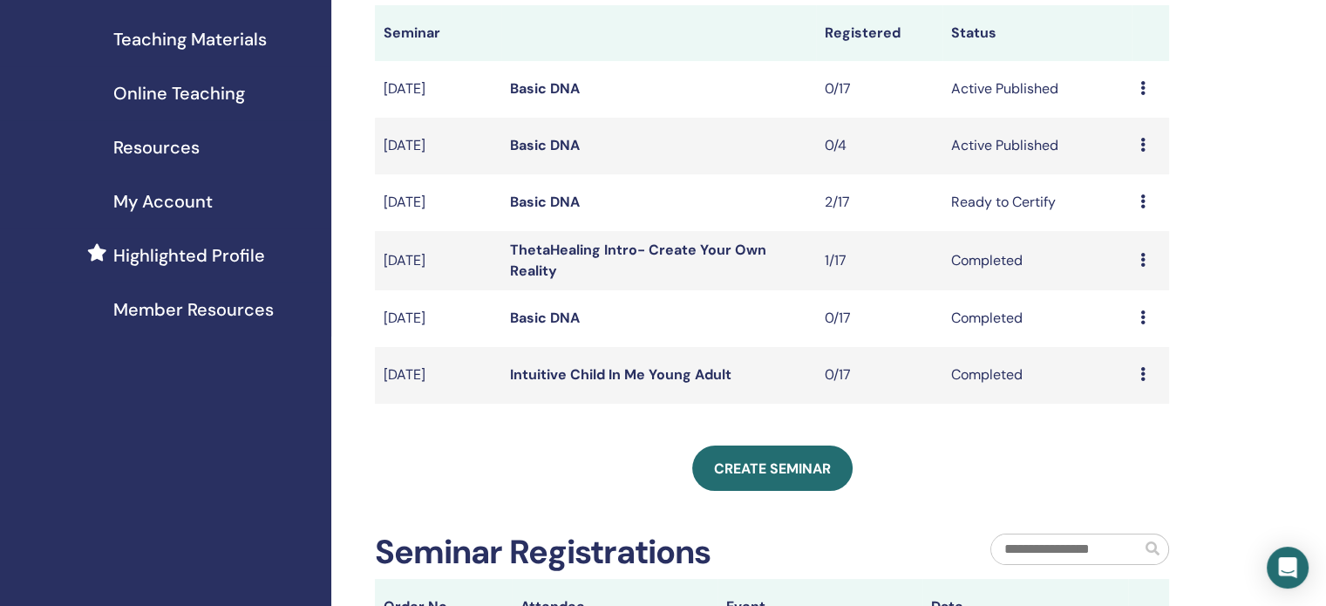
scroll to position [262, 0]
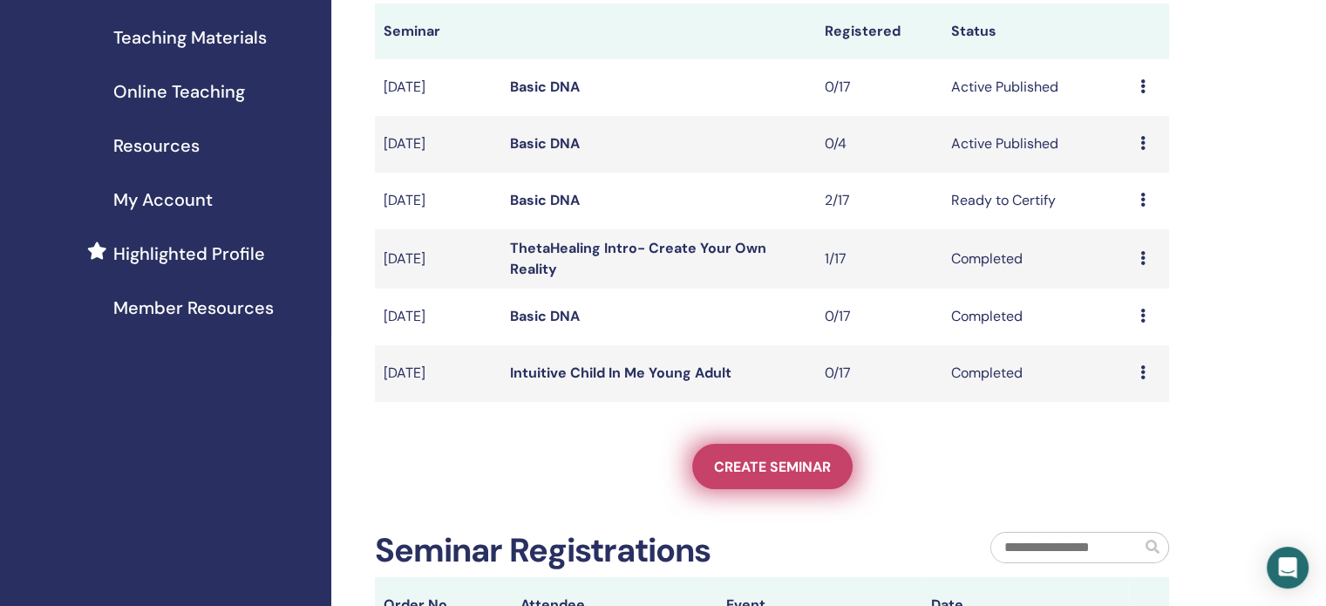
click at [725, 456] on link "Create seminar" at bounding box center [772, 466] width 160 height 45
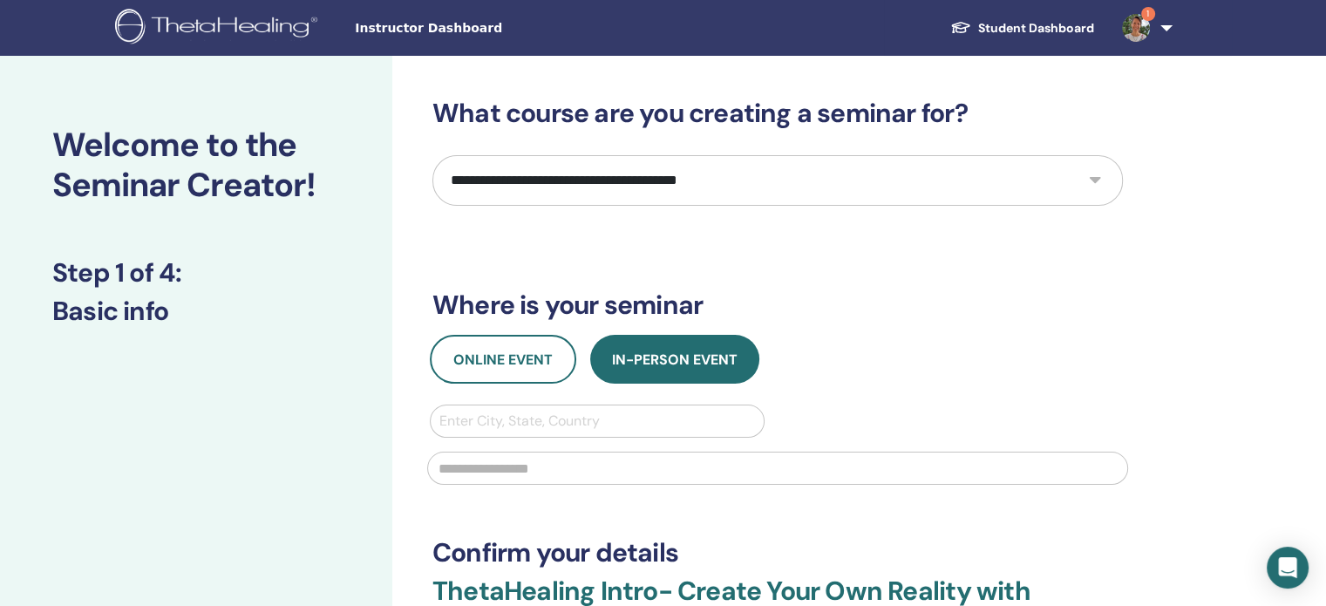
click at [783, 177] on select "**********" at bounding box center [777, 180] width 690 height 51
select select "*"
click at [432, 155] on select "**********" at bounding box center [777, 180] width 690 height 51
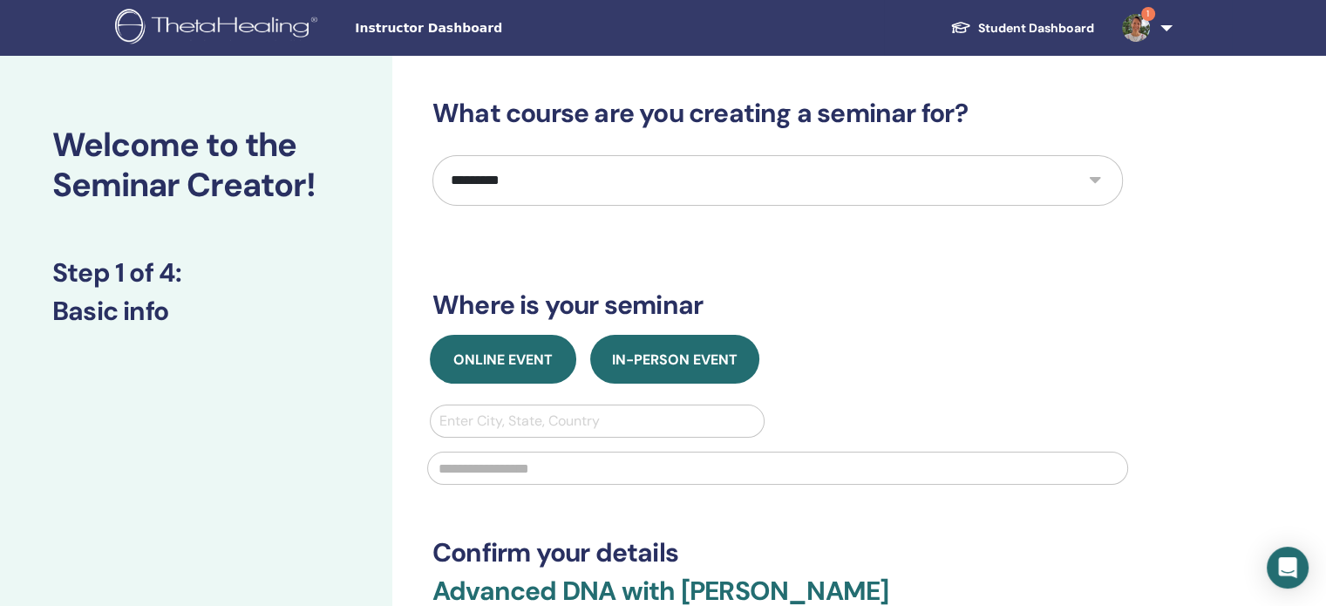
click at [485, 366] on span "Online Event" at bounding box center [502, 359] width 99 height 18
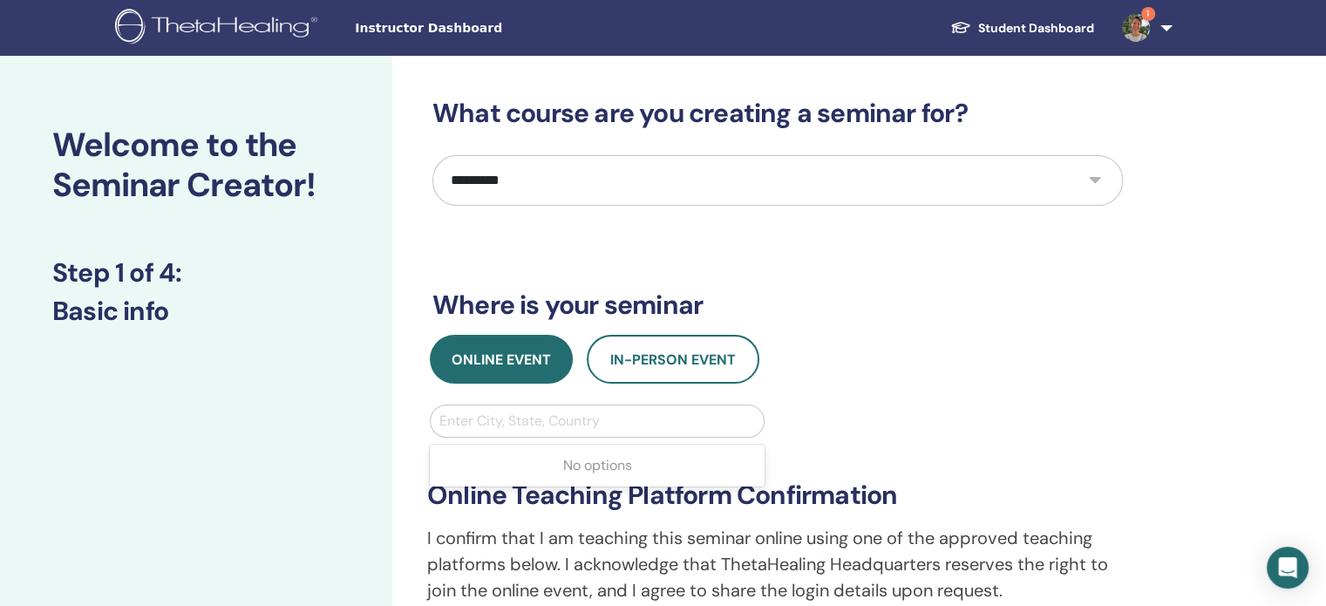
click at [498, 418] on div at bounding box center [597, 421] width 316 height 24
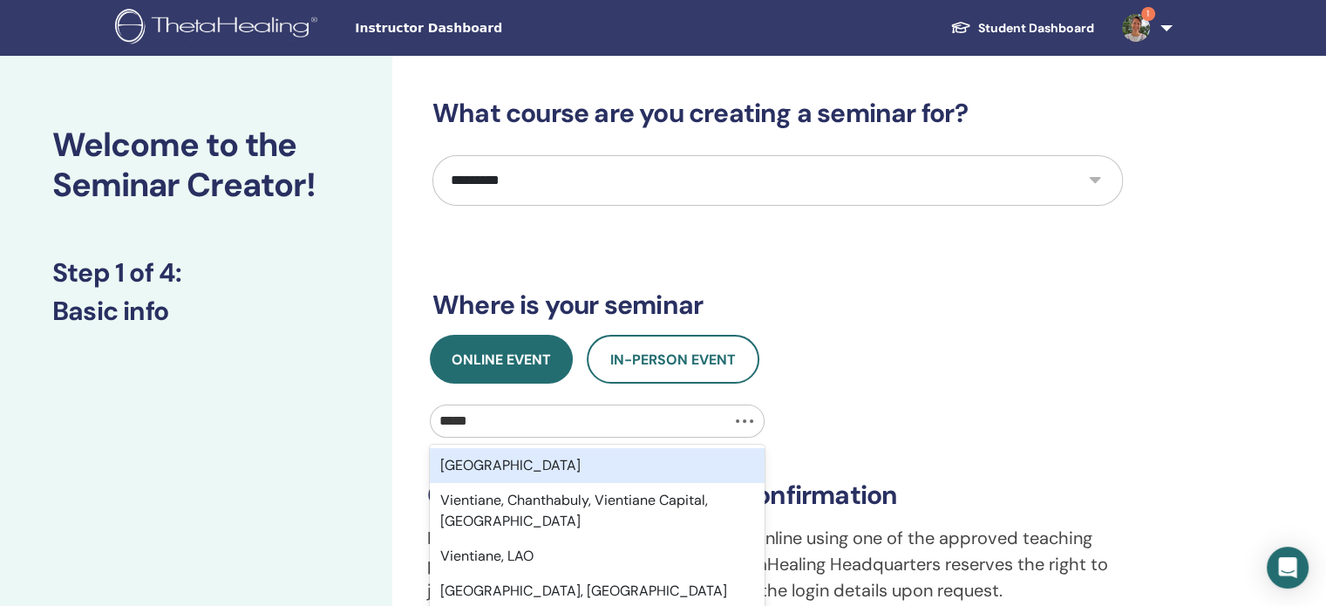
type input "******"
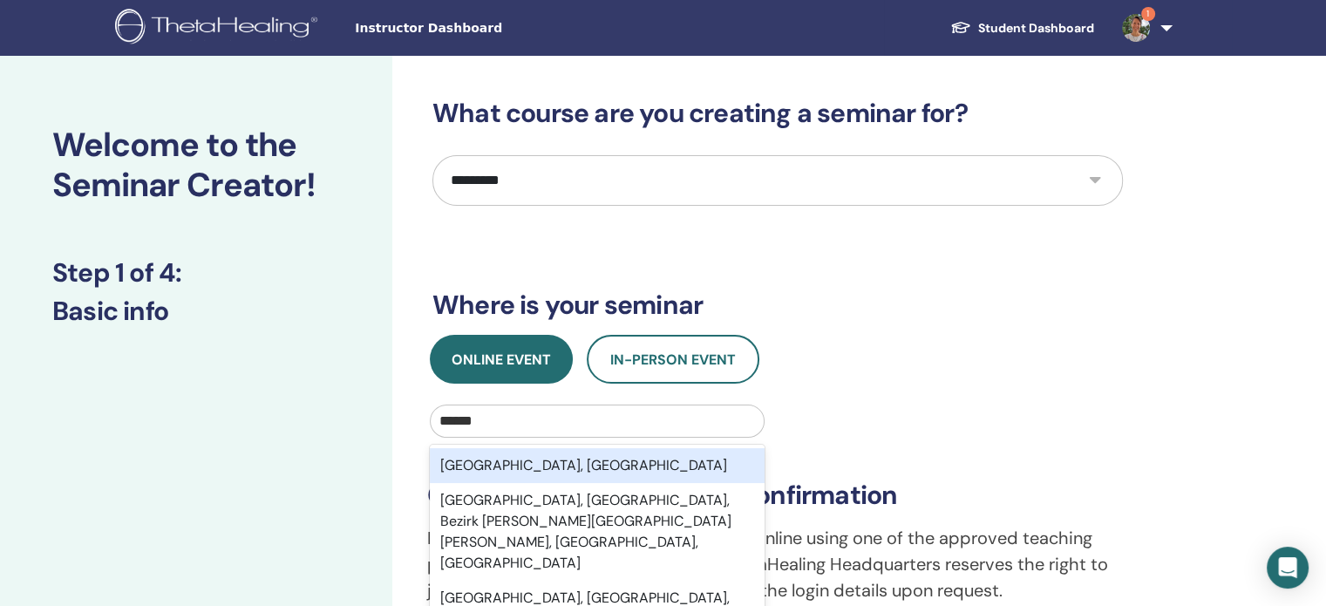
click at [515, 470] on div "[GEOGRAPHIC_DATA], [GEOGRAPHIC_DATA]" at bounding box center [597, 465] width 335 height 35
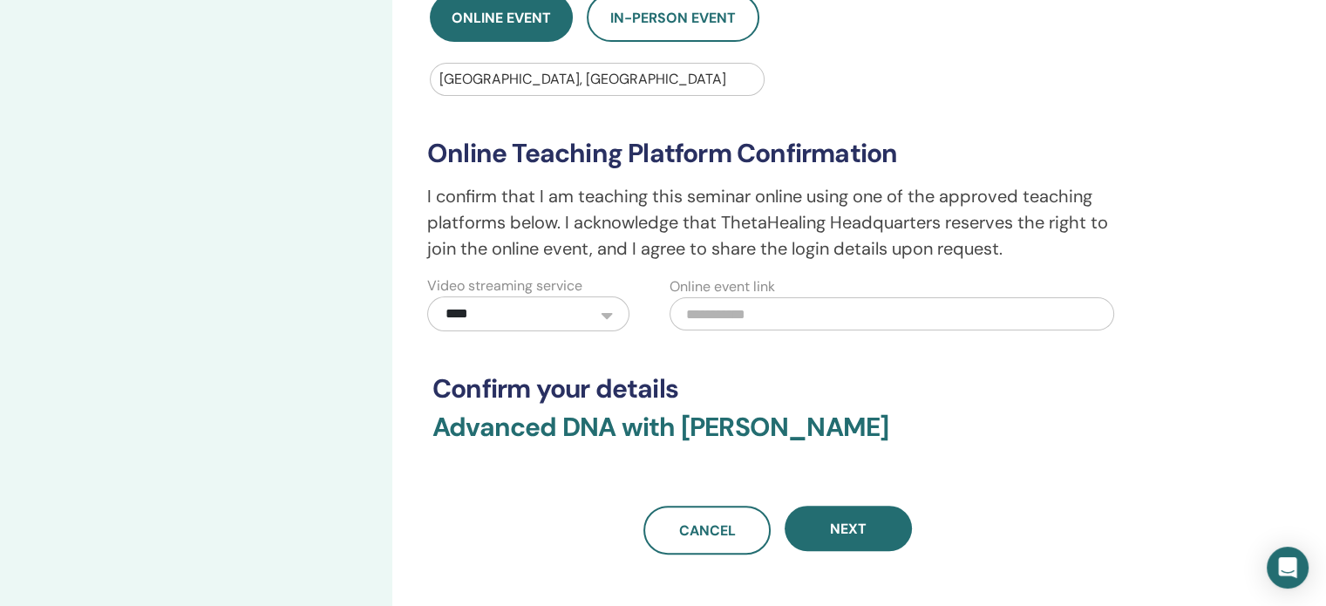
scroll to position [436, 0]
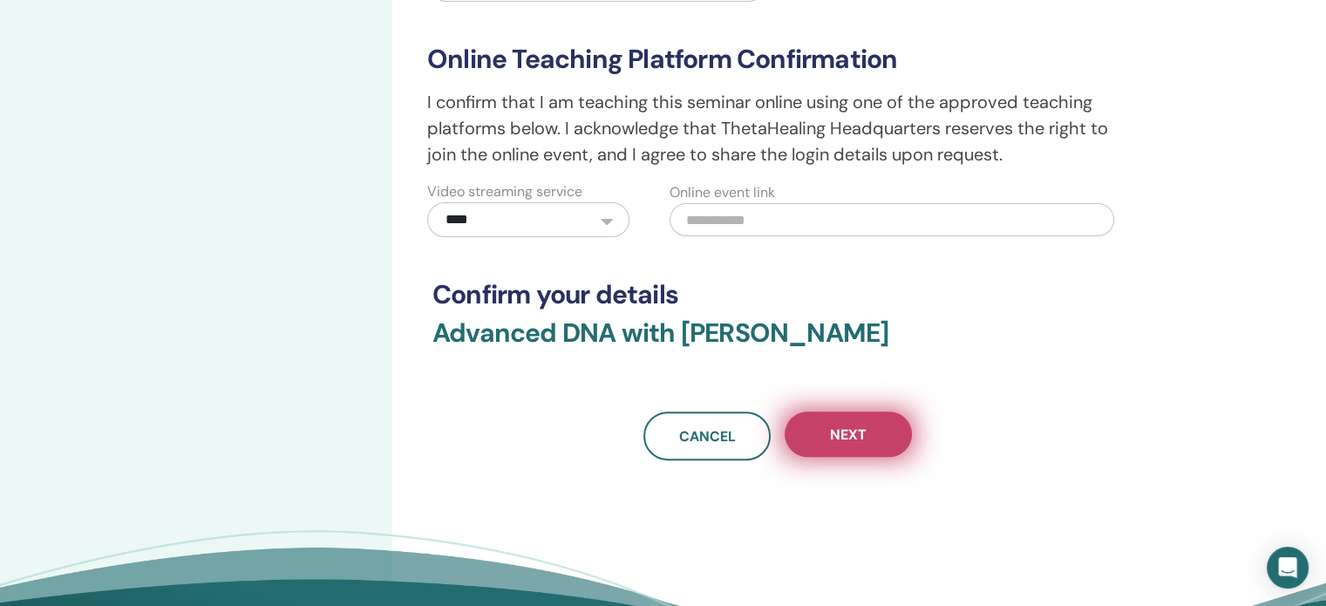
click at [874, 433] on button "Next" at bounding box center [848, 434] width 127 height 45
